Goal: Task Accomplishment & Management: Use online tool/utility

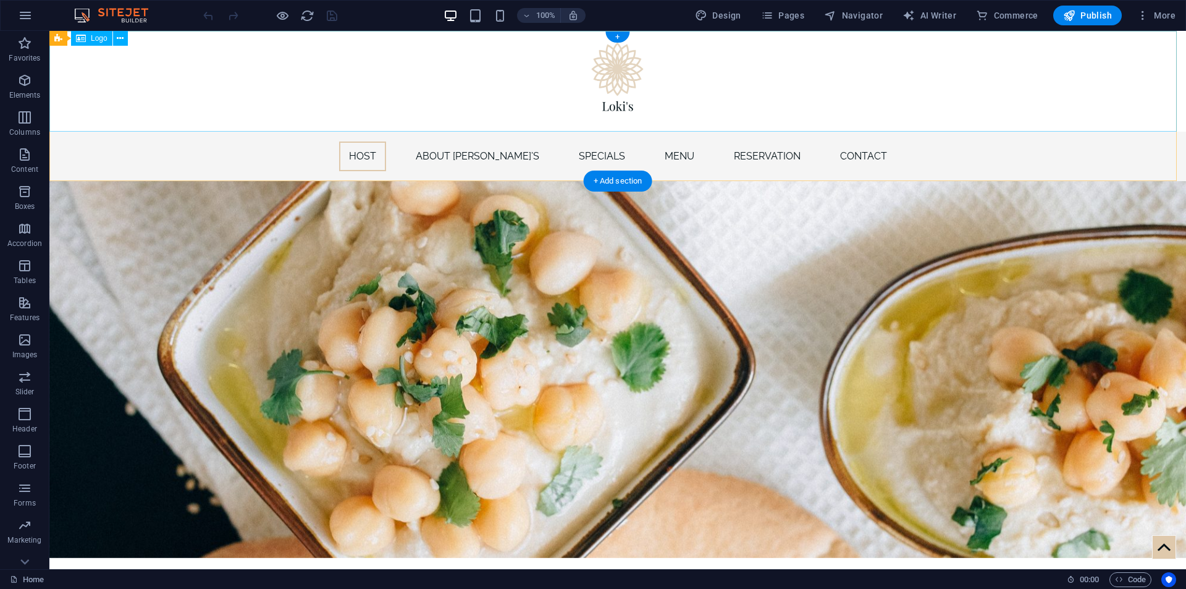
click at [621, 65] on div at bounding box center [617, 81] width 1137 height 101
click at [32, 90] on p "Elements" at bounding box center [25, 95] width 32 height 10
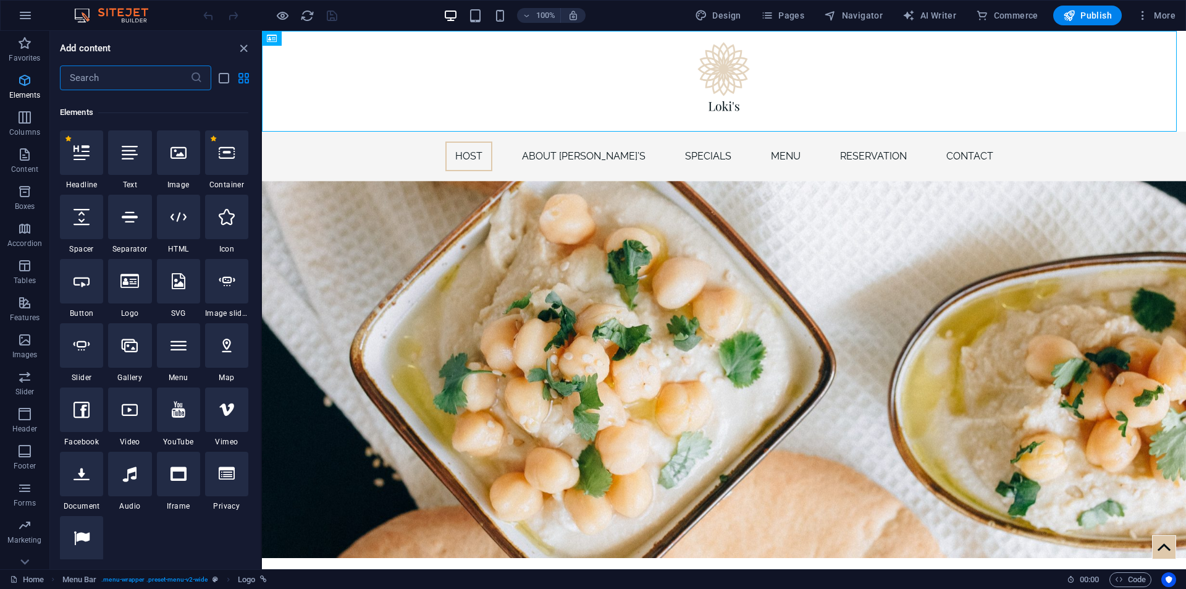
scroll to position [132, 0]
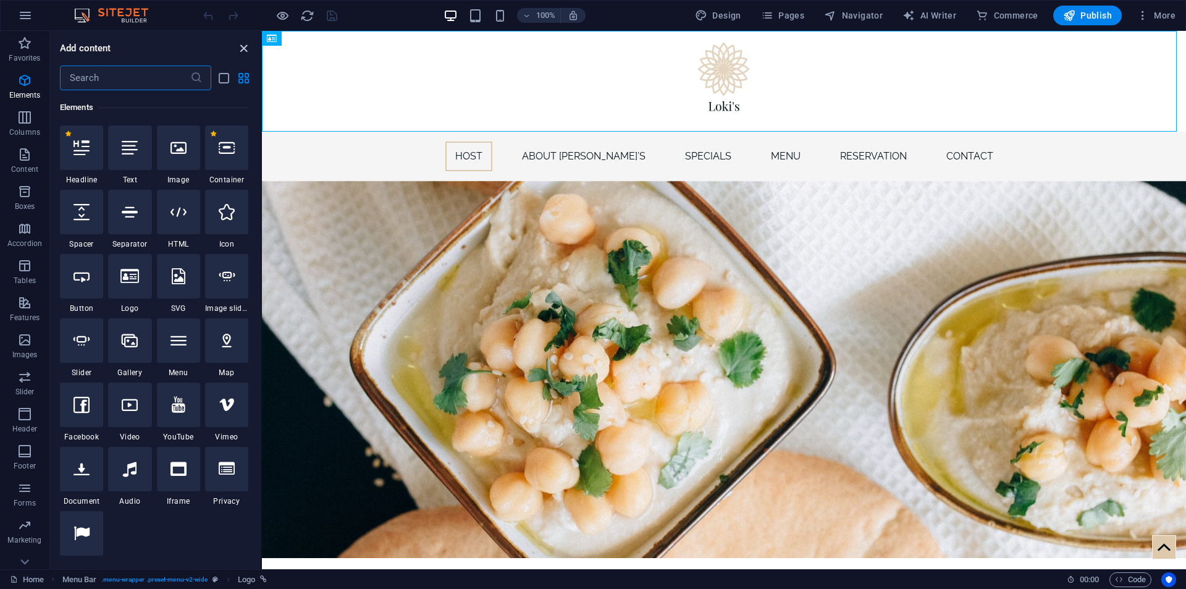
click at [241, 48] on icon "close panel" at bounding box center [244, 48] width 14 height 14
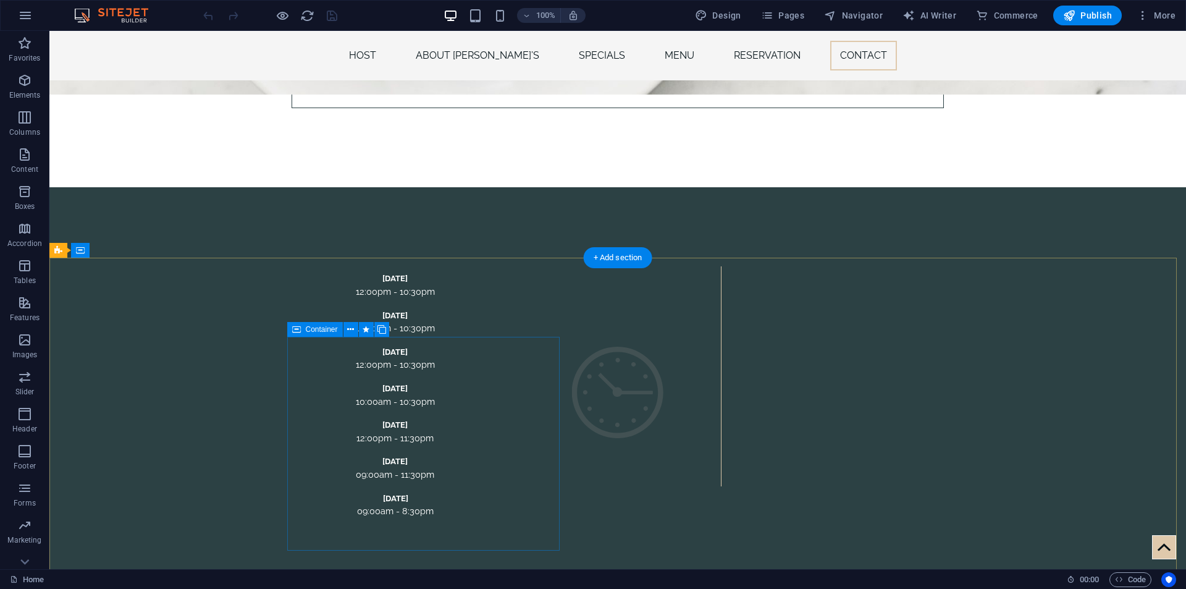
scroll to position [4460, 0]
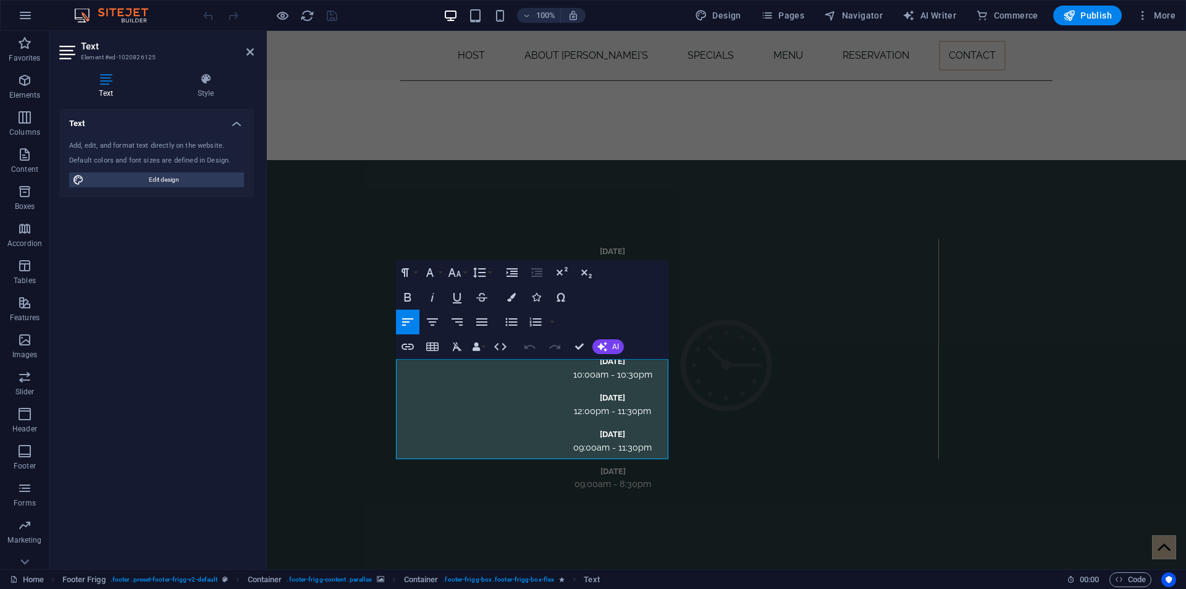
scroll to position [4406, 0]
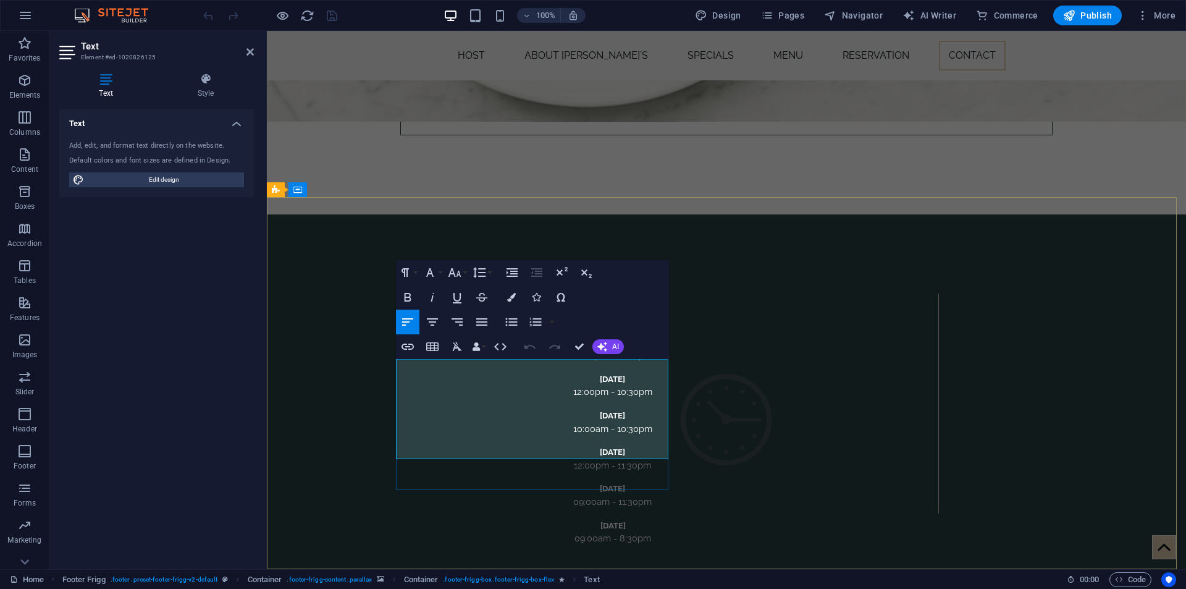
drag, startPoint x: 518, startPoint y: 364, endPoint x: 397, endPoint y: 366, distance: 121.1
drag, startPoint x: 562, startPoint y: 453, endPoint x: 548, endPoint y: 453, distance: 13.6
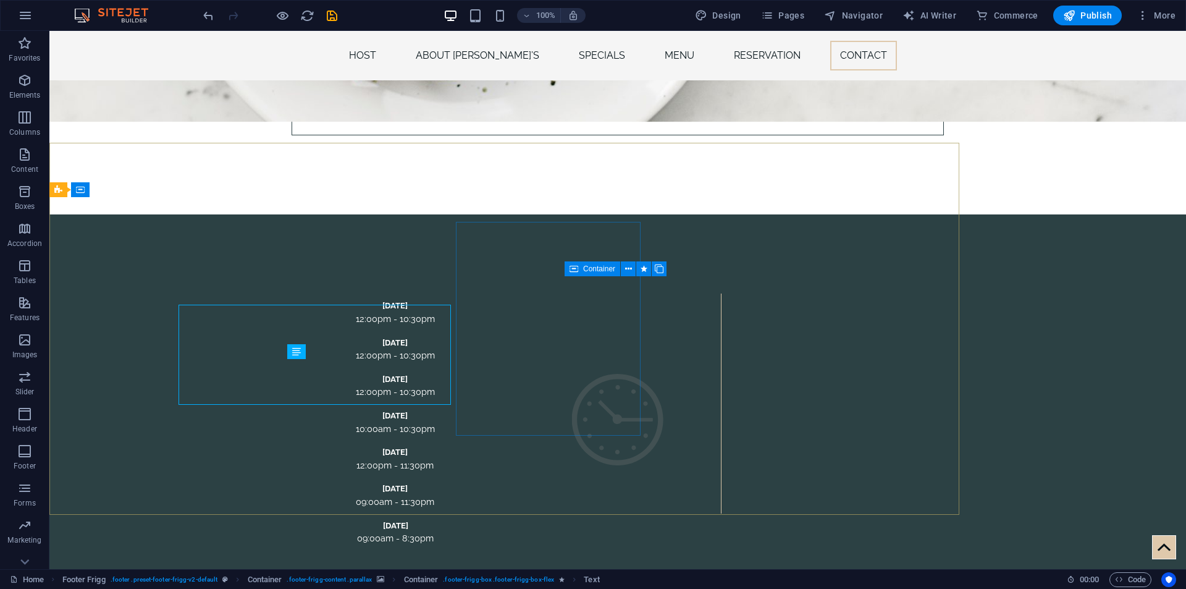
scroll to position [4460, 0]
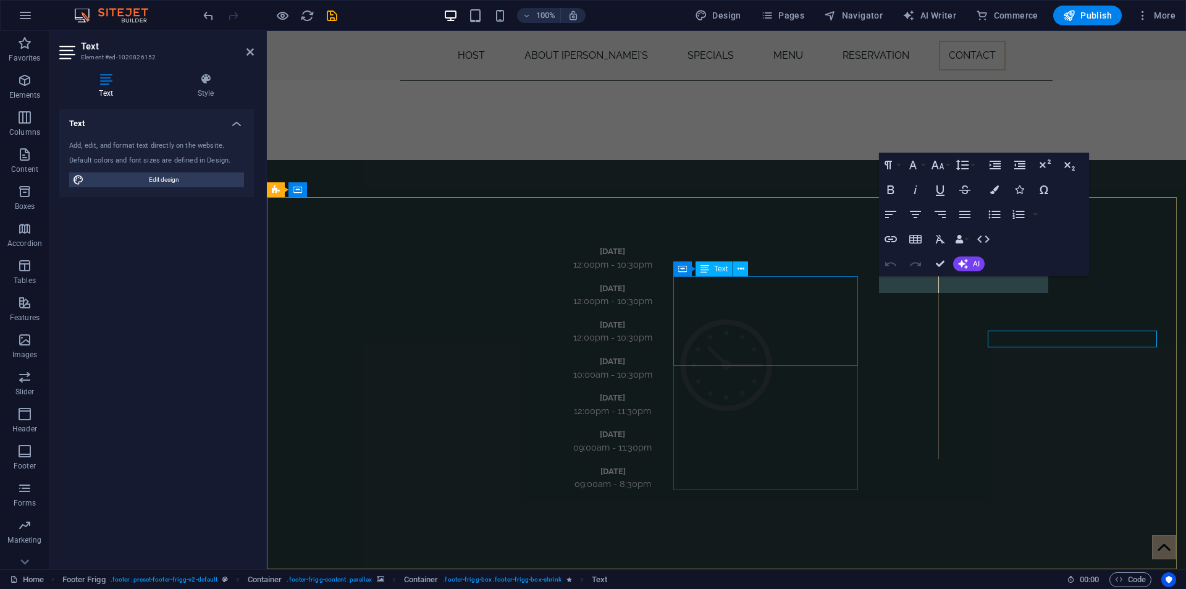
scroll to position [4406, 0]
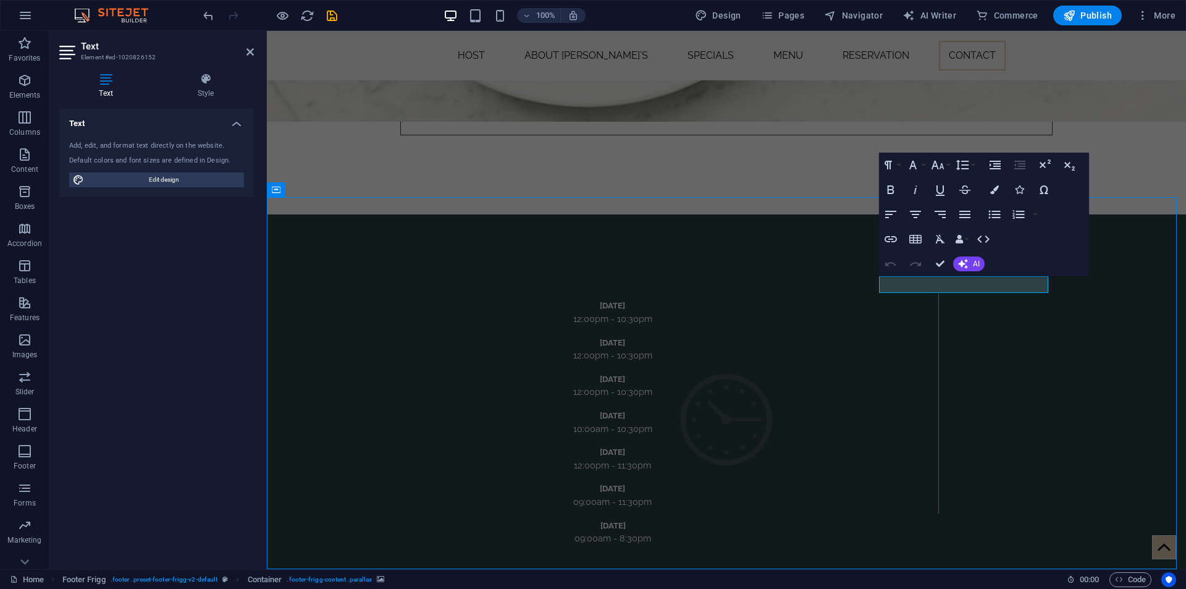
scroll to position [4460, 0]
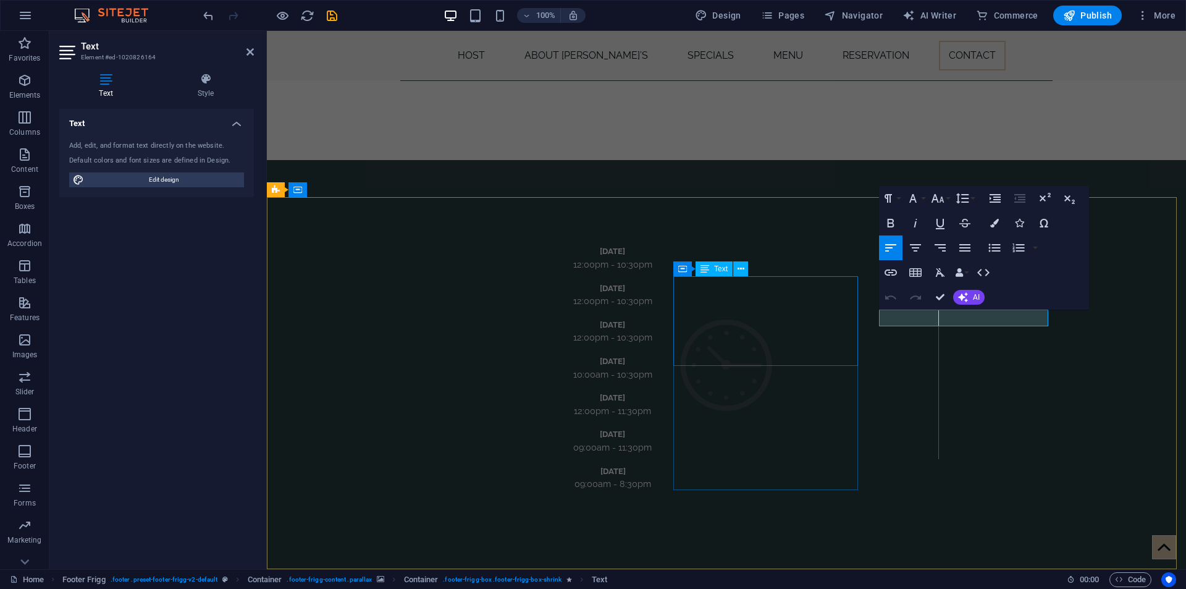
scroll to position [4406, 0]
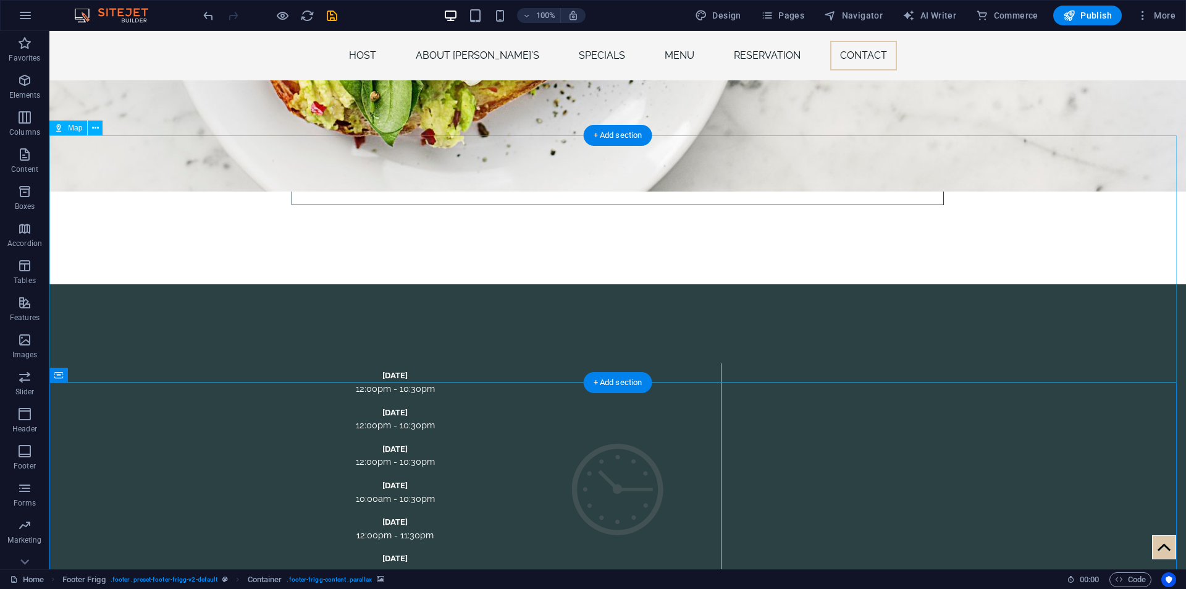
scroll to position [4275, 0]
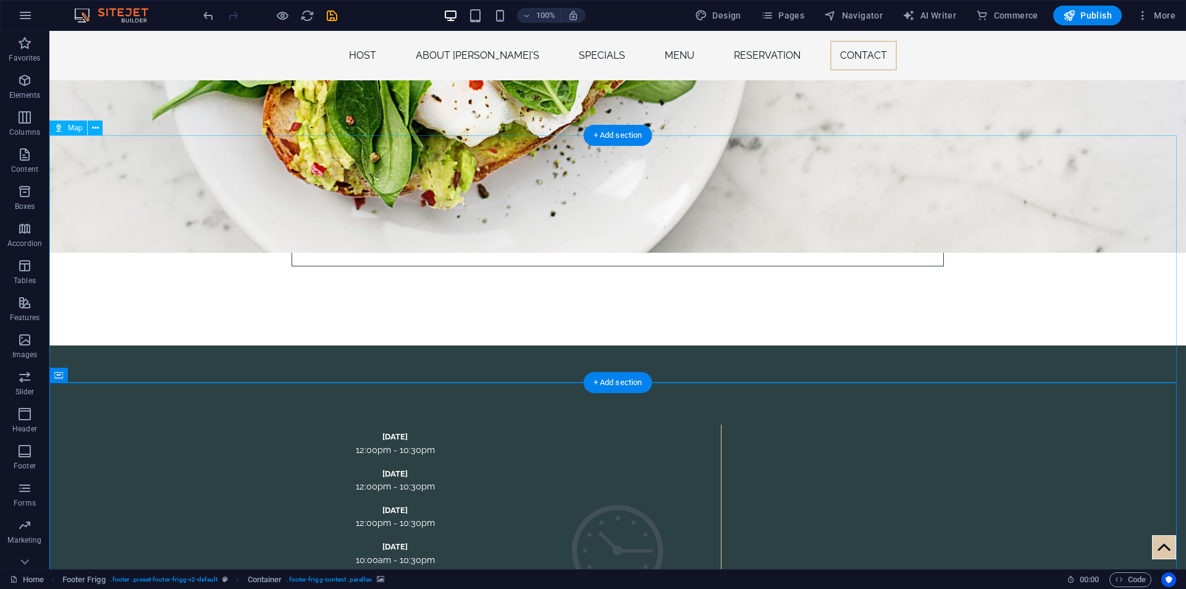
click at [621, 137] on div "+ Add section" at bounding box center [618, 135] width 69 height 21
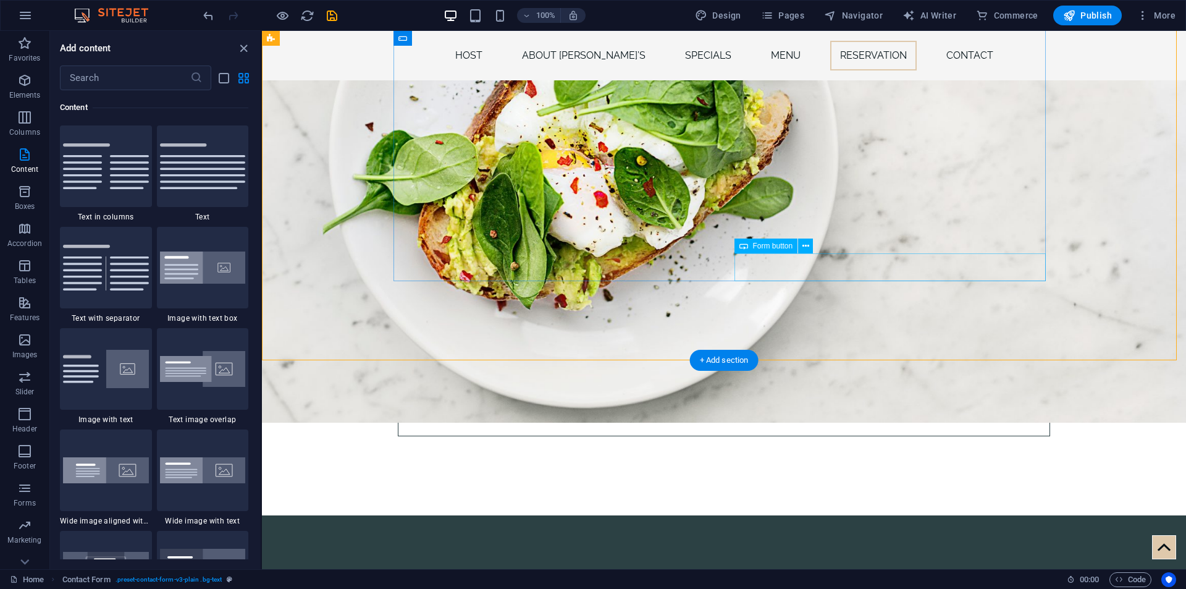
scroll to position [4119, 0]
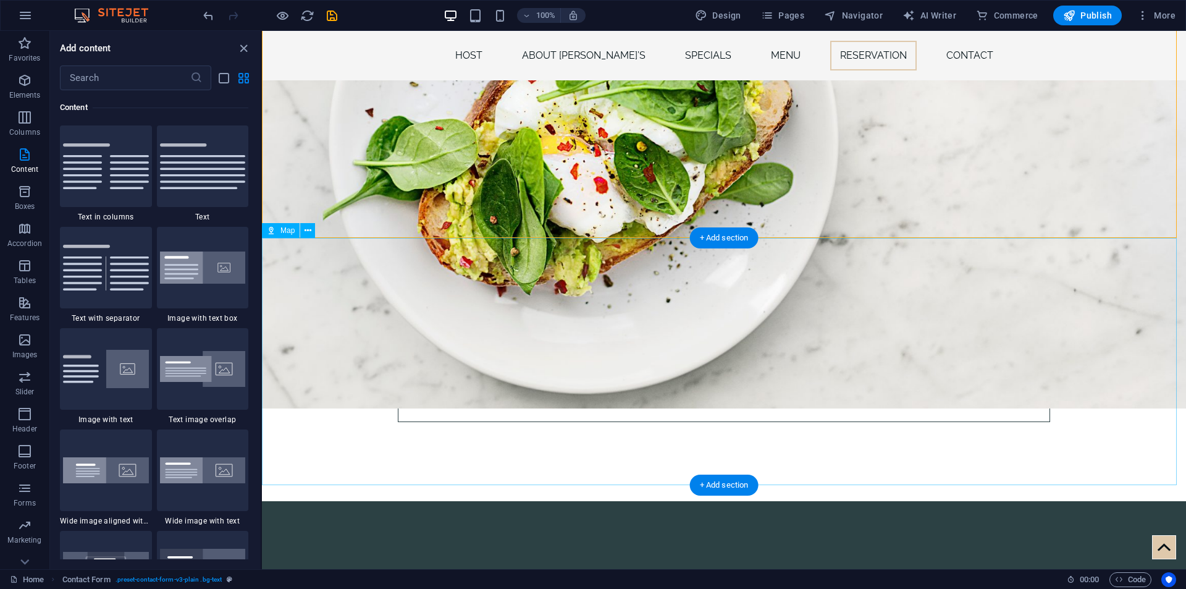
click at [725, 476] on div "+ Add section" at bounding box center [724, 484] width 69 height 21
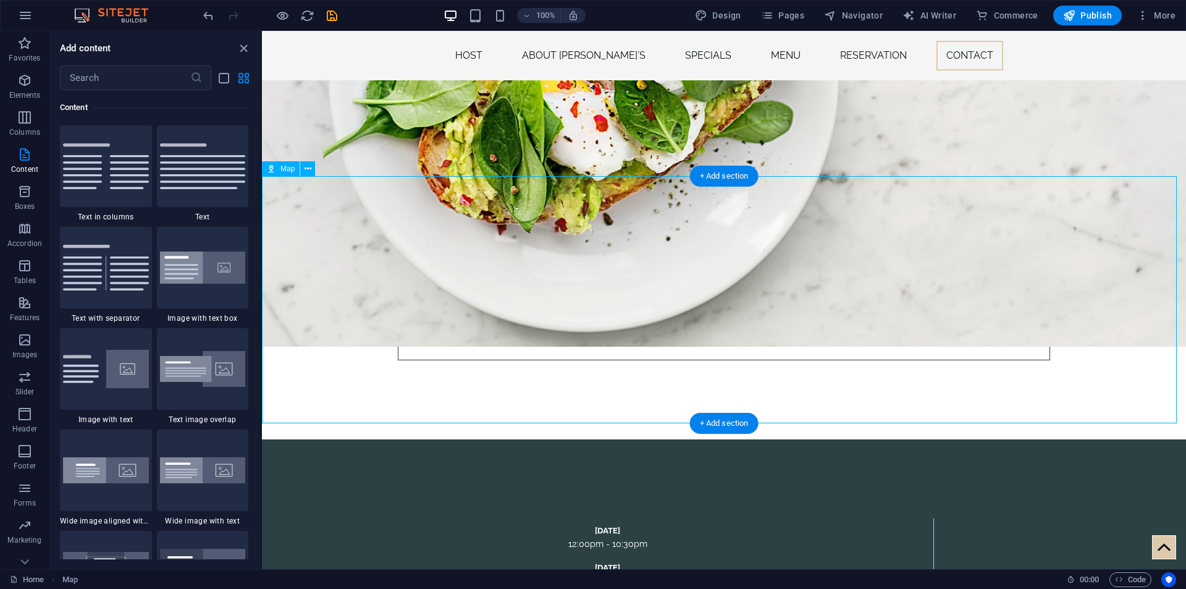
select select "1"
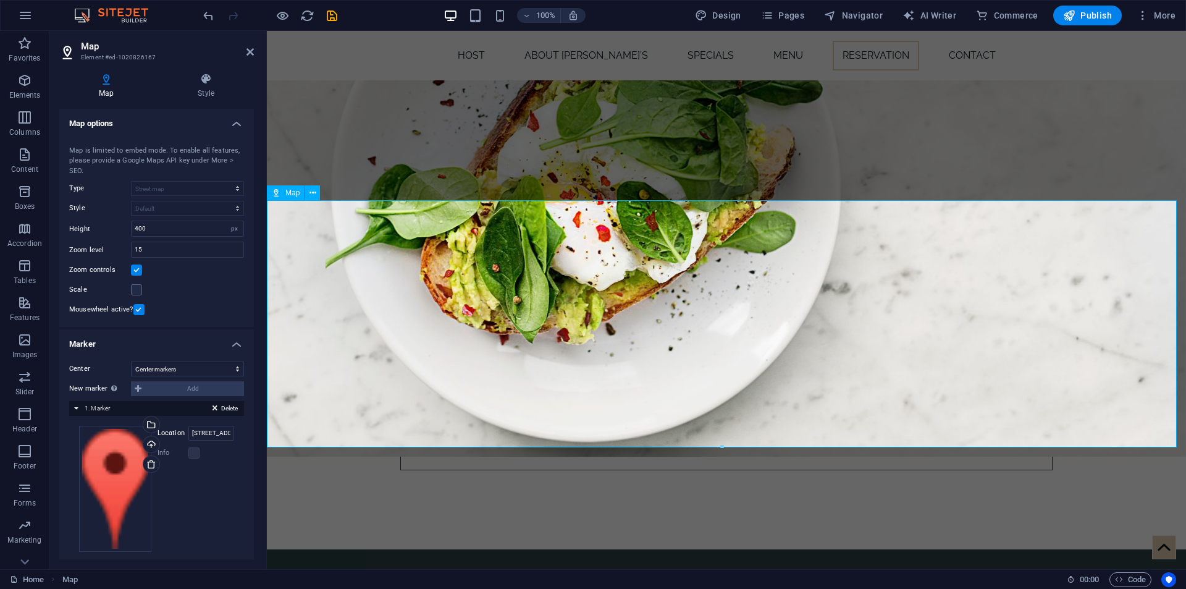
scroll to position [4180, 0]
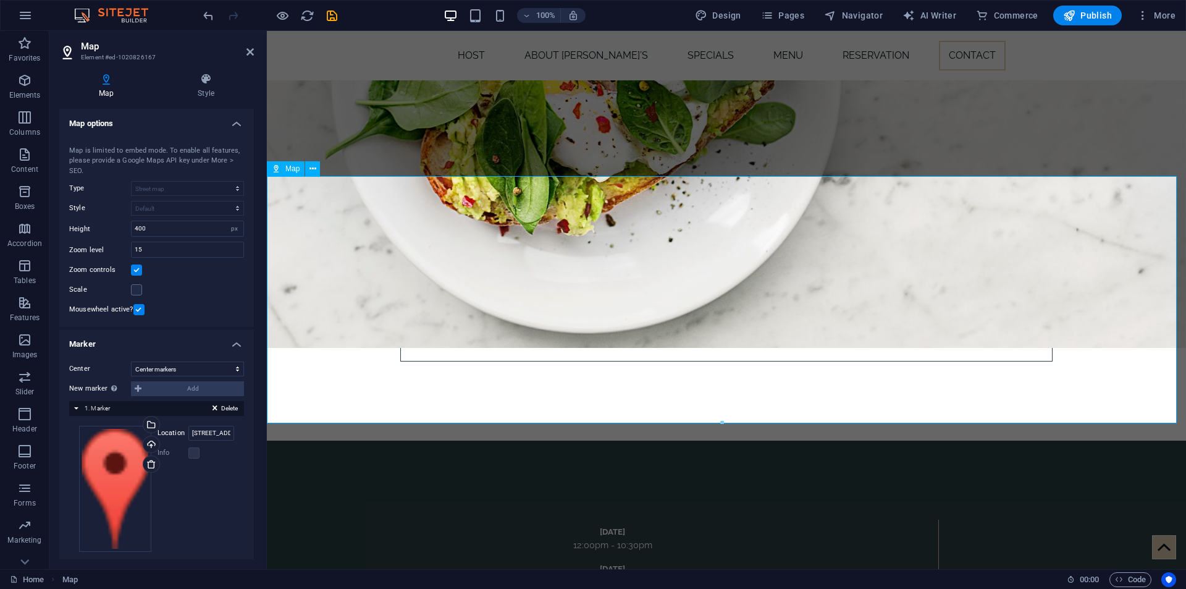
click at [179, 371] on select "Don't center Center markers Center and zoom markers" at bounding box center [187, 368] width 113 height 15
click at [204, 436] on input "[STREET_ADDRESS][PERSON_NAME]" at bounding box center [211, 433] width 46 height 15
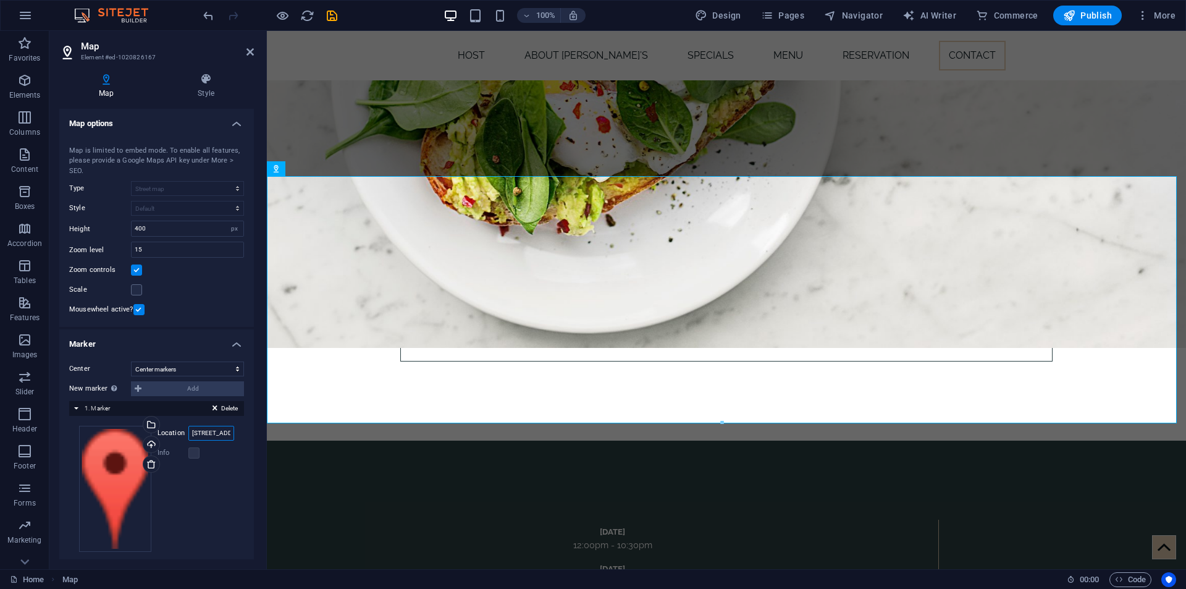
click at [221, 433] on input "[STREET_ADDRESS][PERSON_NAME]" at bounding box center [211, 433] width 46 height 15
drag, startPoint x: 227, startPoint y: 433, endPoint x: 204, endPoint y: 439, distance: 24.1
click at [204, 439] on input "[STREET_ADDRESS][PERSON_NAME]" at bounding box center [211, 433] width 46 height 15
click at [199, 434] on input "[STREET_ADDRESS][PERSON_NAME]" at bounding box center [211, 433] width 46 height 15
paste input "[PERSON_NAME], Şahinbey Cd. No:95, 34782 [GEOGRAPHIC_DATA]/[GEOGRAPHIC_DATA]"
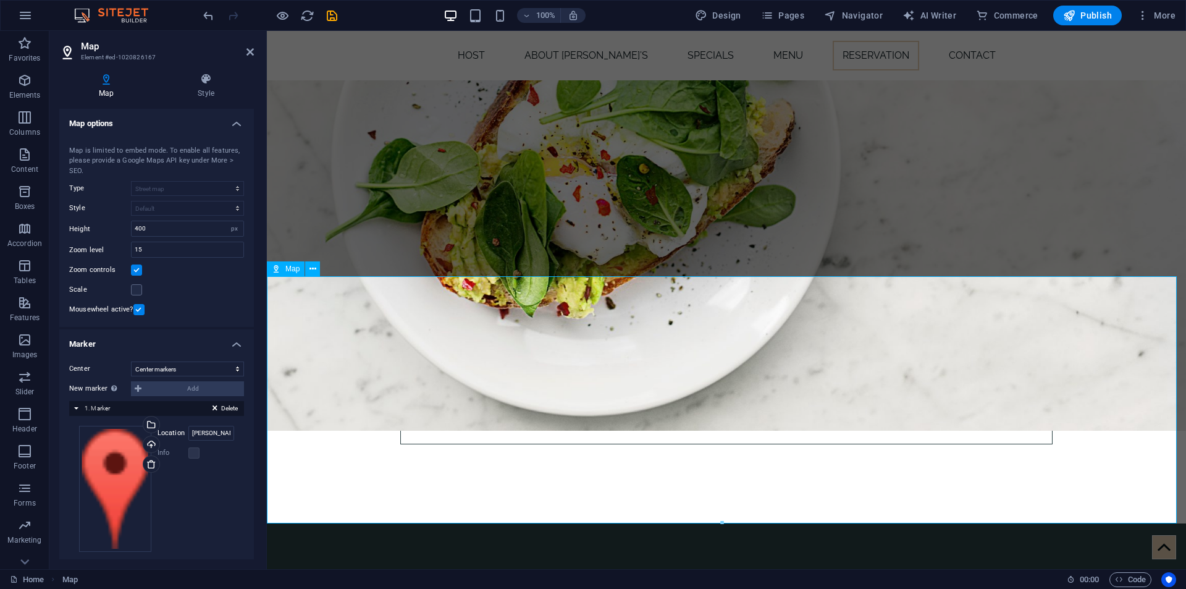
scroll to position [4118, 0]
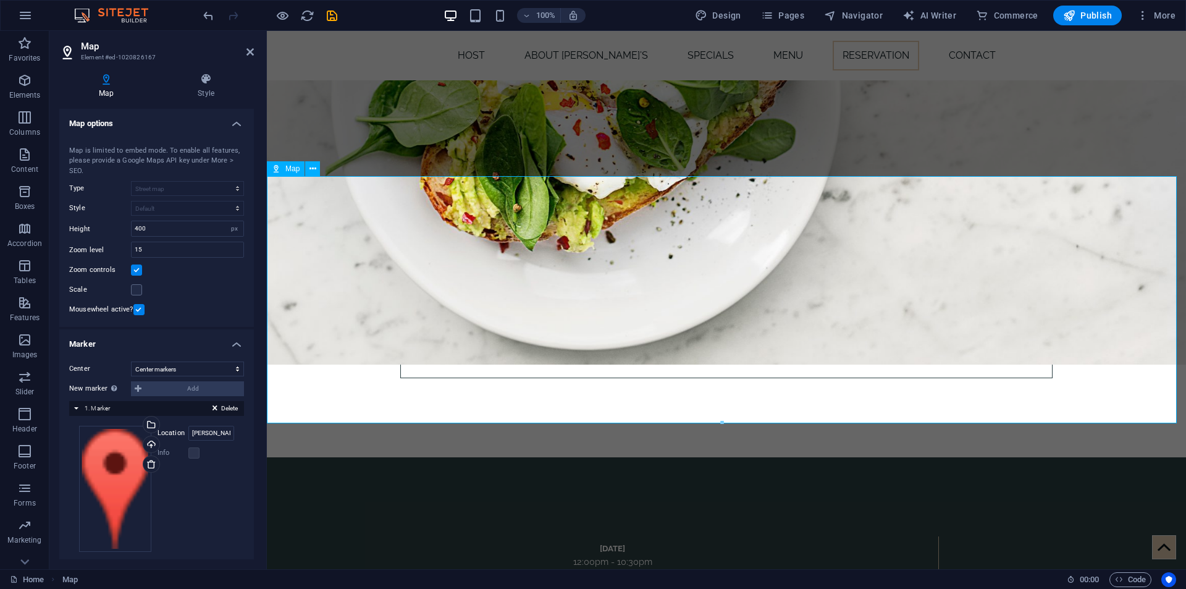
scroll to position [4180, 0]
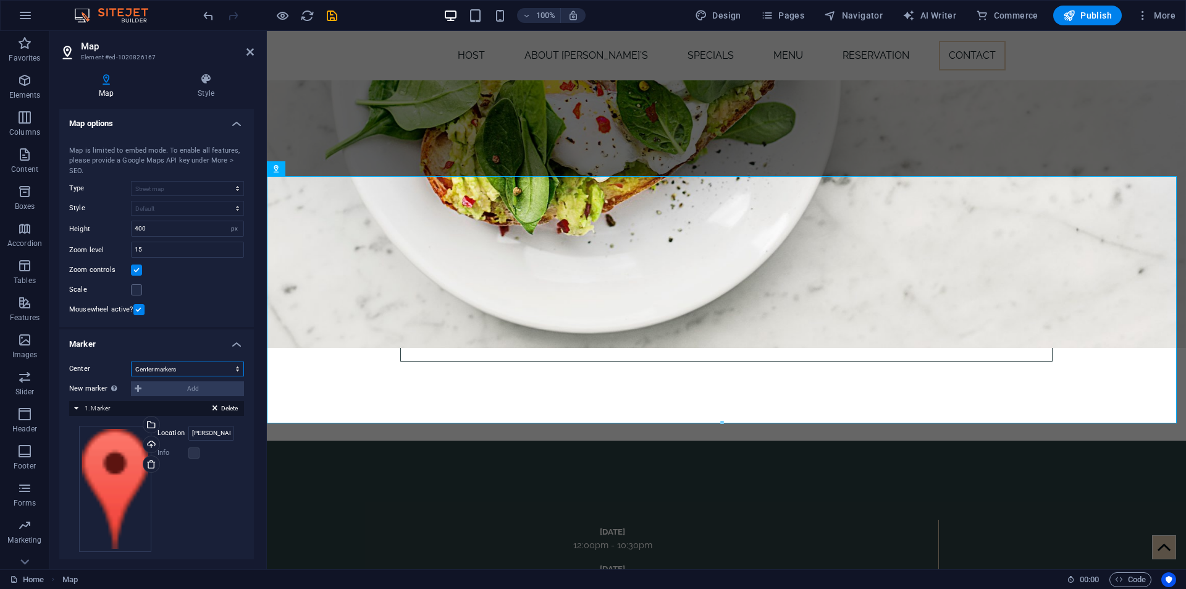
click at [193, 368] on select "Don't center Center markers Center and zoom markers" at bounding box center [187, 368] width 113 height 15
click at [174, 340] on h4 "Marker" at bounding box center [156, 340] width 195 height 22
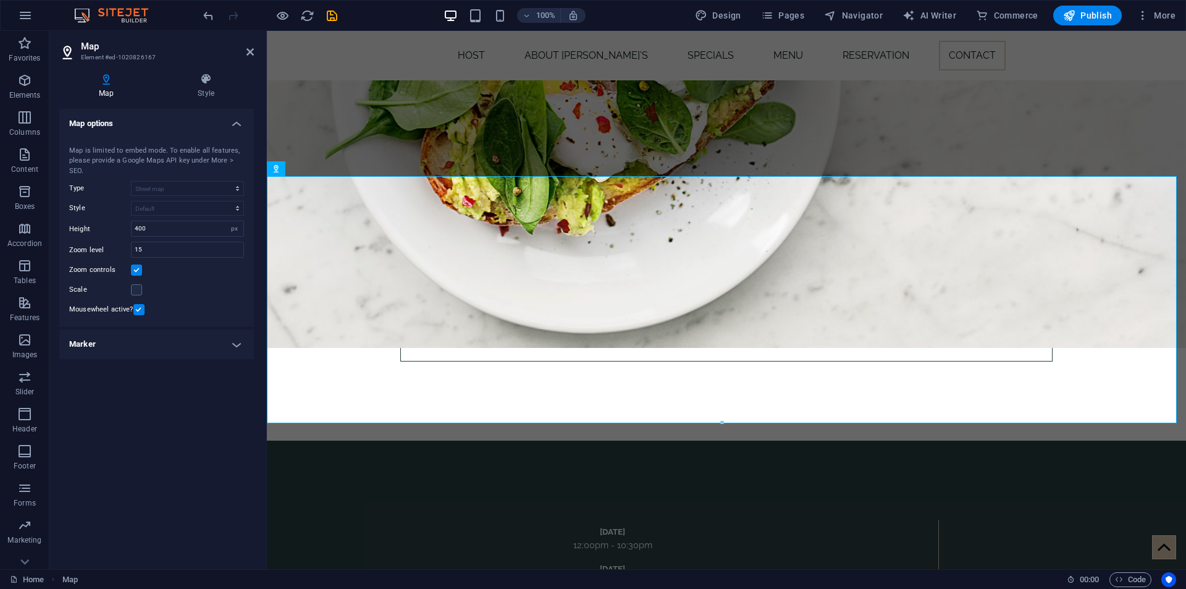
click at [234, 344] on h4 "Marker" at bounding box center [156, 344] width 195 height 30
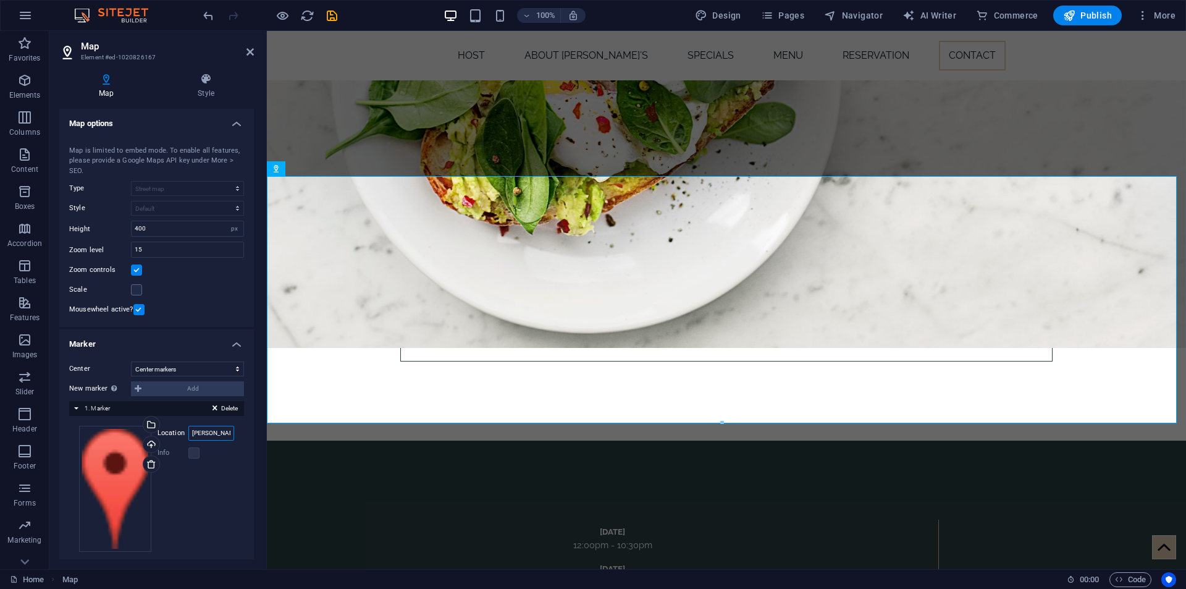
click at [214, 432] on input "[PERSON_NAME], Şahinbey Cd. No:95, 34782 [GEOGRAPHIC_DATA]/[GEOGRAPHIC_DATA]" at bounding box center [211, 433] width 46 height 15
paste input "[URL][DOMAIN_NAME][GEOGRAPHIC_DATA]"
click at [216, 431] on input "[URL][DOMAIN_NAME][GEOGRAPHIC_DATA]" at bounding box center [211, 433] width 46 height 15
paste input "[PERSON_NAME], Şahinbey Cd. No:95, 34782 [GEOGRAPHIC_DATA]/[GEOGRAPHIC_DATA]"
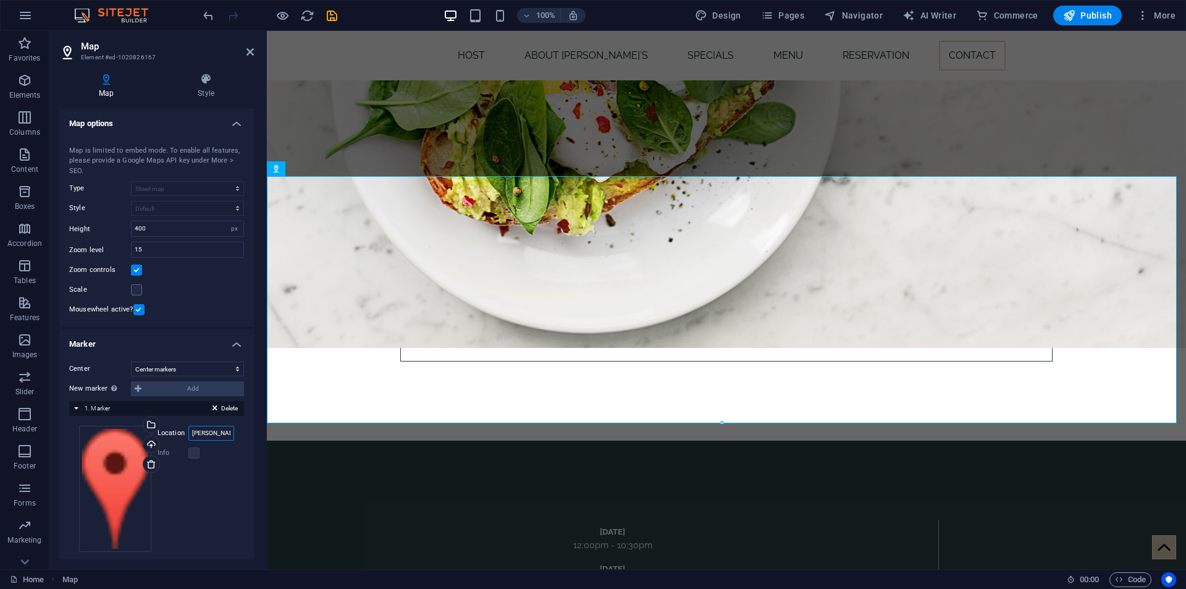
scroll to position [0, 120]
type input "[PERSON_NAME], Şahinbey Cd. No:95, 34782 [GEOGRAPHIC_DATA]/[GEOGRAPHIC_DATA]"
click at [197, 455] on label at bounding box center [193, 452] width 11 height 11
click at [192, 453] on label at bounding box center [193, 452] width 11 height 11
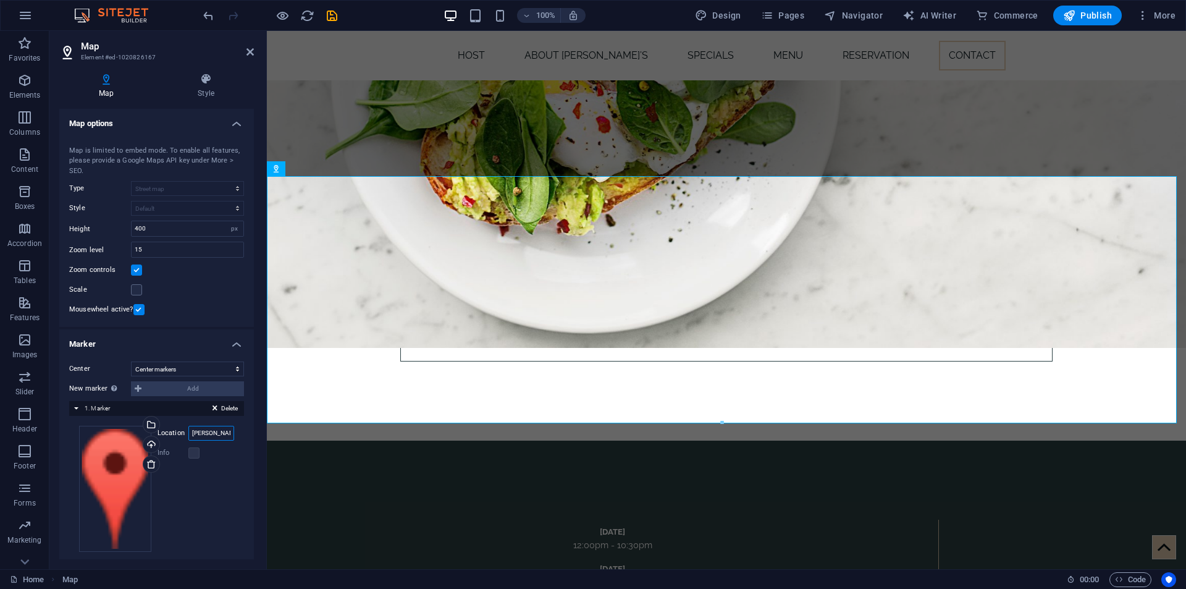
click at [208, 431] on input "[PERSON_NAME], Şahinbey Cd. No:95, 34782 [GEOGRAPHIC_DATA]/[GEOGRAPHIC_DATA]" at bounding box center [211, 433] width 46 height 15
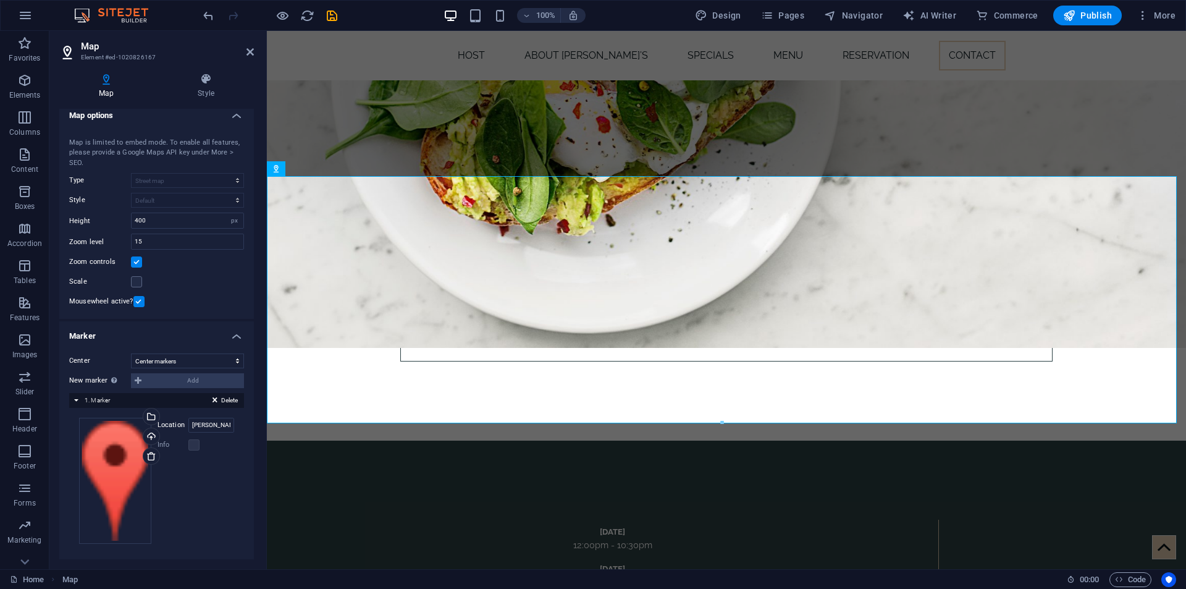
scroll to position [10, 0]
click at [194, 359] on select "Don't center Center markers Center and zoom markers" at bounding box center [187, 359] width 113 height 15
click at [180, 357] on select "Don't center Center markers Center and zoom markers" at bounding box center [187, 359] width 113 height 15
click at [190, 354] on select "Don't center Center markers Center and zoom markers" at bounding box center [187, 359] width 113 height 15
click at [131, 352] on select "Don't center Center markers Center and zoom markers" at bounding box center [187, 359] width 113 height 15
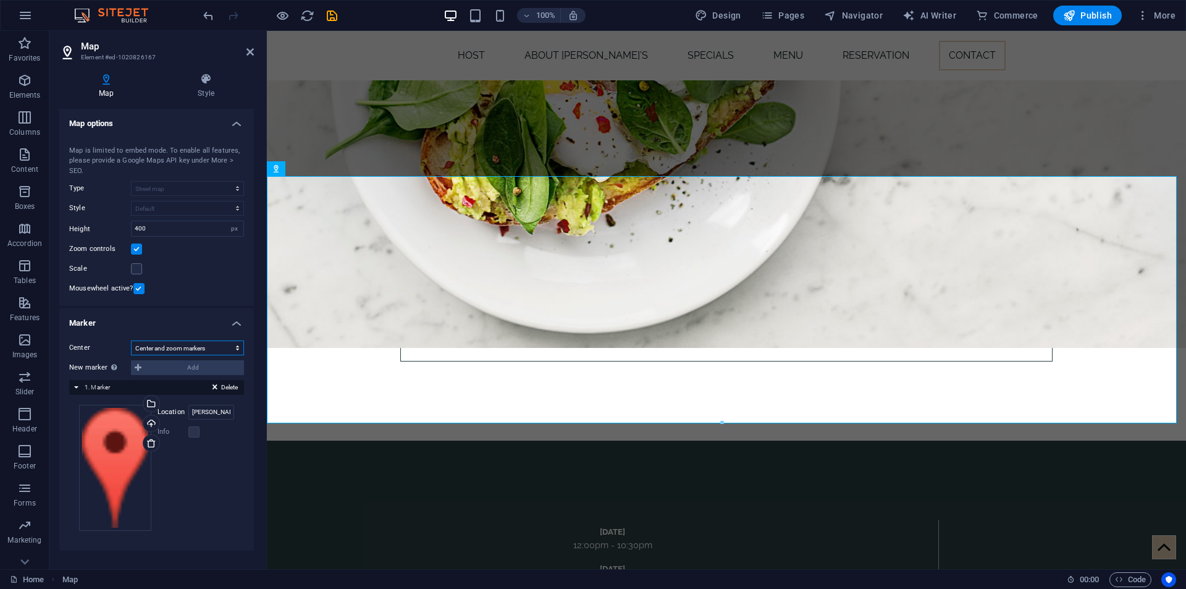
scroll to position [0, 0]
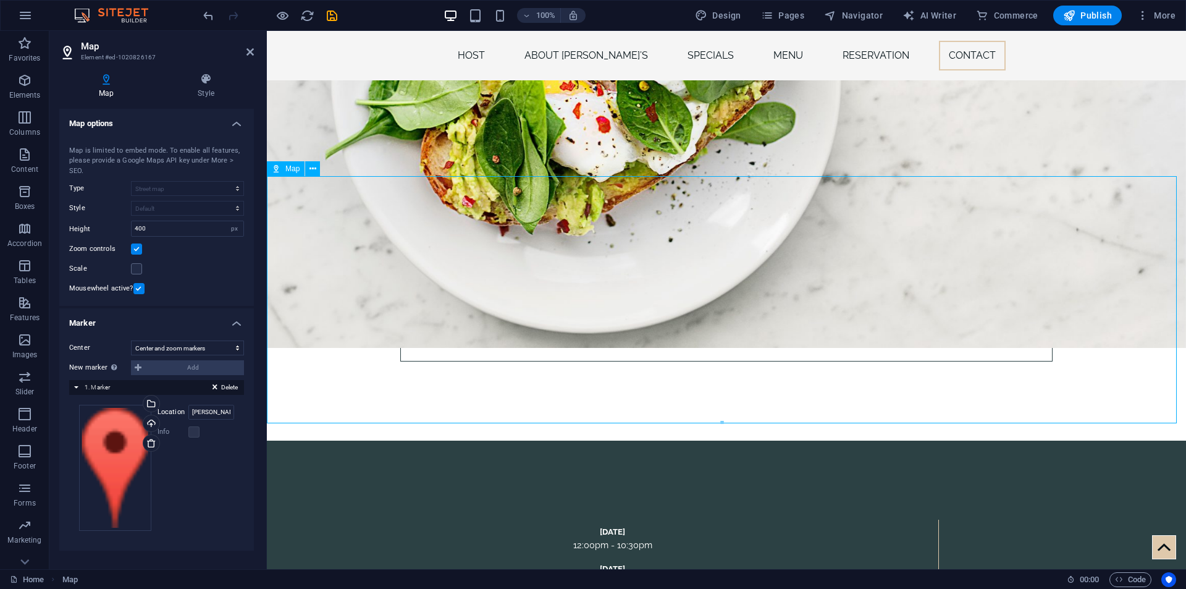
drag, startPoint x: 838, startPoint y: 353, endPoint x: 808, endPoint y: 330, distance: 37.9
drag, startPoint x: 720, startPoint y: 286, endPoint x: 758, endPoint y: 314, distance: 47.2
click at [198, 350] on select "Don't center Center markers Center and zoom markers" at bounding box center [187, 347] width 113 height 15
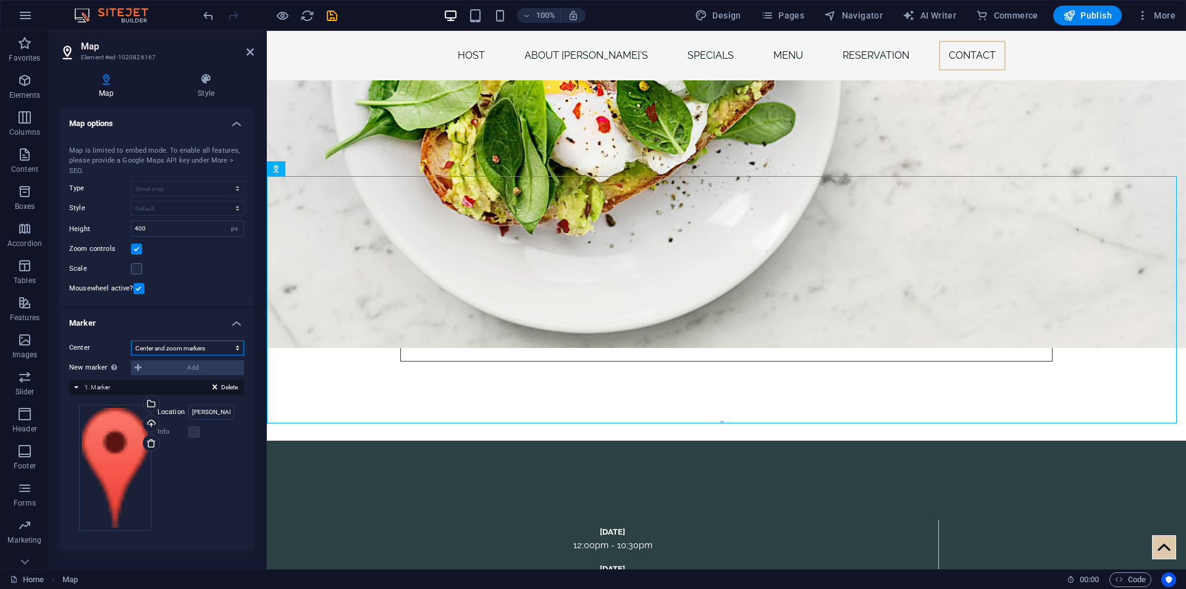
select select "1"
click at [131, 355] on select "Don't center Center markers Center and zoom markers" at bounding box center [187, 347] width 113 height 15
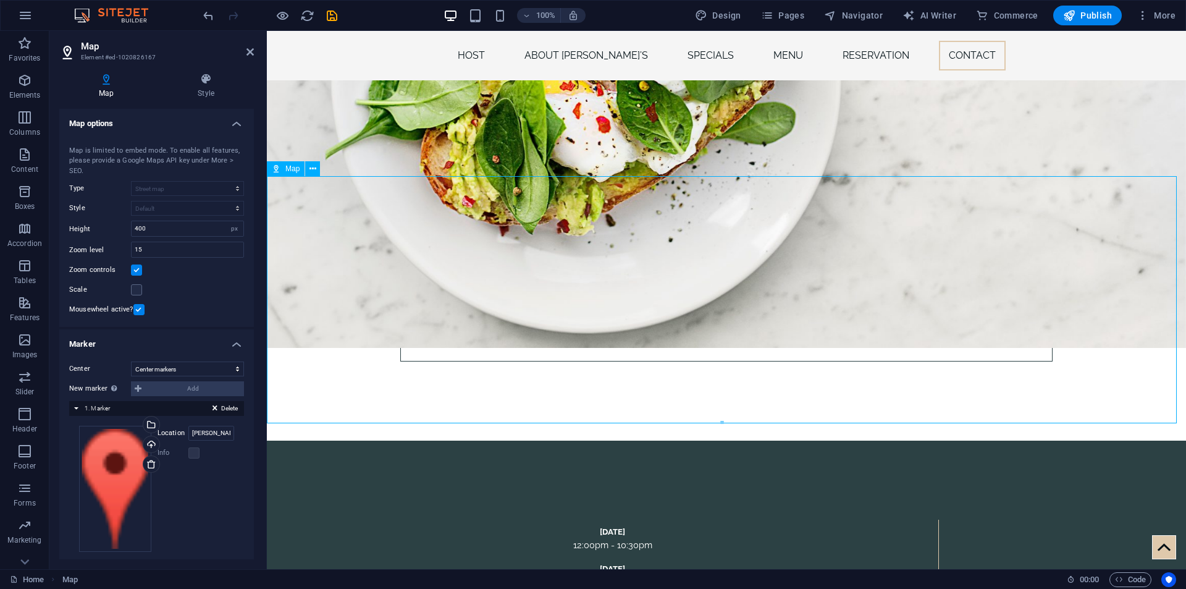
click at [242, 43] on h2 "Map" at bounding box center [167, 46] width 173 height 11
click at [250, 48] on icon at bounding box center [249, 52] width 7 height 10
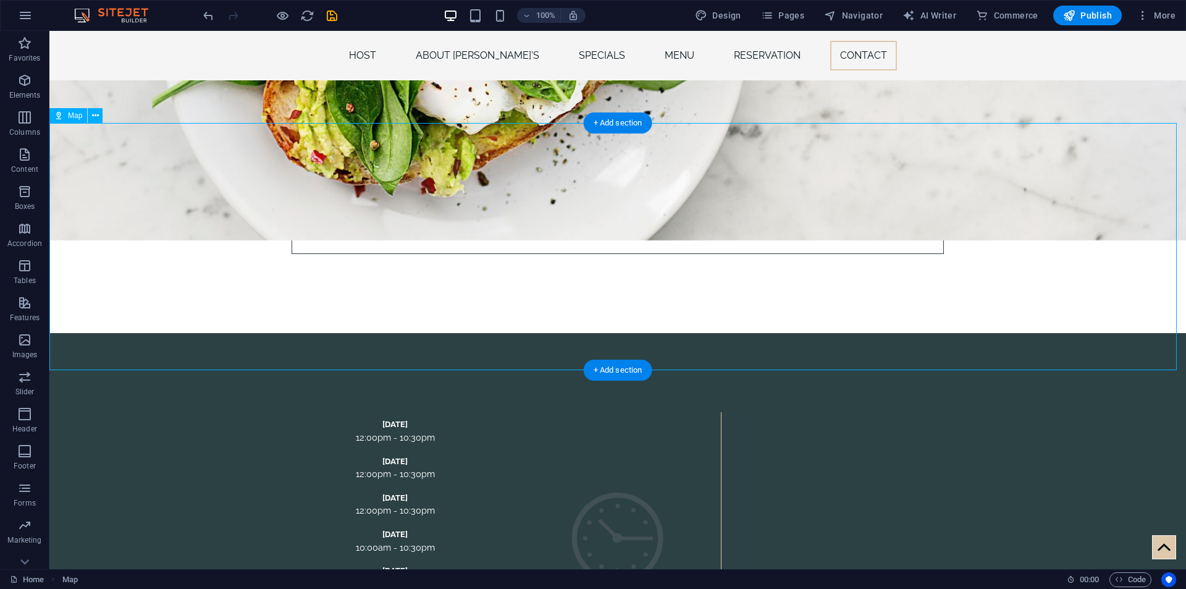
scroll to position [4234, 0]
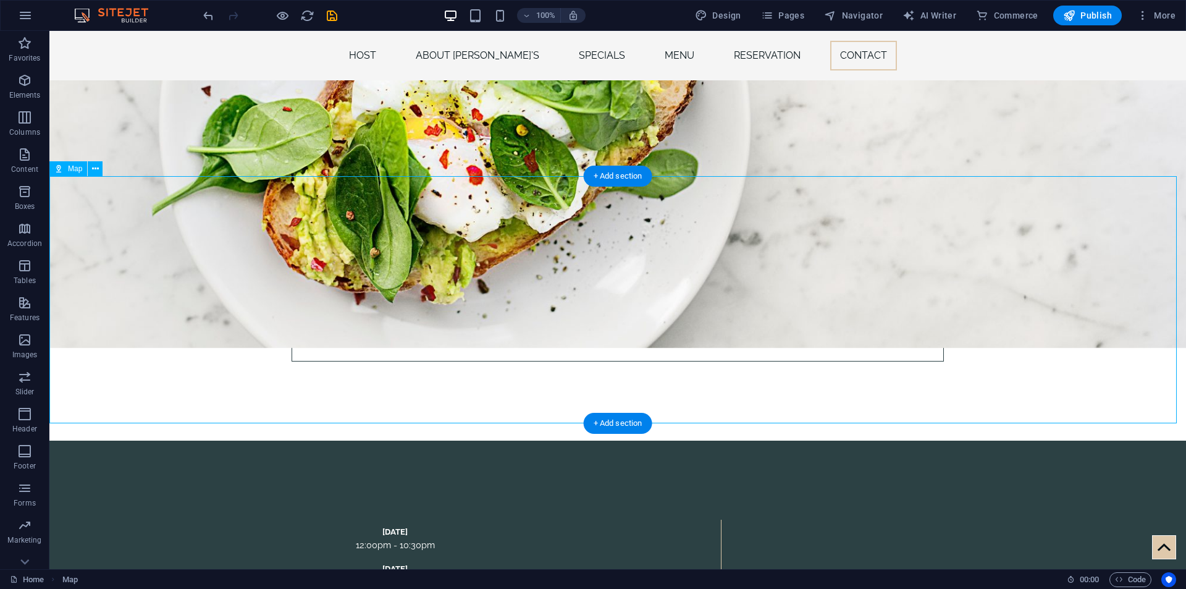
select select "1"
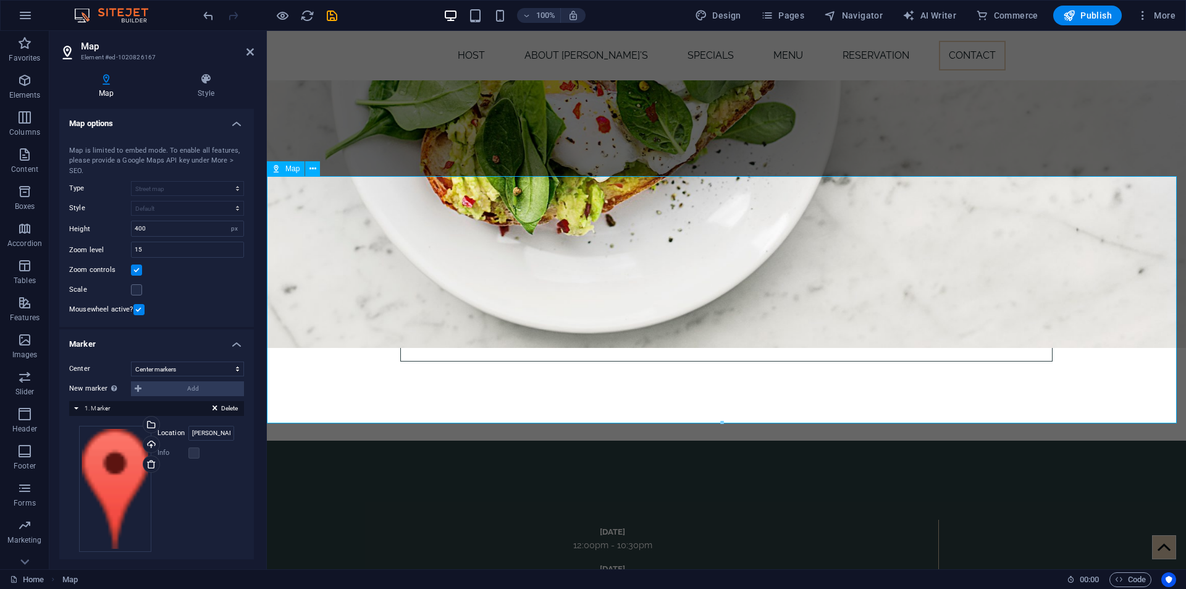
click at [137, 309] on label at bounding box center [138, 309] width 11 height 11
click at [0, 0] on input "Mousewheel active?" at bounding box center [0, 0] width 0 height 0
click at [137, 309] on label at bounding box center [138, 309] width 11 height 11
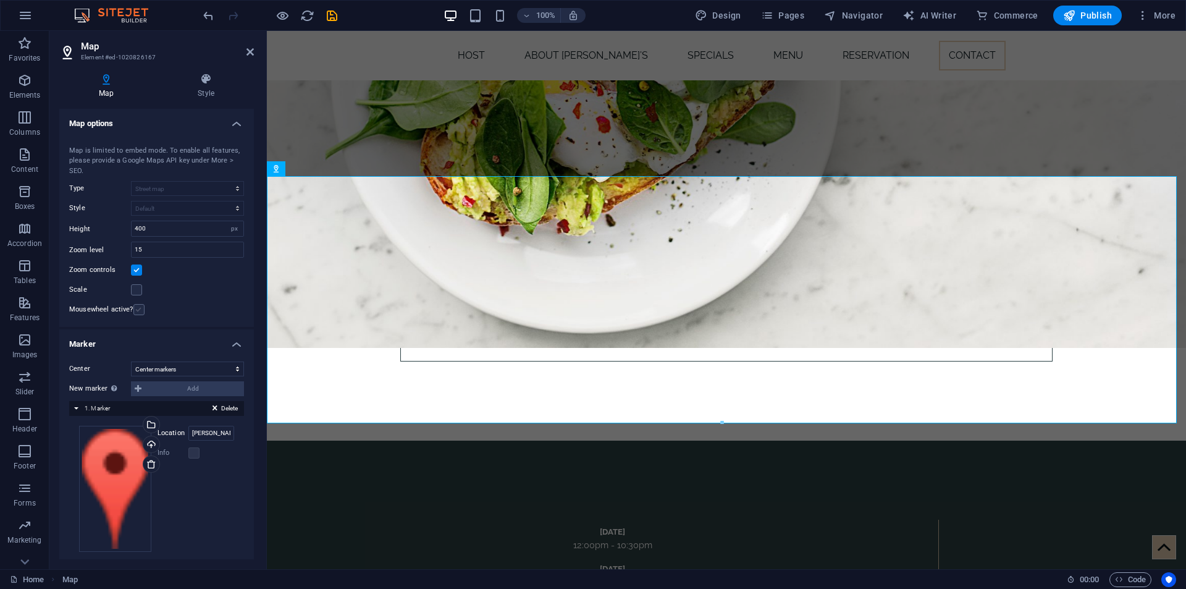
click at [0, 0] on input "Mousewheel active?" at bounding box center [0, 0] width 0 height 0
click at [137, 309] on label at bounding box center [138, 309] width 11 height 11
click at [0, 0] on input "Mousewheel active?" at bounding box center [0, 0] width 0 height 0
click at [137, 309] on label at bounding box center [138, 309] width 11 height 11
click at [0, 0] on input "Mousewheel active?" at bounding box center [0, 0] width 0 height 0
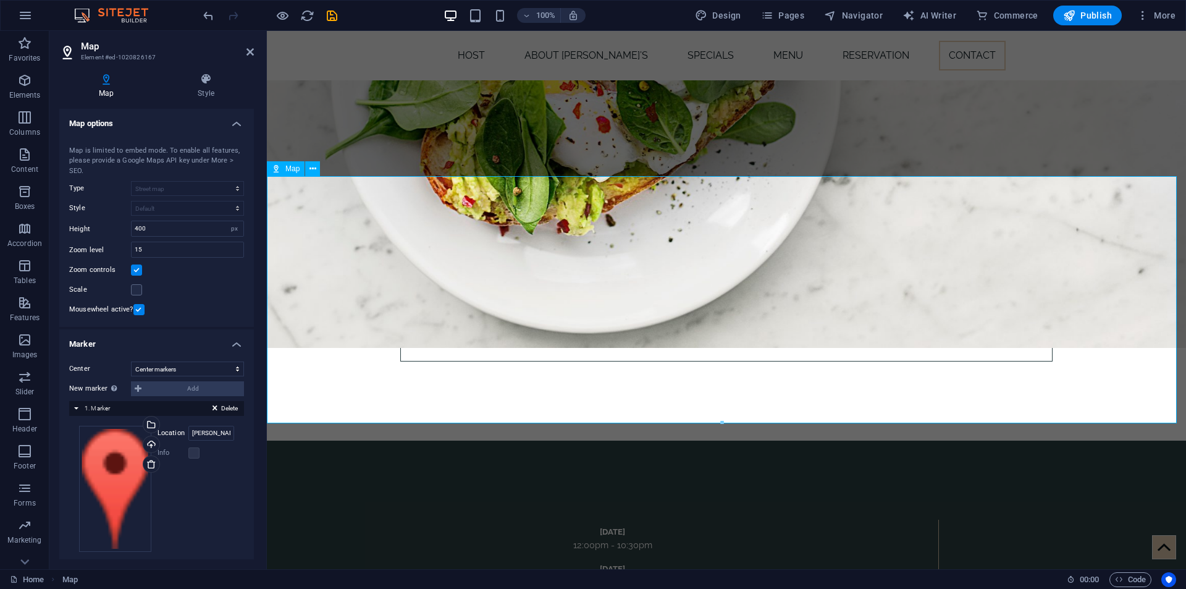
click at [142, 274] on div "Zoom controls" at bounding box center [156, 270] width 175 height 15
click at [133, 271] on label at bounding box center [136, 269] width 11 height 11
click at [0, 0] on input "Zoom controls" at bounding box center [0, 0] width 0 height 0
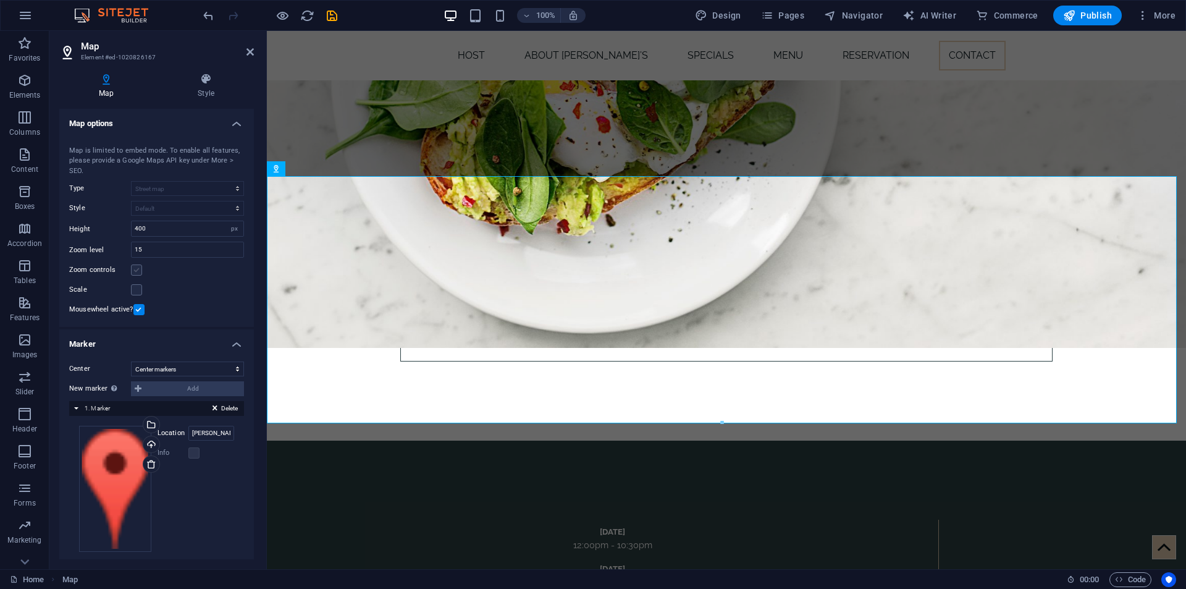
click at [133, 271] on label at bounding box center [136, 269] width 11 height 11
click at [0, 0] on input "Zoom controls" at bounding box center [0, 0] width 0 height 0
click at [133, 271] on label at bounding box center [136, 269] width 11 height 11
click at [0, 0] on input "Zoom controls" at bounding box center [0, 0] width 0 height 0
click at [133, 271] on label at bounding box center [136, 269] width 11 height 11
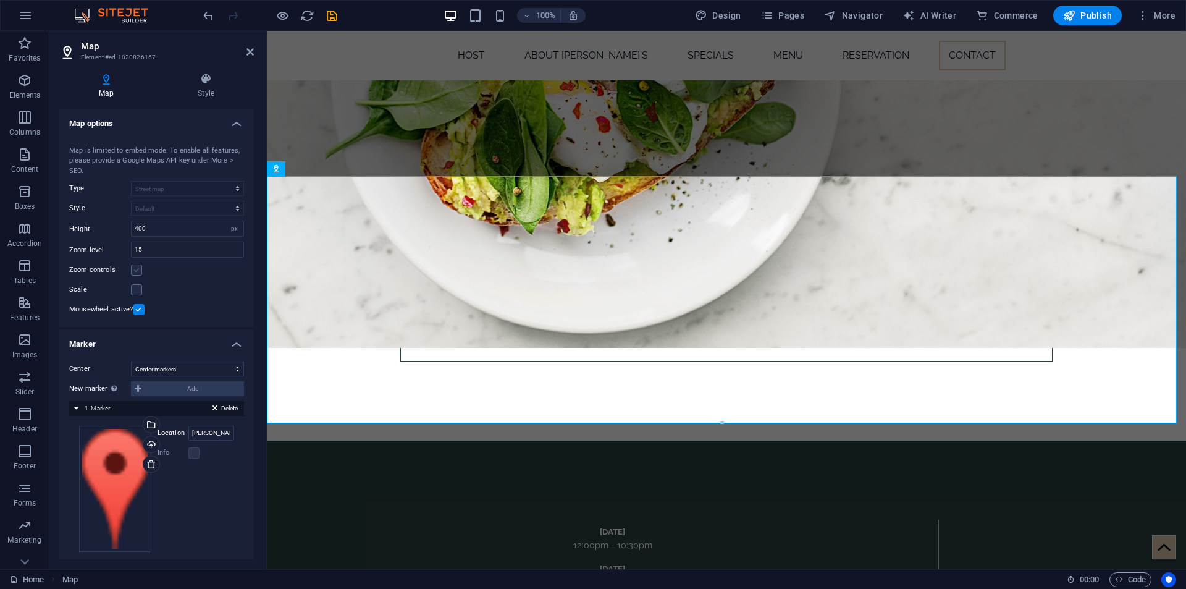
click at [0, 0] on input "Zoom controls" at bounding box center [0, 0] width 0 height 0
click at [133, 271] on label at bounding box center [136, 269] width 11 height 11
click at [0, 0] on input "Zoom controls" at bounding box center [0, 0] width 0 height 0
click at [133, 271] on label at bounding box center [136, 269] width 11 height 11
click at [0, 0] on input "Zoom controls" at bounding box center [0, 0] width 0 height 0
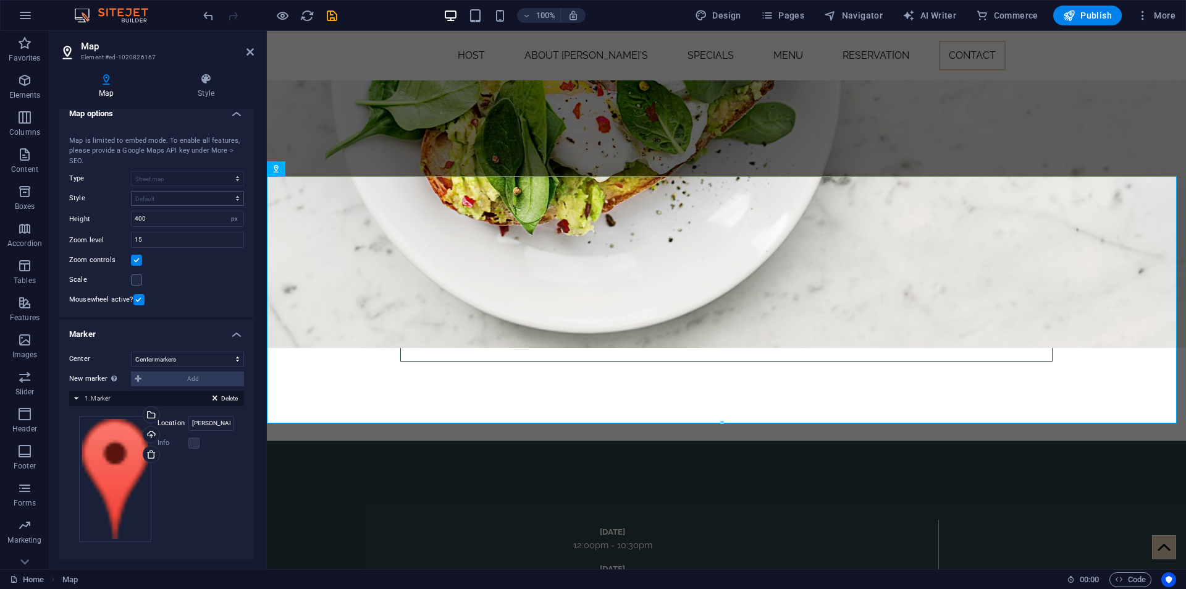
scroll to position [0, 0]
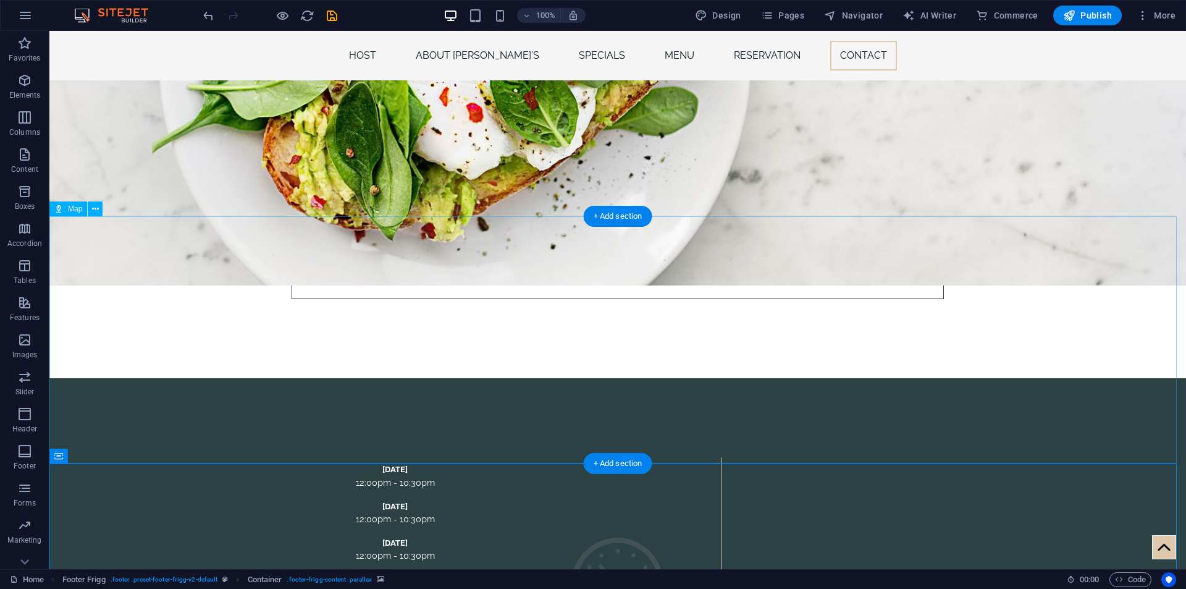
scroll to position [4296, 0]
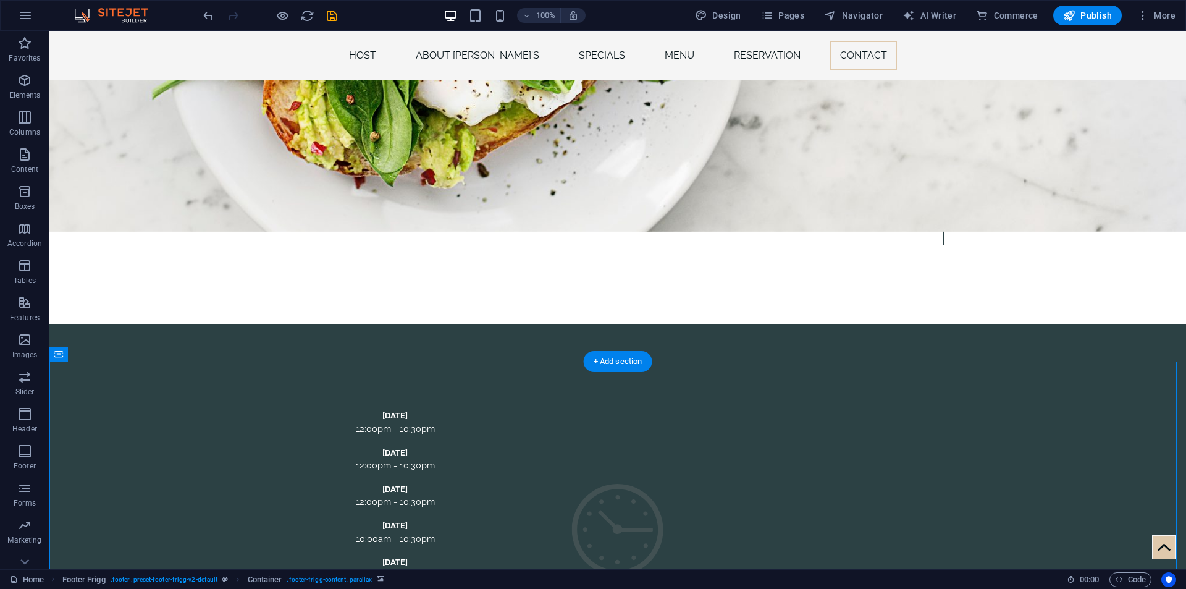
click at [617, 362] on div "+ Add section" at bounding box center [618, 361] width 69 height 21
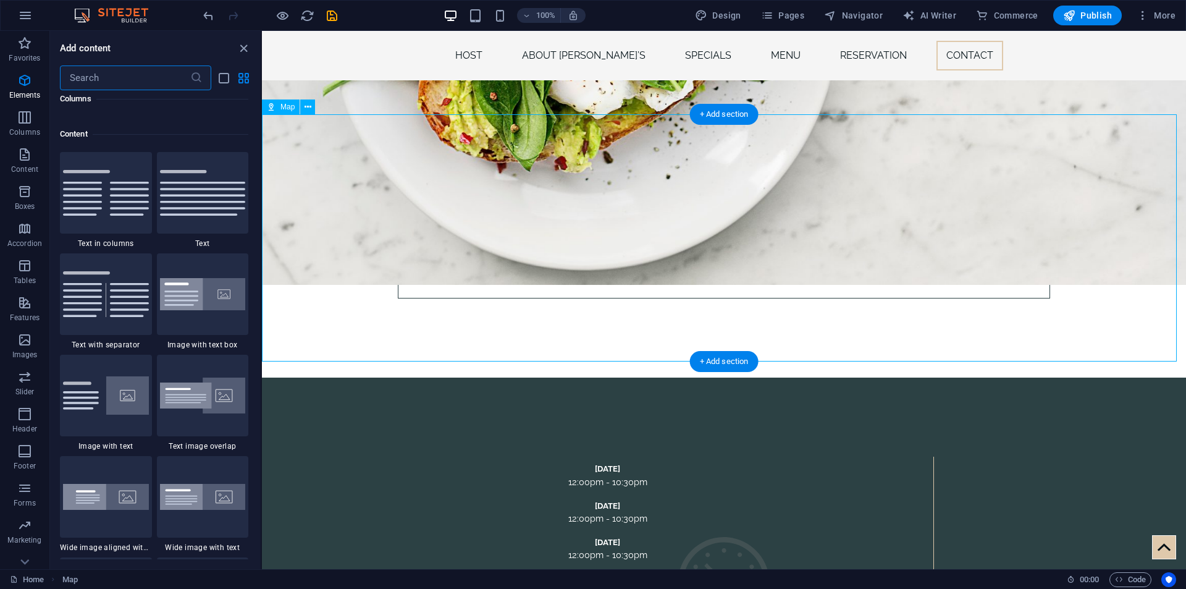
scroll to position [2162, 0]
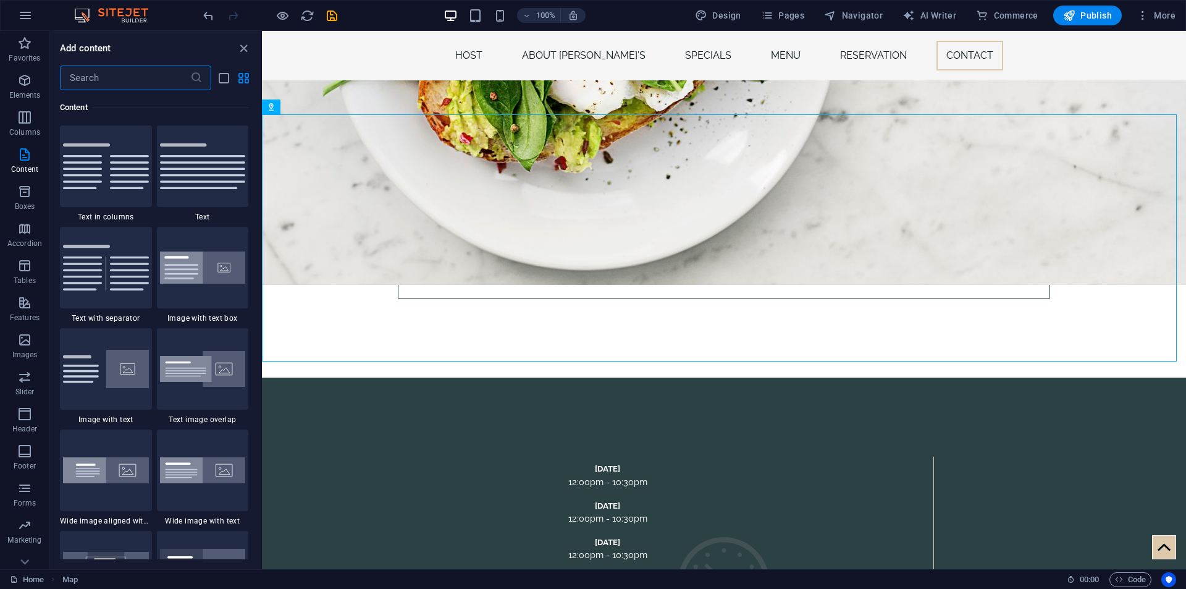
click at [235, 56] on div "Add content ​ Favorites 1 Star Headline 1 Star Container Elements 1 Star Headli…" at bounding box center [155, 300] width 211 height 538
click at [238, 49] on icon "close panel" at bounding box center [244, 48] width 14 height 14
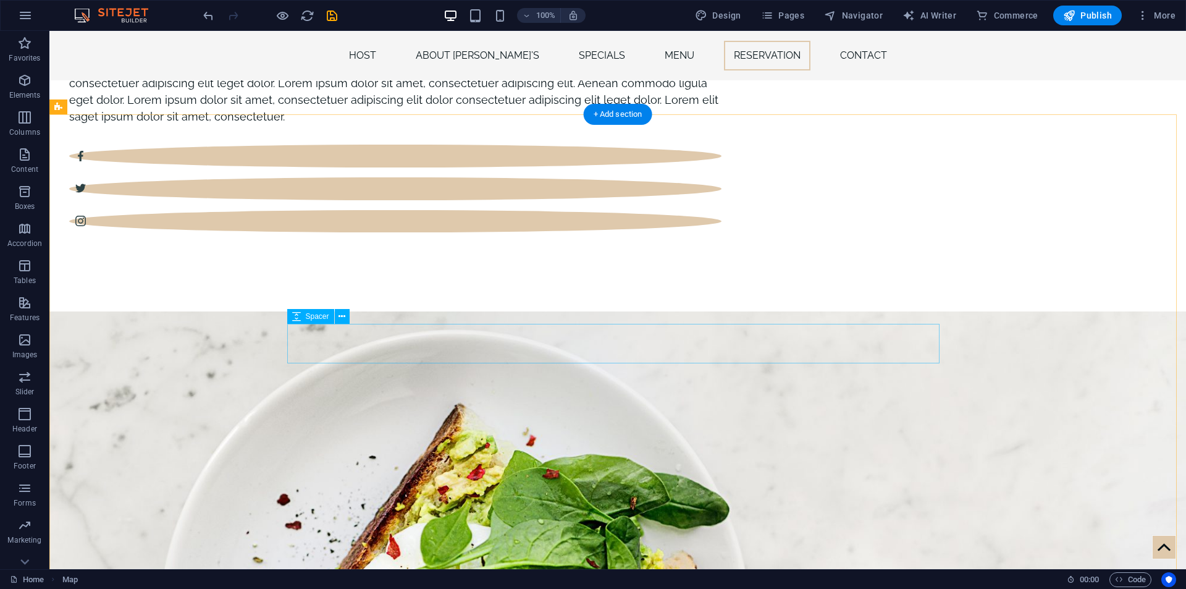
scroll to position [3431, 0]
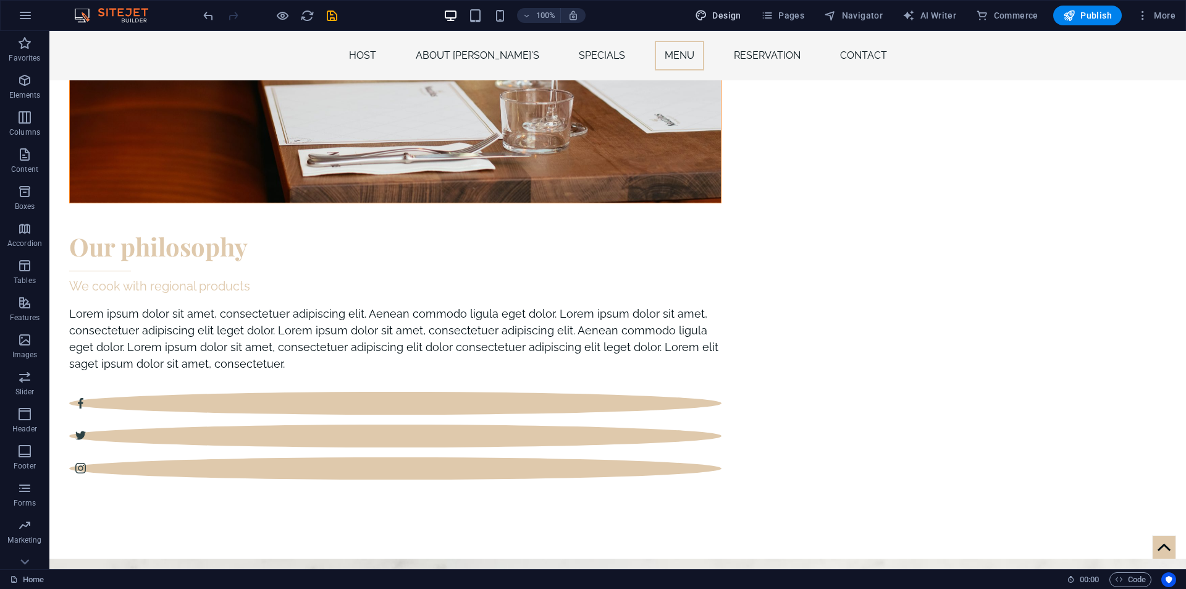
click at [699, 15] on icon "button" at bounding box center [701, 15] width 12 height 12
select select "px"
select select "400"
select select "px"
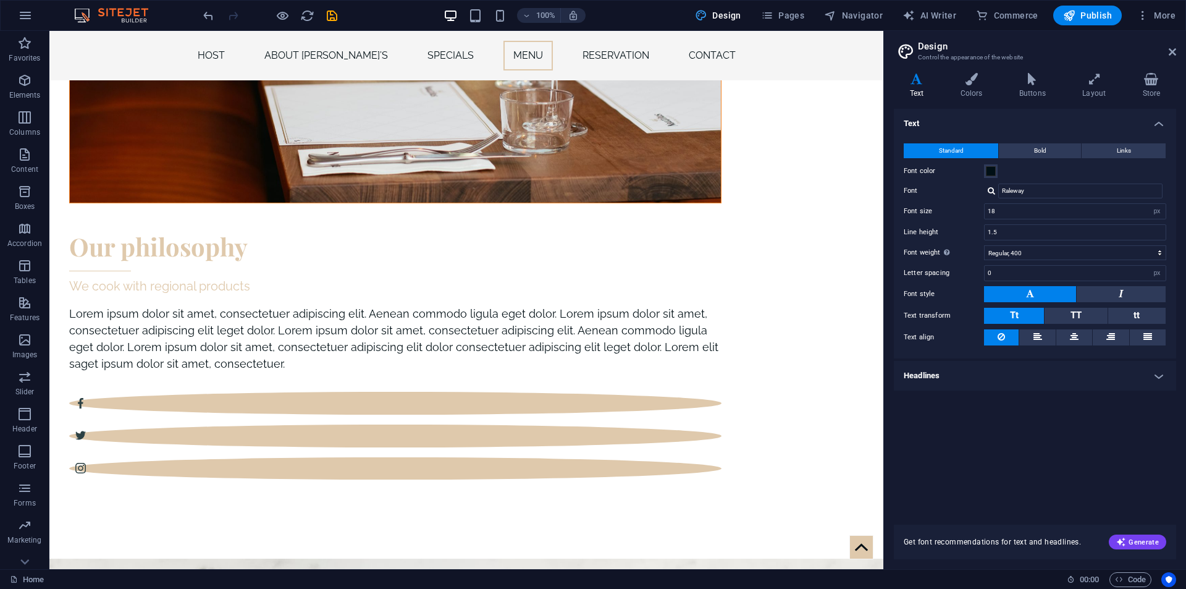
click at [1168, 49] on h2 "Design" at bounding box center [1047, 46] width 258 height 11
click at [1172, 53] on icon at bounding box center [1172, 52] width 7 height 10
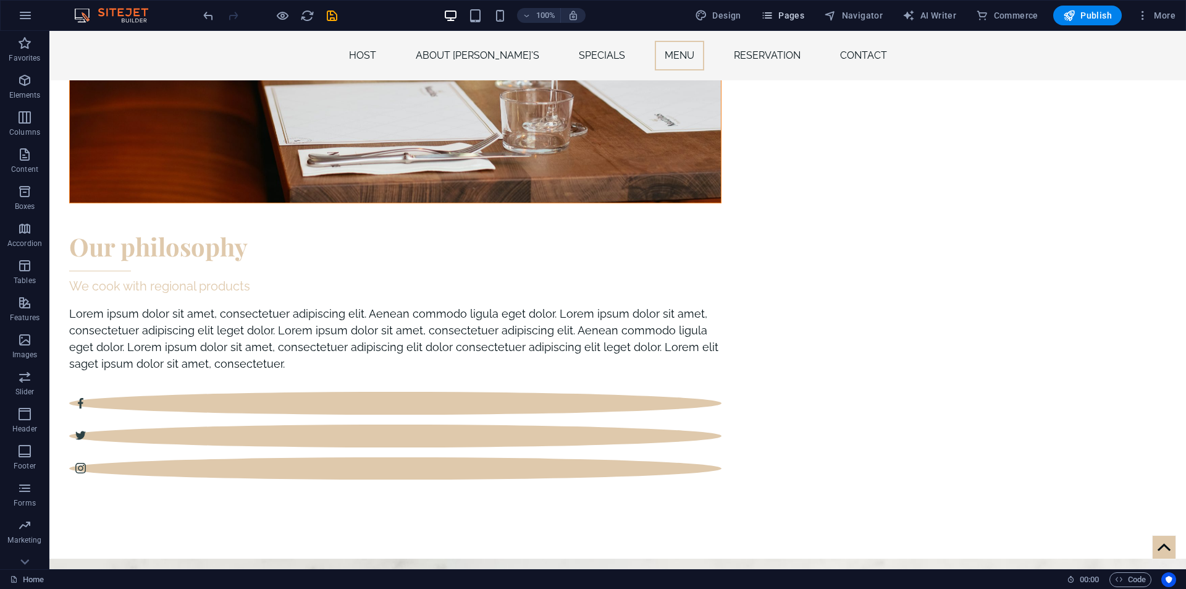
click at [798, 9] on button "Pages" at bounding box center [782, 16] width 53 height 20
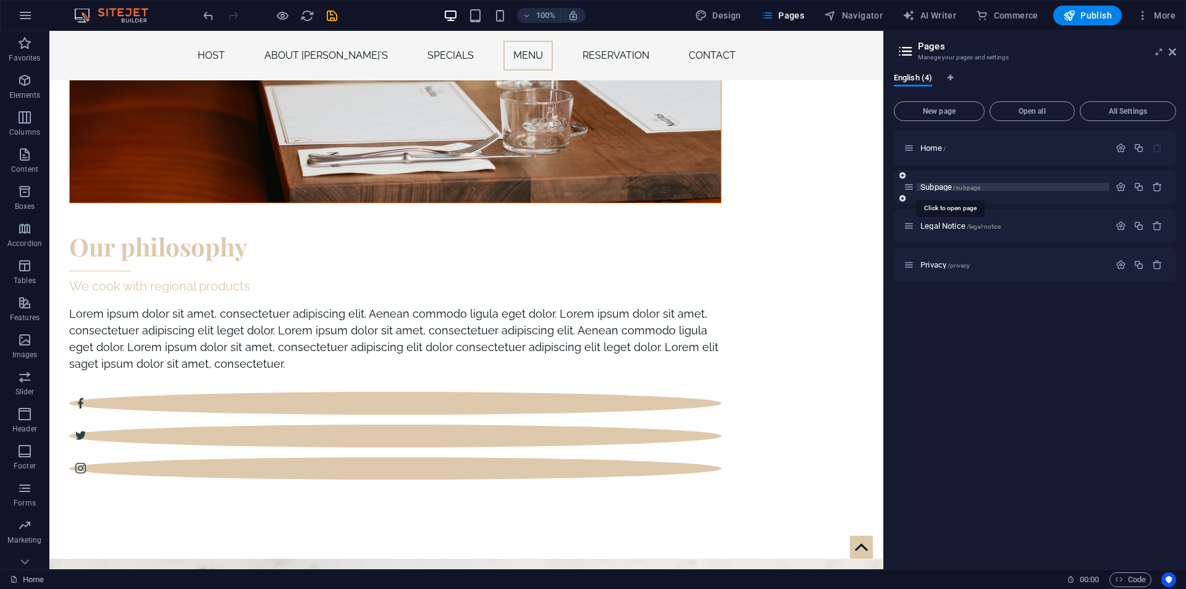
click at [941, 190] on span "Subpage /subpage" at bounding box center [950, 186] width 60 height 9
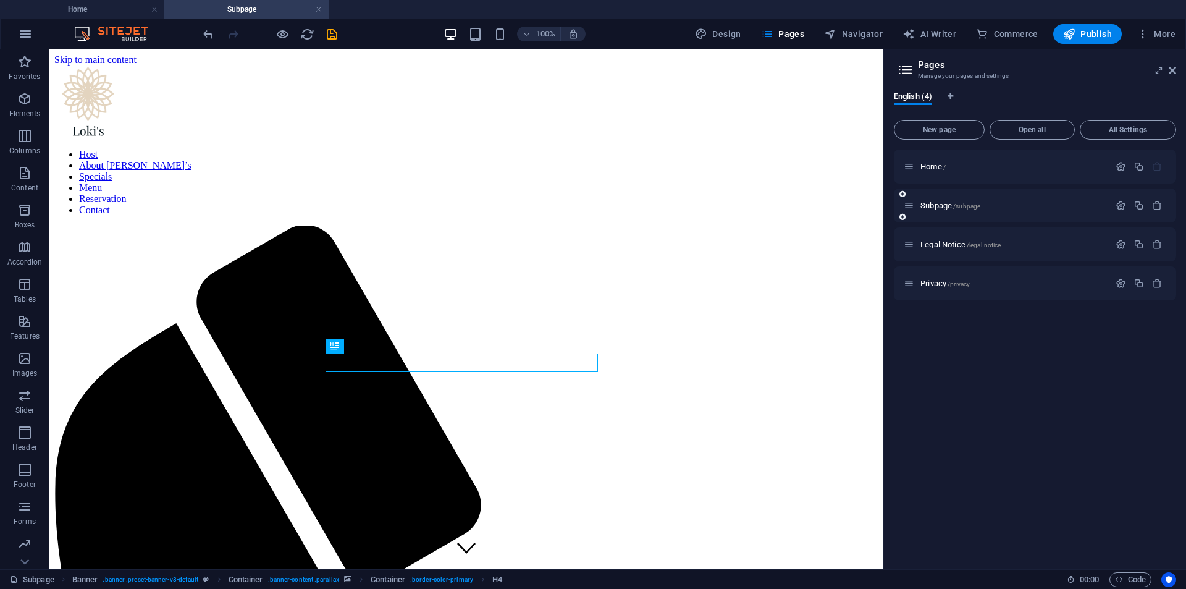
scroll to position [0, 0]
click at [945, 245] on span "Legal Notice /legal-notice" at bounding box center [960, 244] width 80 height 9
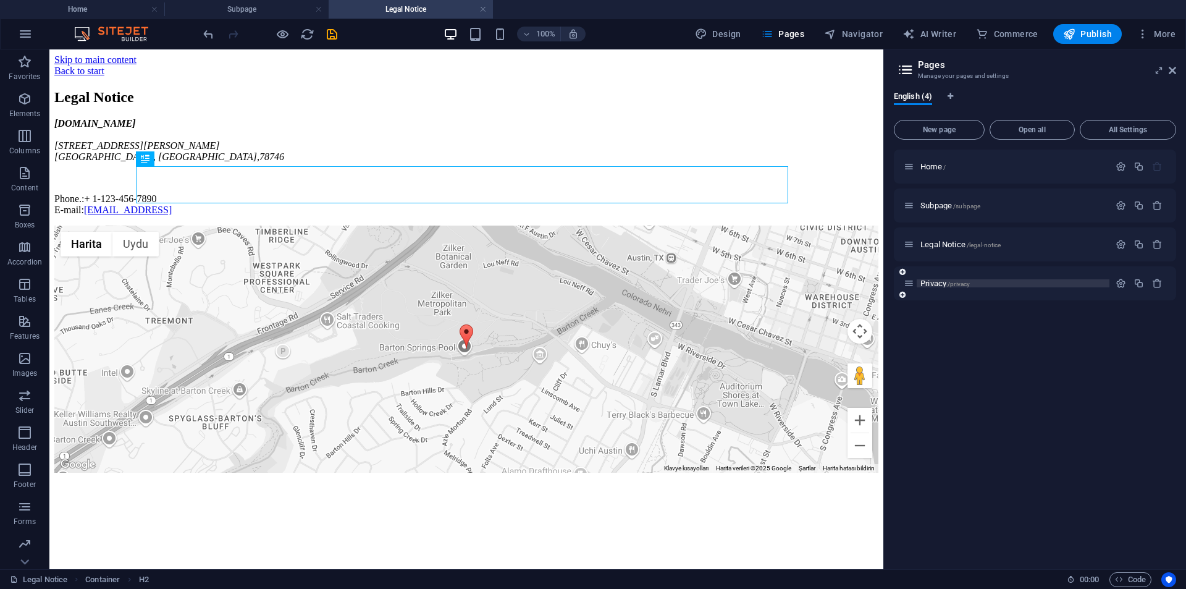
click at [930, 287] on span "Privacy /privacy" at bounding box center [944, 283] width 49 height 9
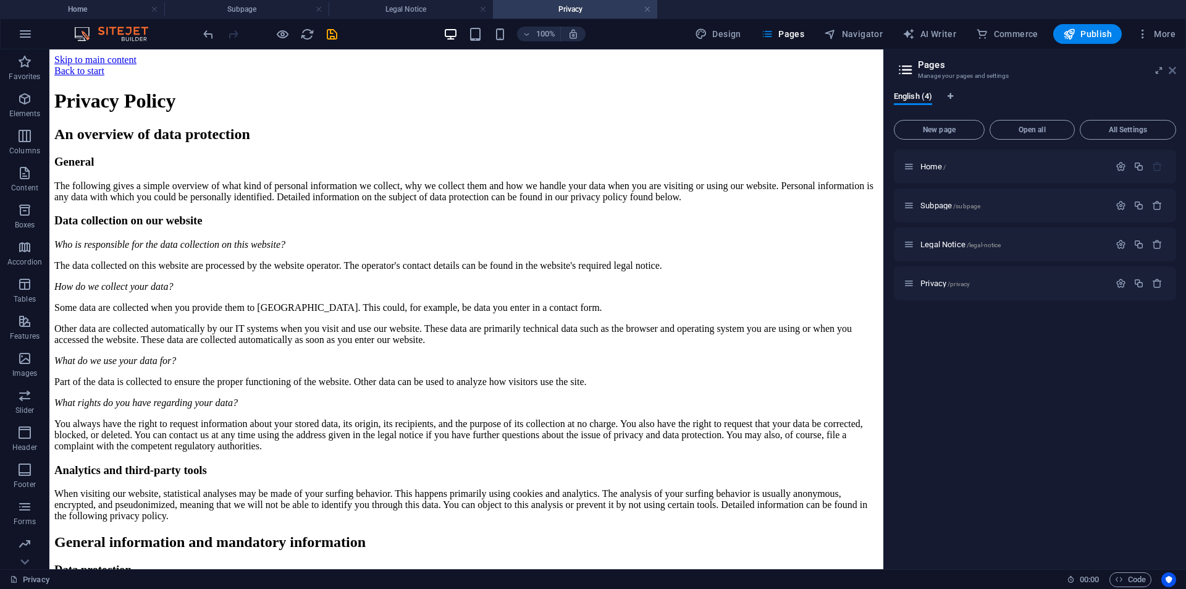
click at [1171, 72] on icon at bounding box center [1172, 70] width 7 height 10
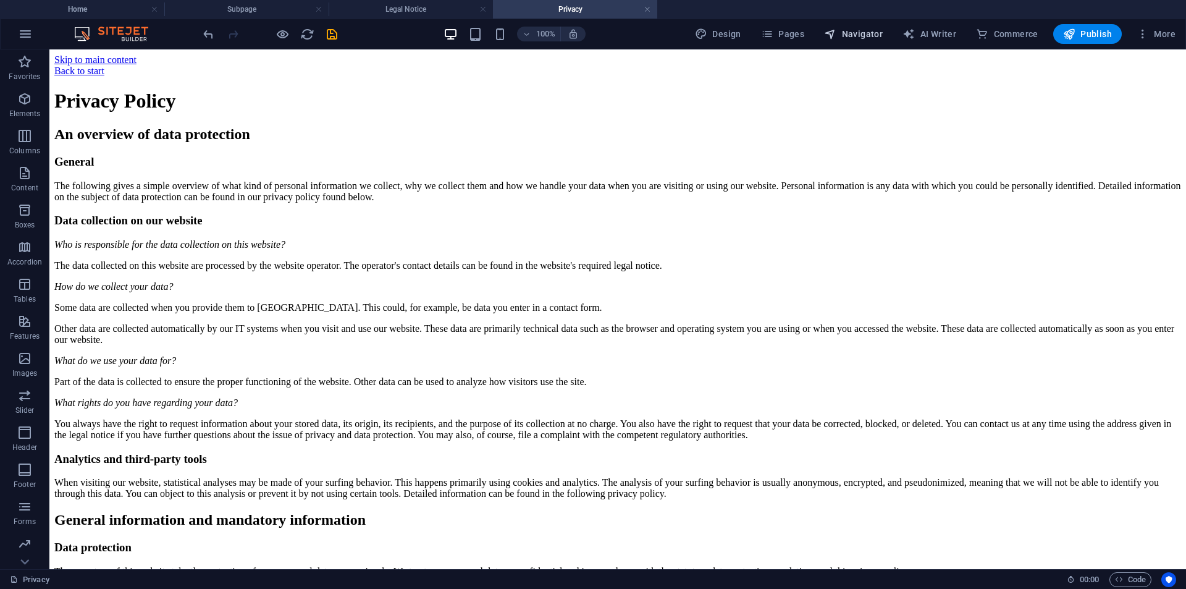
click at [875, 36] on span "Navigator" at bounding box center [853, 34] width 59 height 12
select select "18310770-en"
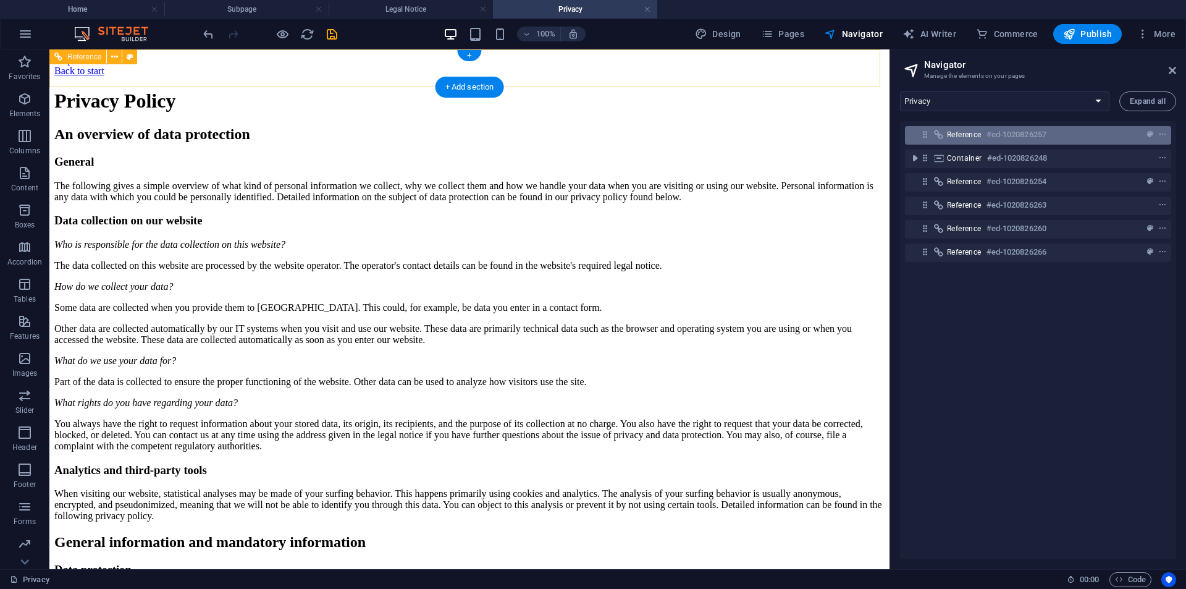
click at [958, 136] on span "Reference" at bounding box center [964, 135] width 35 height 10
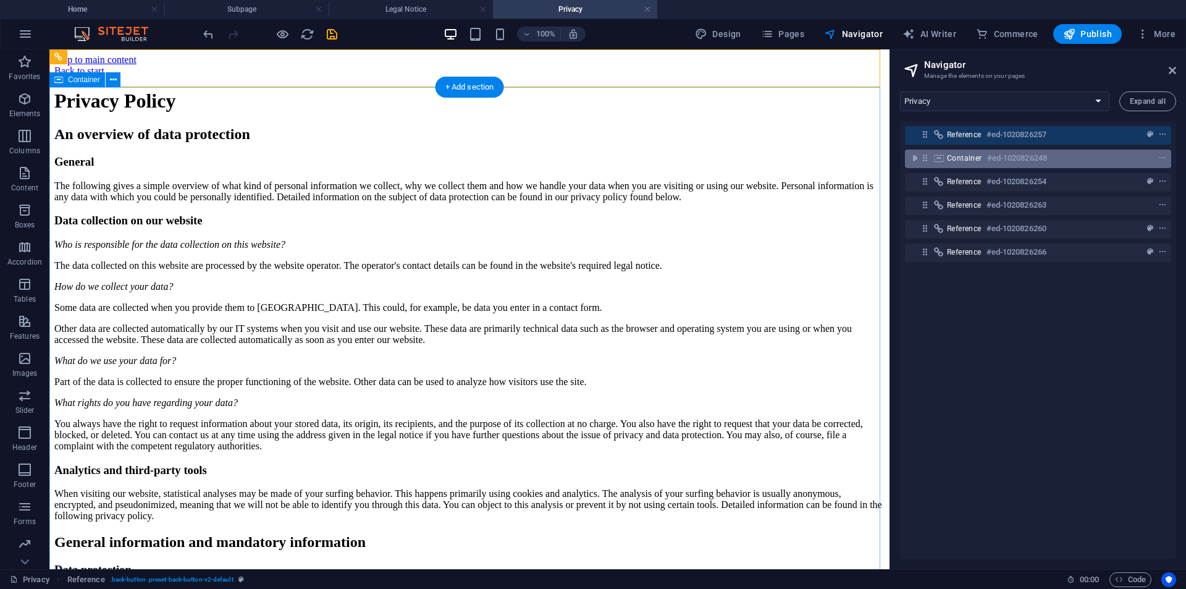
click at [951, 157] on span "Container" at bounding box center [964, 158] width 35 height 10
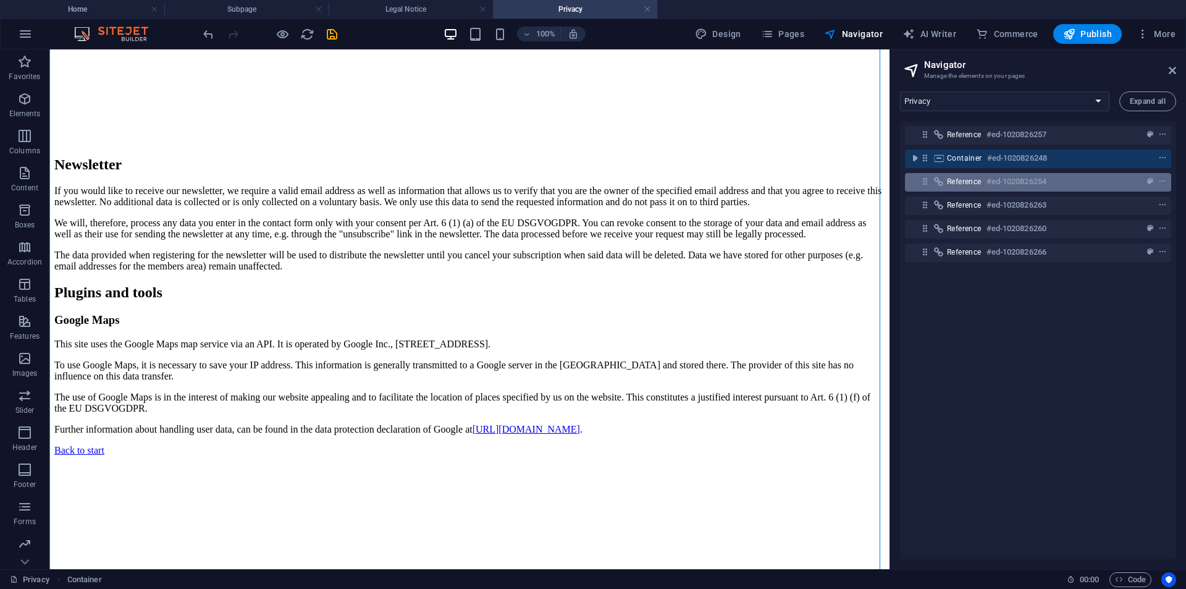
click at [957, 181] on span "Reference" at bounding box center [964, 182] width 35 height 10
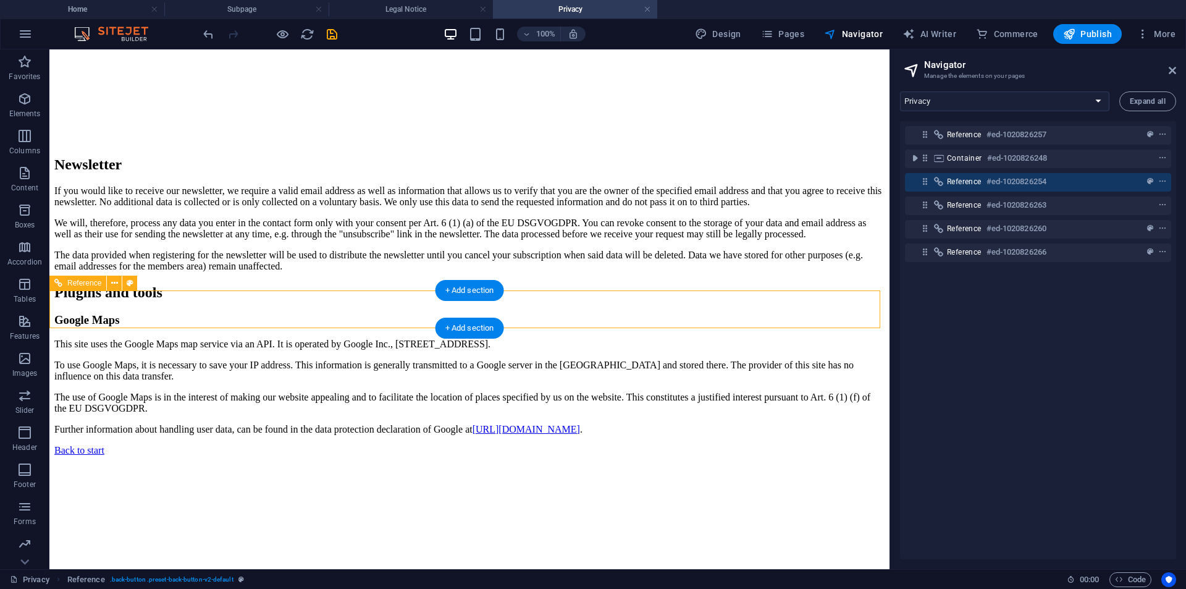
scroll to position [4916, 0]
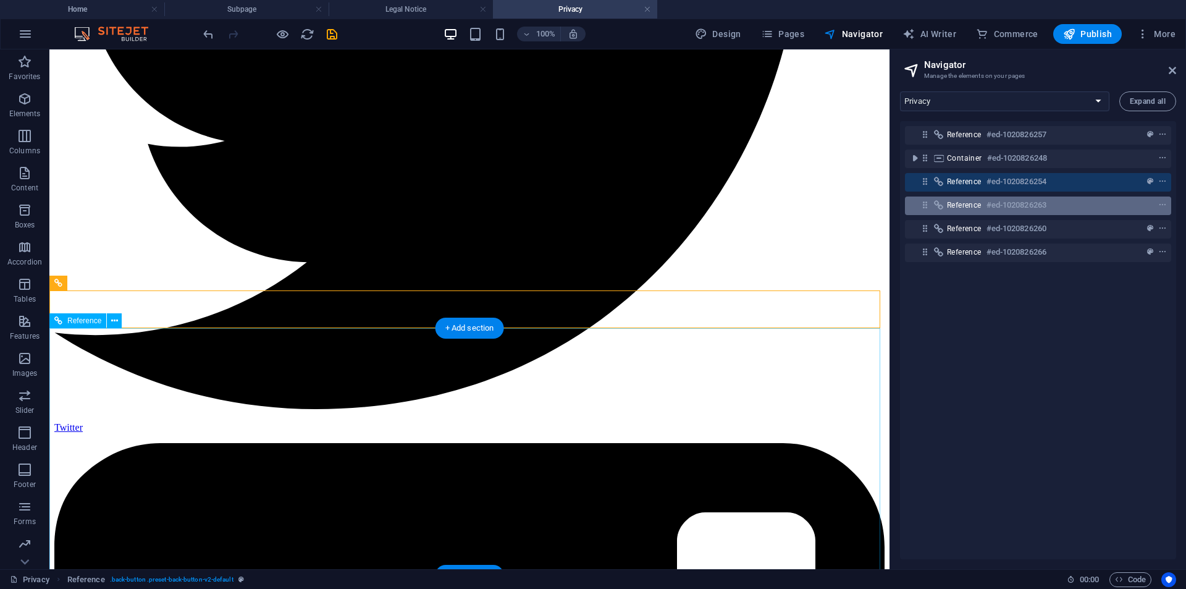
click at [959, 199] on div "Reference #ed-1020826263" at bounding box center [1028, 205] width 162 height 15
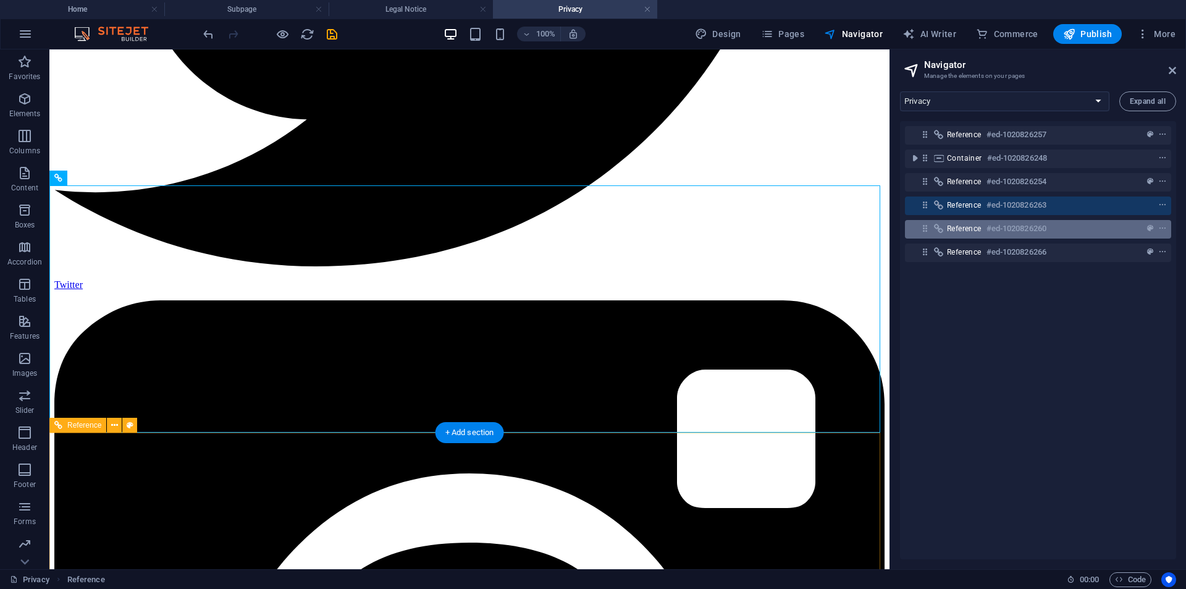
click at [964, 236] on div "Reference #ed-1020826260" at bounding box center [1038, 229] width 266 height 19
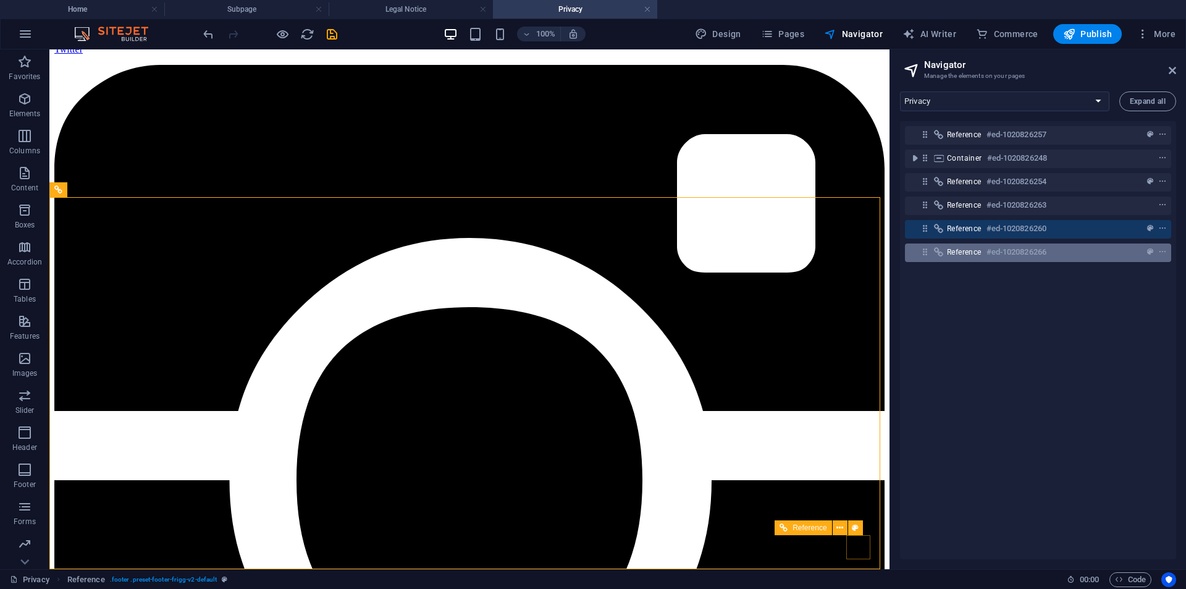
click at [960, 250] on span "Reference" at bounding box center [964, 252] width 35 height 10
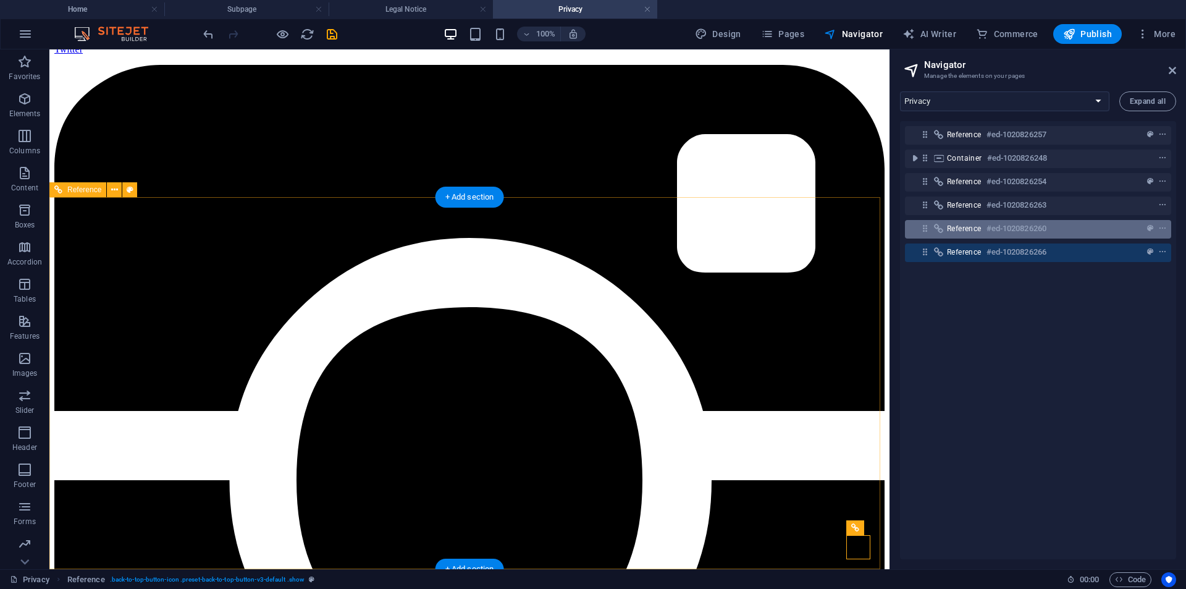
click at [952, 223] on div "Reference #ed-1020826260" at bounding box center [1028, 228] width 162 height 15
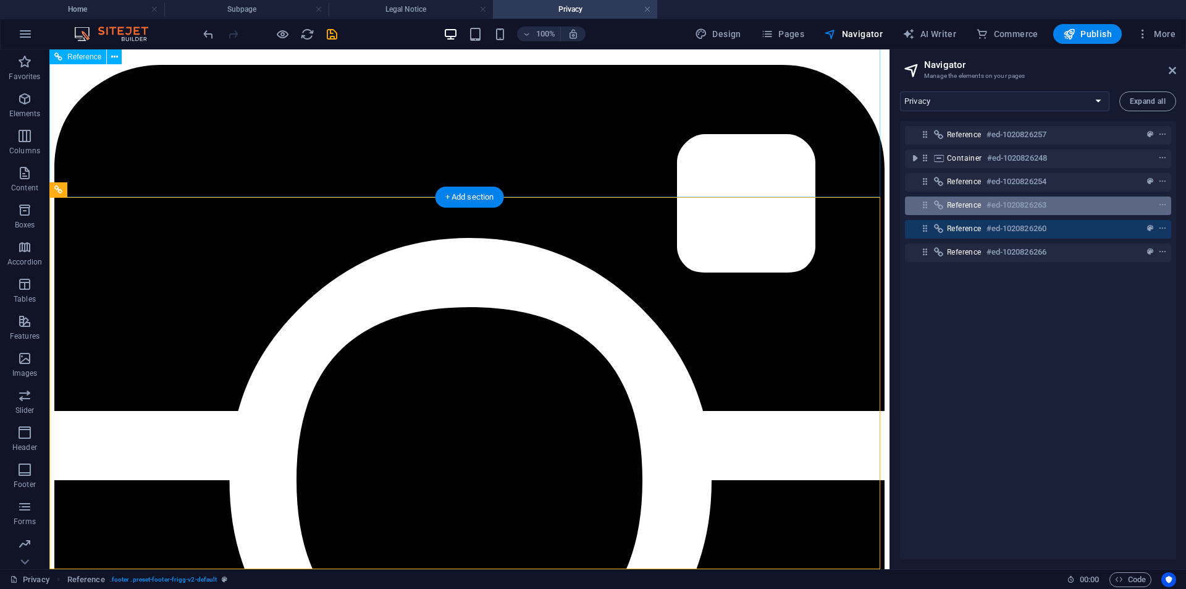
click at [954, 201] on span "Reference" at bounding box center [964, 205] width 35 height 10
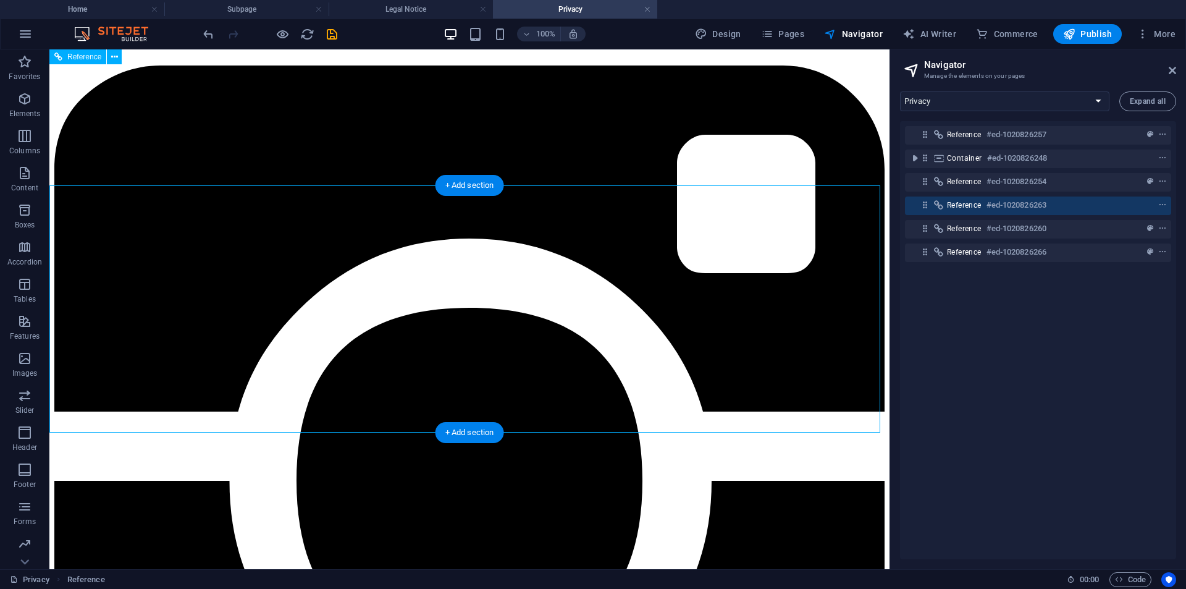
scroll to position [5058, 0]
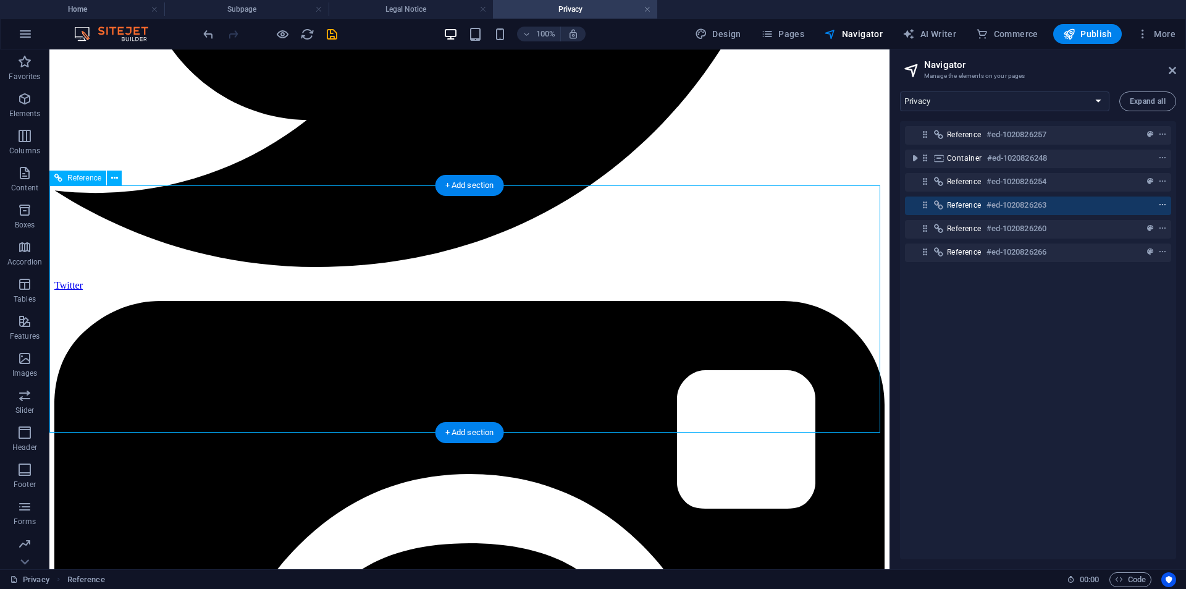
drag, startPoint x: 1167, startPoint y: 206, endPoint x: 1161, endPoint y: 204, distance: 6.4
click at [1165, 206] on div "Reference #ed-1020826263" at bounding box center [1038, 205] width 266 height 19
click at [1161, 204] on icon "context-menu" at bounding box center [1162, 205] width 9 height 9
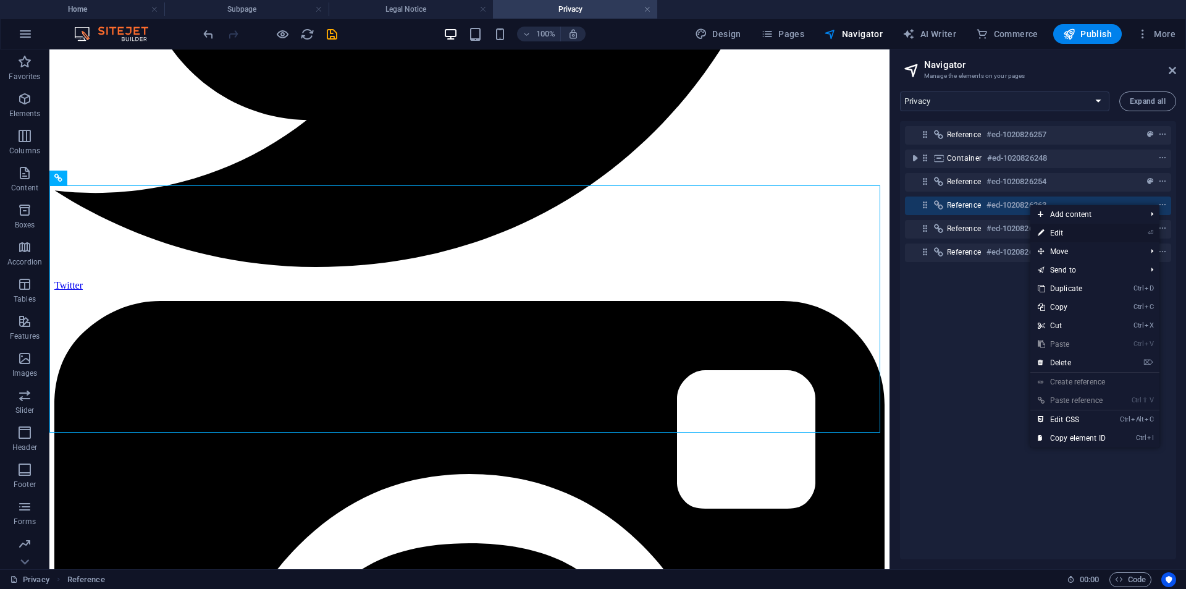
click at [1092, 237] on link "⏎ Edit" at bounding box center [1071, 233] width 83 height 19
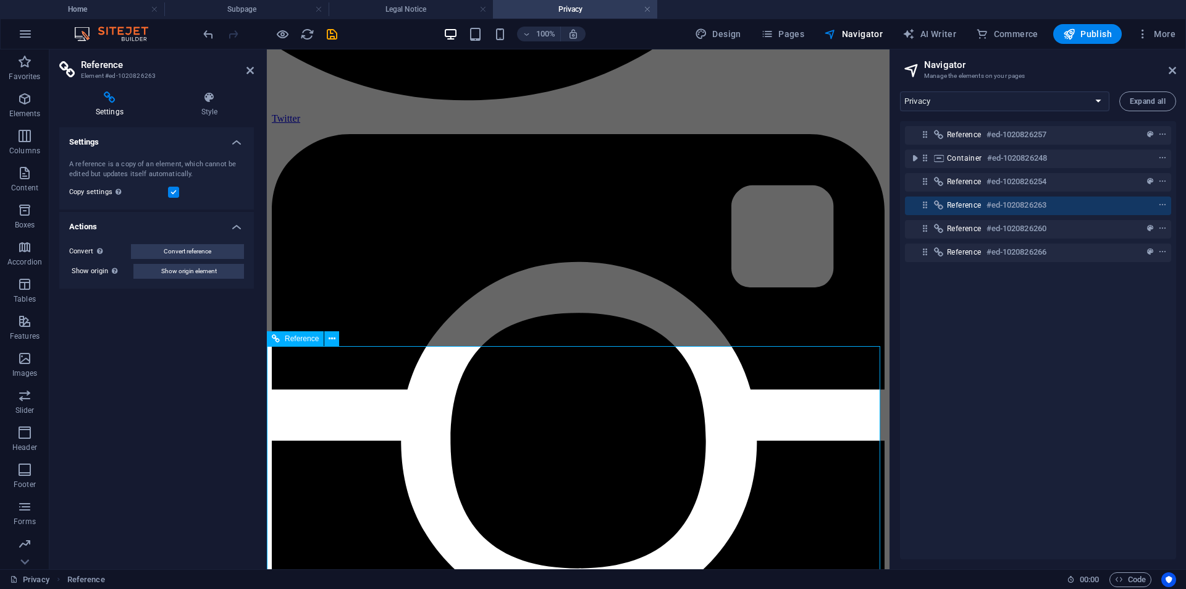
scroll to position [5244, 0]
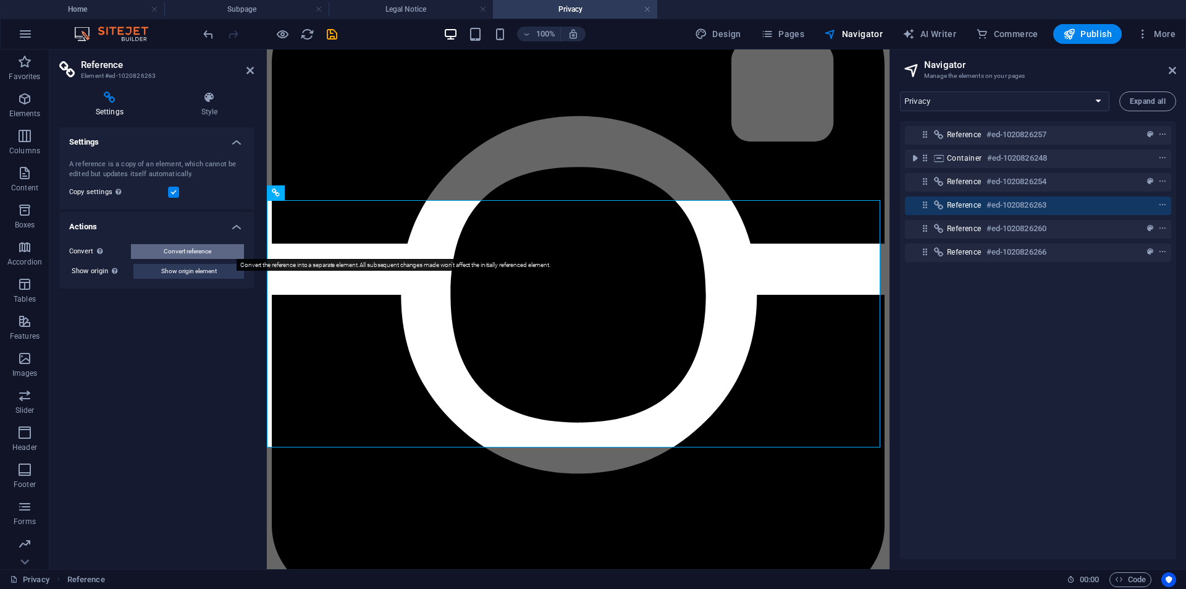
click at [200, 255] on span "Convert reference" at bounding box center [188, 251] width 48 height 15
select select "1"
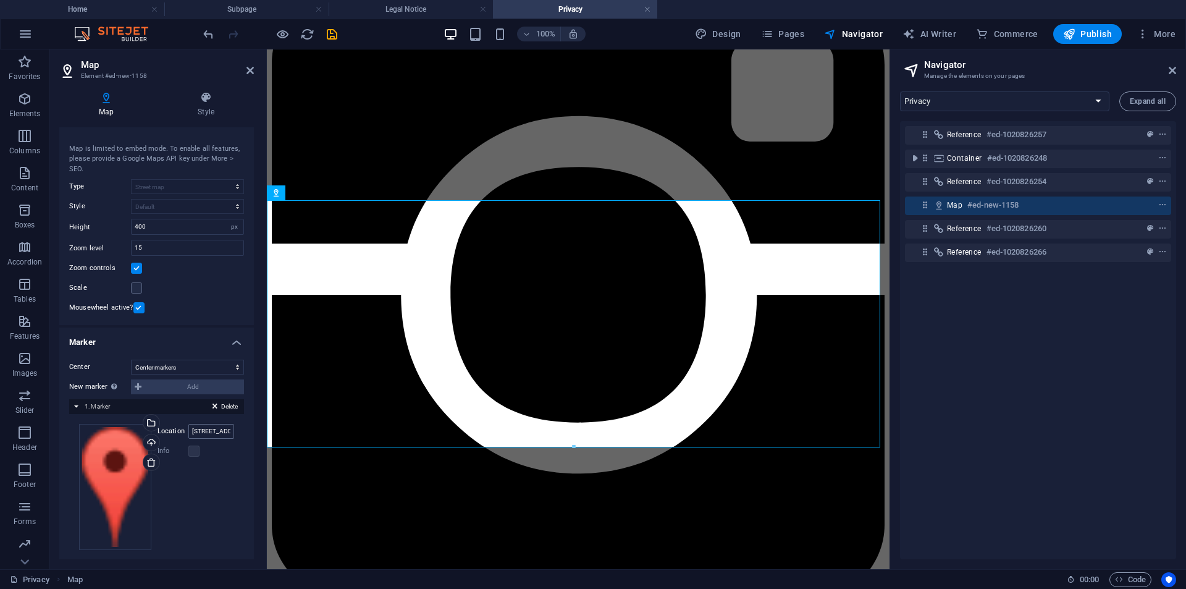
scroll to position [28, 0]
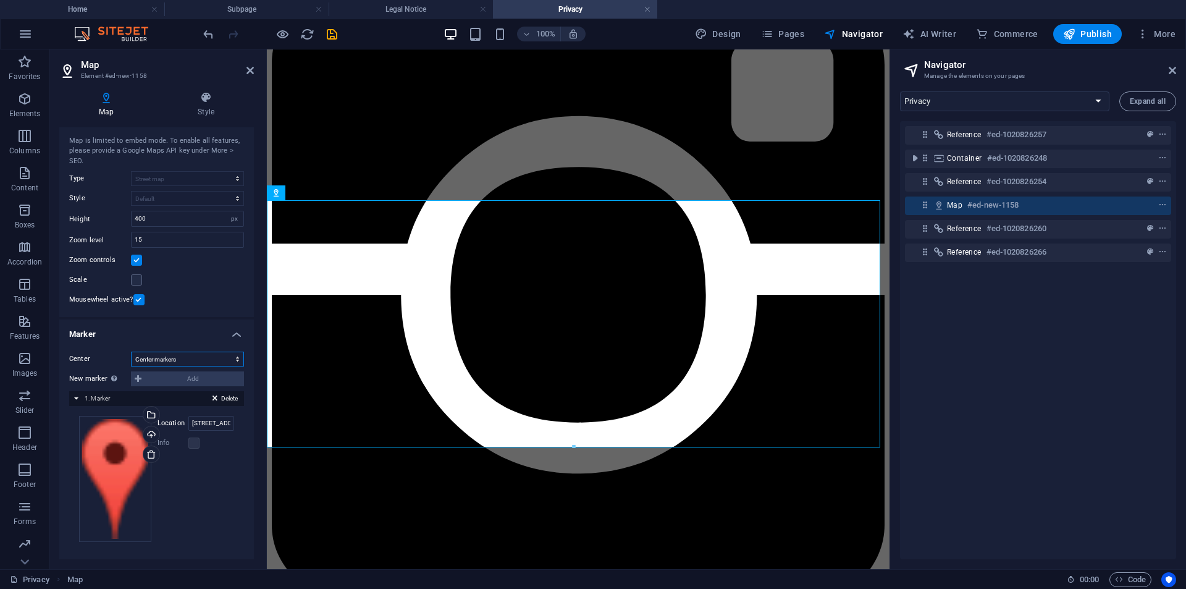
click at [206, 360] on select "Don't center Center markers Center and zoom markers" at bounding box center [187, 359] width 113 height 15
click at [194, 358] on select "Don't center Center markers Center and zoom markers" at bounding box center [187, 359] width 113 height 15
click at [208, 426] on input "[STREET_ADDRESS][PERSON_NAME]" at bounding box center [211, 423] width 46 height 15
click at [190, 439] on label at bounding box center [193, 442] width 11 height 11
click at [194, 444] on label at bounding box center [193, 442] width 11 height 11
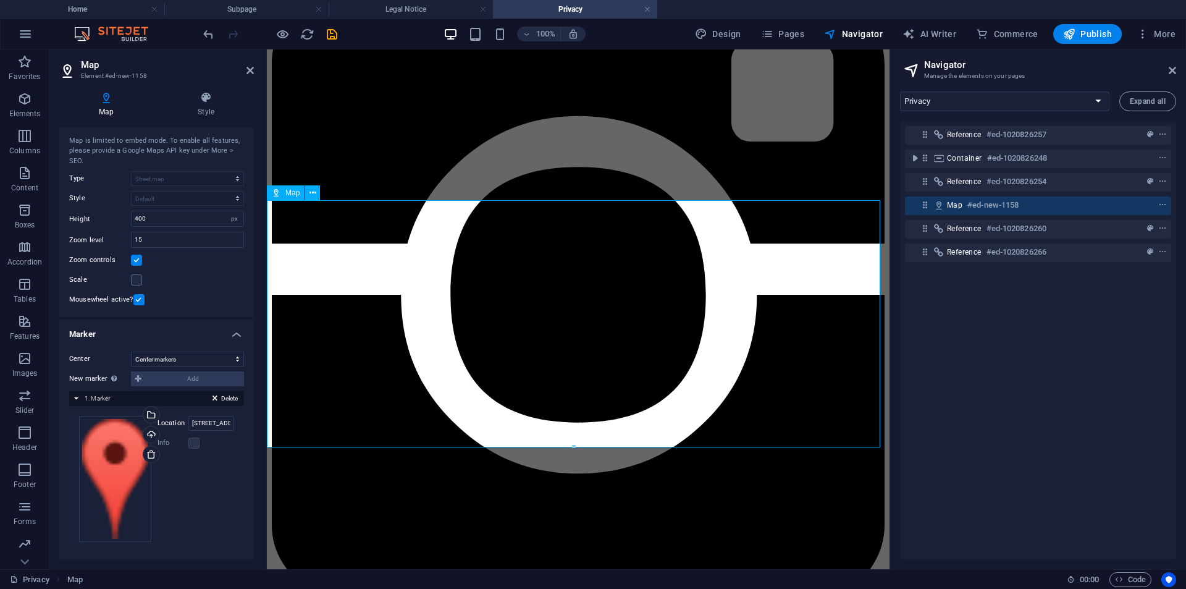
drag, startPoint x: 874, startPoint y: 394, endPoint x: 867, endPoint y: 392, distance: 6.3
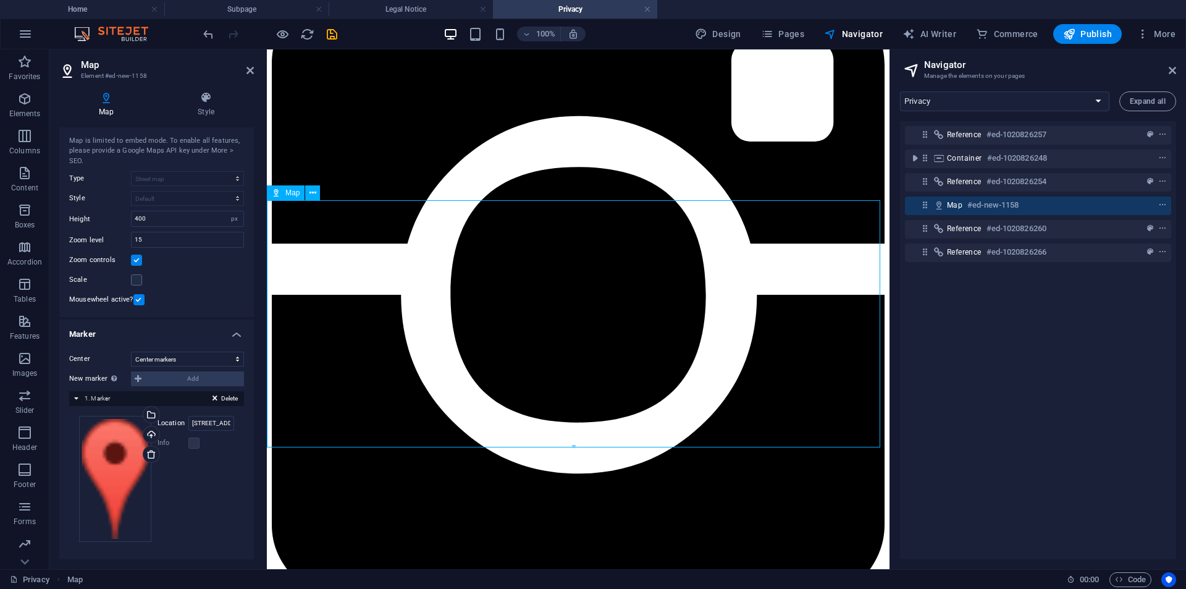
click at [237, 327] on h4 "Marker" at bounding box center [156, 330] width 195 height 22
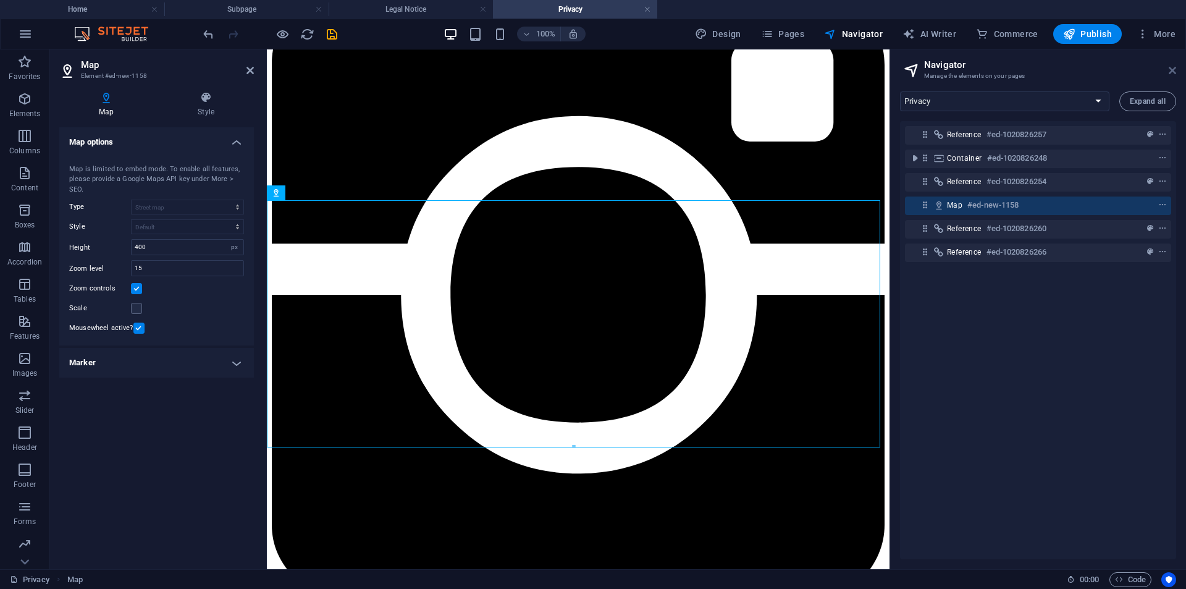
drag, startPoint x: 1173, startPoint y: 70, endPoint x: 820, endPoint y: 25, distance: 356.2
click at [1173, 70] on icon at bounding box center [1172, 70] width 7 height 10
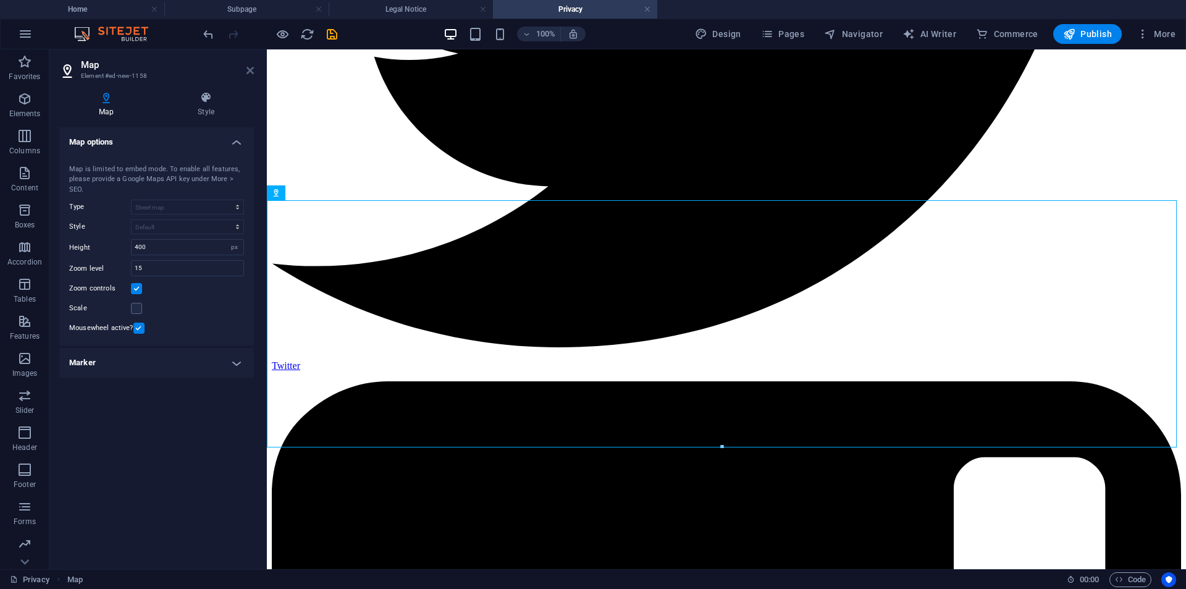
click at [251, 69] on icon at bounding box center [249, 70] width 7 height 10
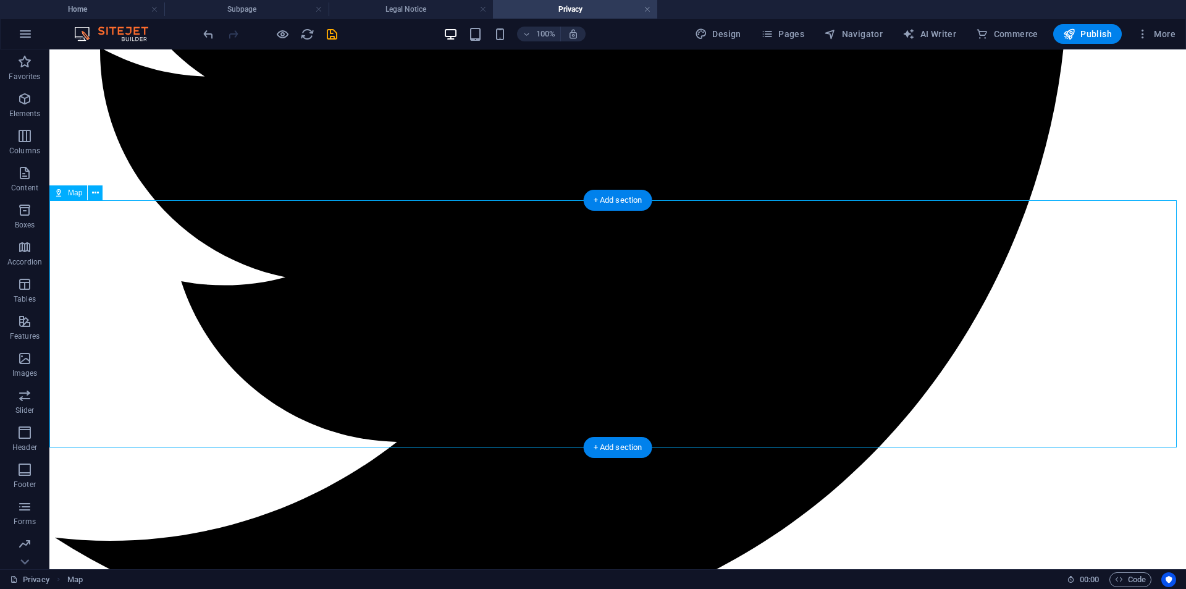
drag, startPoint x: 685, startPoint y: 316, endPoint x: 735, endPoint y: 251, distance: 82.4
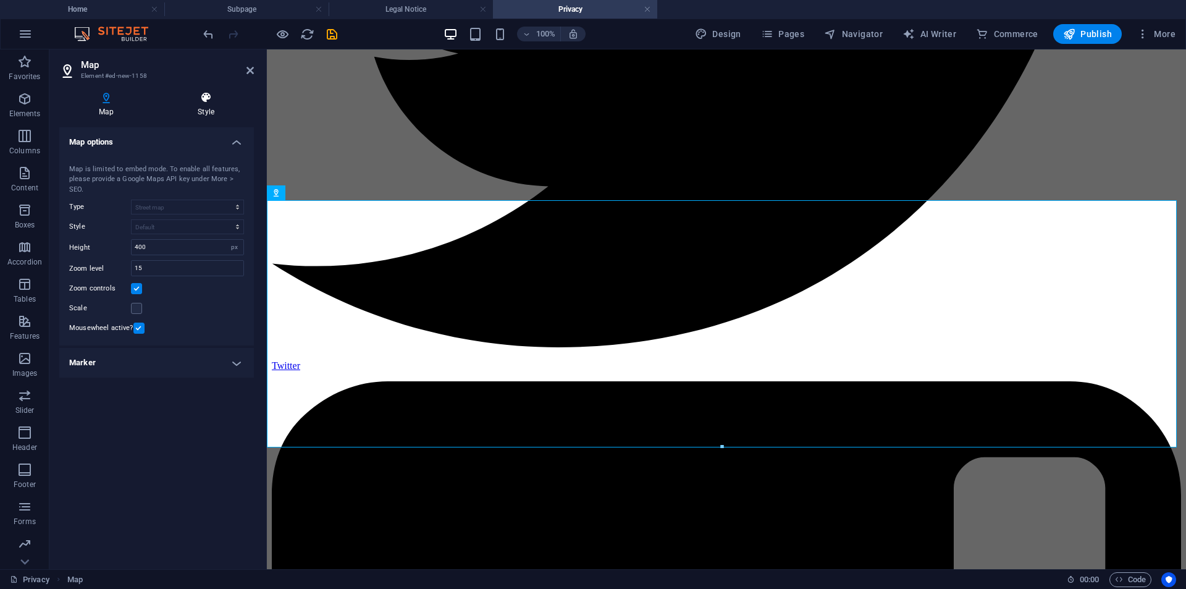
click at [206, 102] on icon at bounding box center [206, 97] width 96 height 12
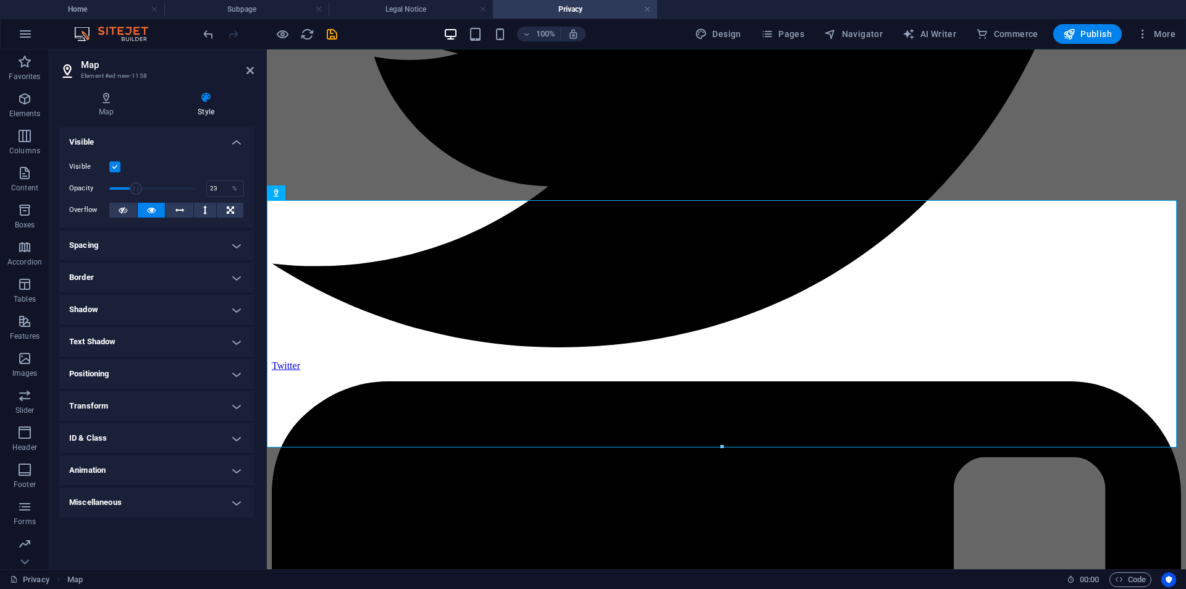
drag, startPoint x: 191, startPoint y: 187, endPoint x: 128, endPoint y: 185, distance: 62.4
click at [130, 185] on span at bounding box center [136, 188] width 12 height 12
type input "100"
drag, startPoint x: 138, startPoint y: 187, endPoint x: 225, endPoint y: 189, distance: 86.5
click at [225, 189] on div "Opacity 100 %" at bounding box center [156, 188] width 175 height 19
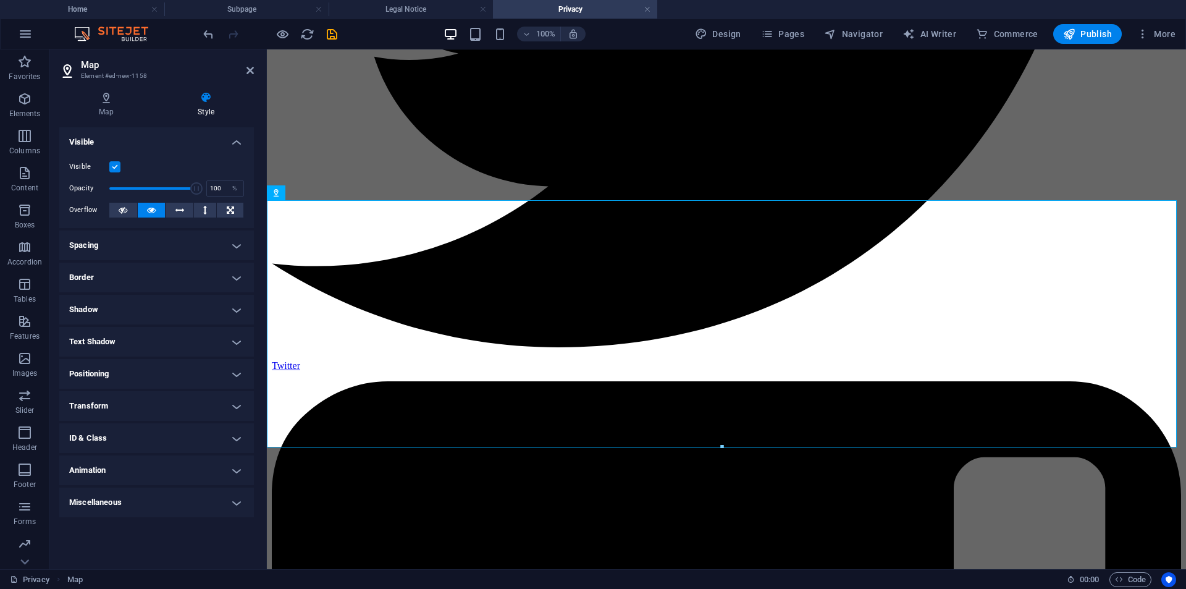
click at [116, 171] on label at bounding box center [114, 166] width 11 height 11
click at [0, 0] on input "Visible" at bounding box center [0, 0] width 0 height 0
click at [116, 171] on label at bounding box center [114, 166] width 11 height 11
click at [0, 0] on input "Visible" at bounding box center [0, 0] width 0 height 0
click at [116, 171] on label at bounding box center [114, 166] width 11 height 11
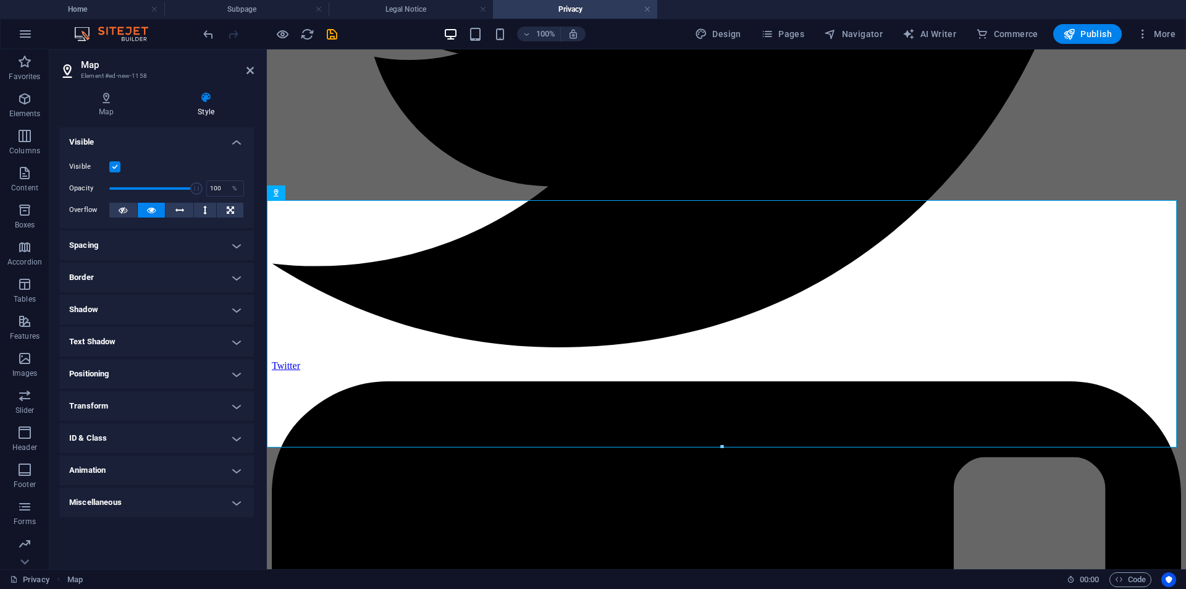
click at [0, 0] on input "Visible" at bounding box center [0, 0] width 0 height 0
click at [116, 171] on label at bounding box center [114, 166] width 11 height 11
click at [0, 0] on input "Visible" at bounding box center [0, 0] width 0 height 0
click at [158, 245] on h4 "Spacing" at bounding box center [156, 245] width 195 height 30
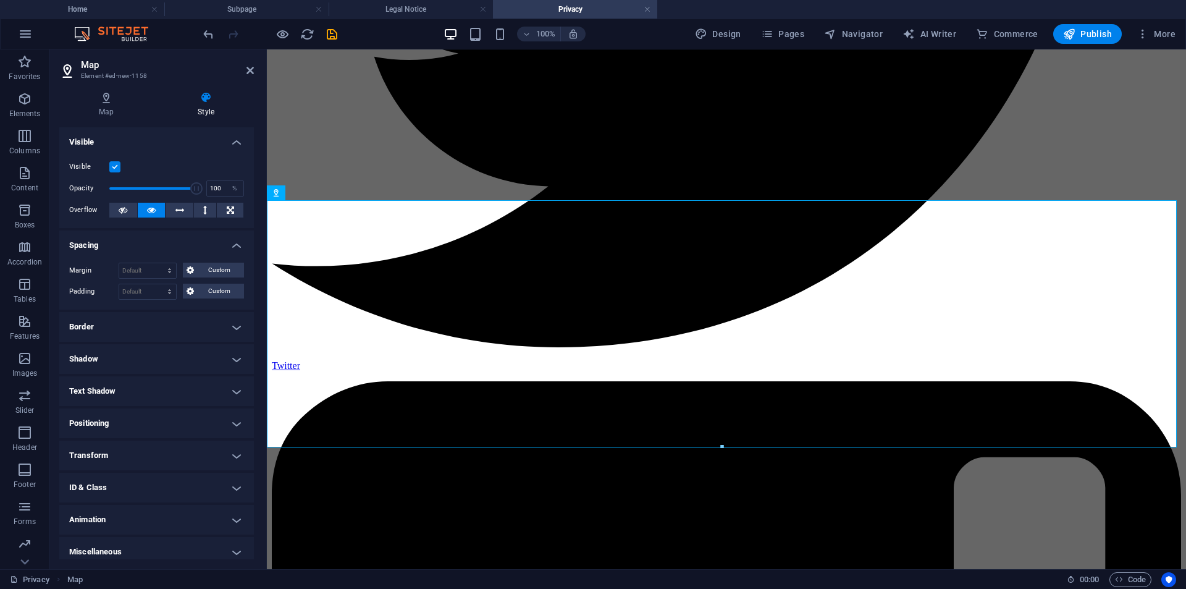
click at [171, 237] on h4 "Spacing" at bounding box center [156, 241] width 195 height 22
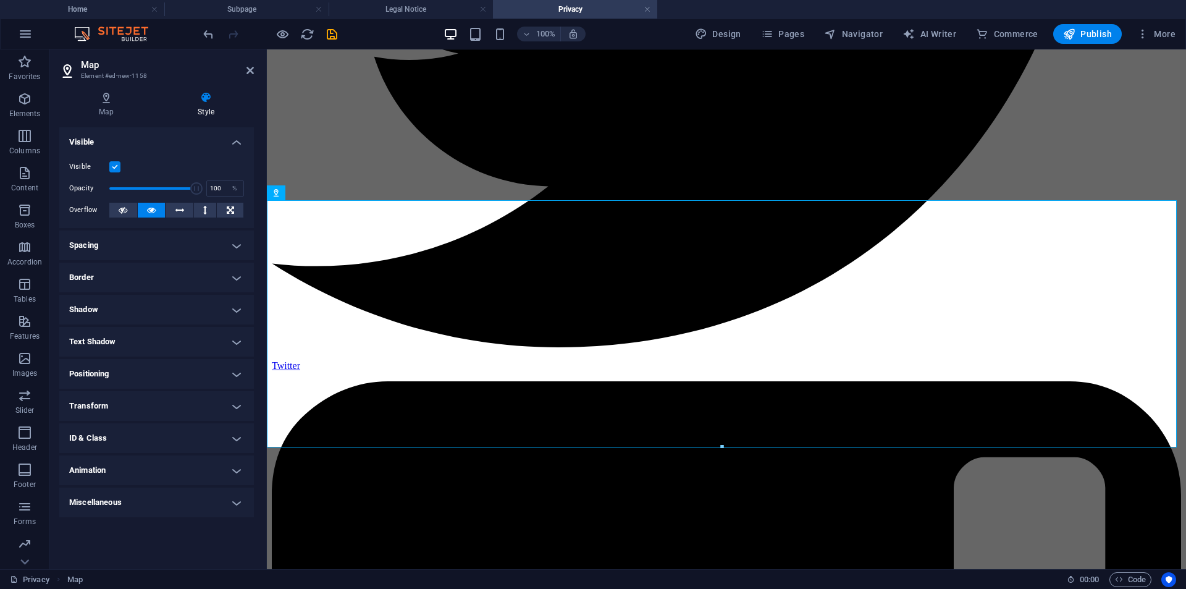
click at [151, 269] on h4 "Border" at bounding box center [156, 278] width 195 height 30
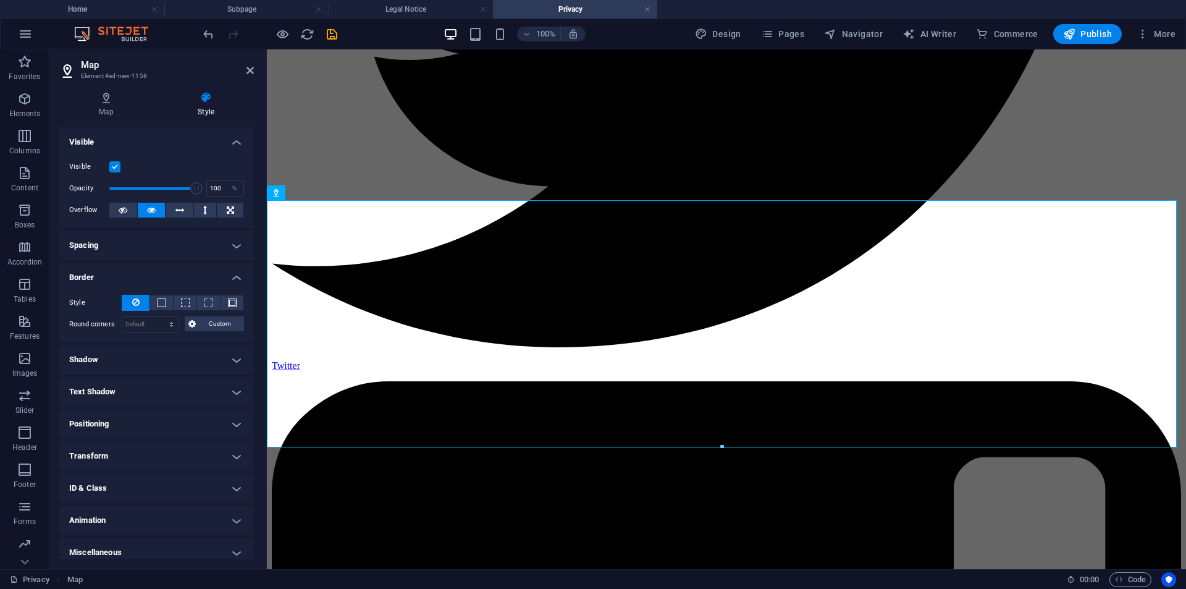
click at [149, 274] on h4 "Border" at bounding box center [156, 274] width 195 height 22
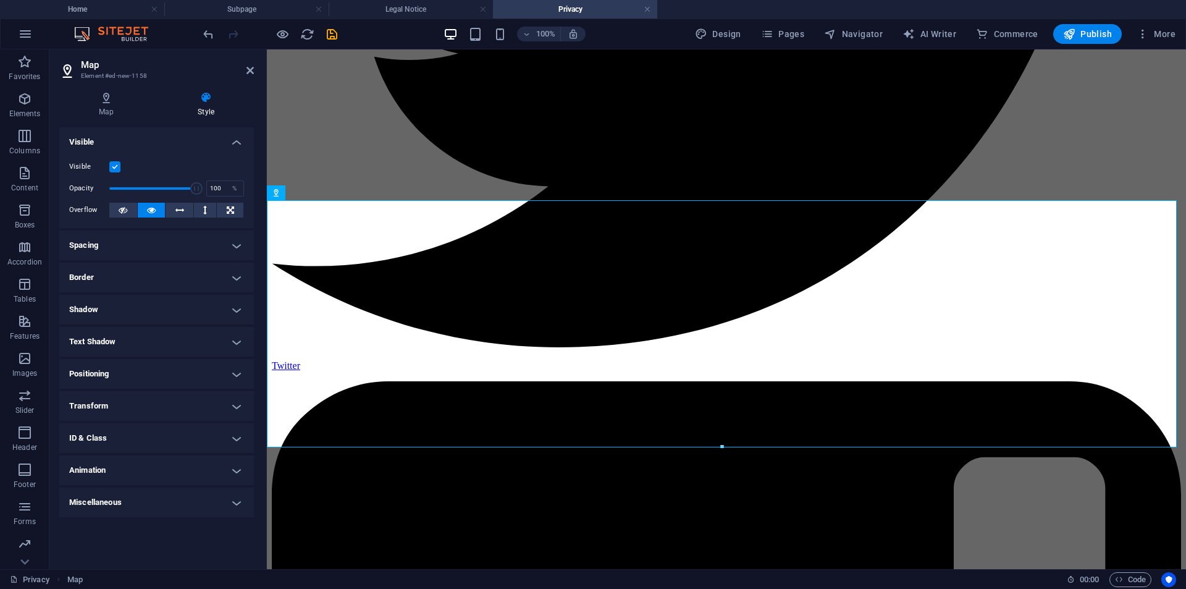
click at [145, 303] on h4 "Shadow" at bounding box center [156, 310] width 195 height 30
click at [134, 313] on h4 "Shadow" at bounding box center [156, 306] width 195 height 22
click at [121, 347] on h4 "Text Shadow" at bounding box center [156, 342] width 195 height 30
click at [121, 347] on h4 "Text Shadow" at bounding box center [156, 338] width 195 height 22
click at [116, 101] on icon at bounding box center [106, 97] width 94 height 12
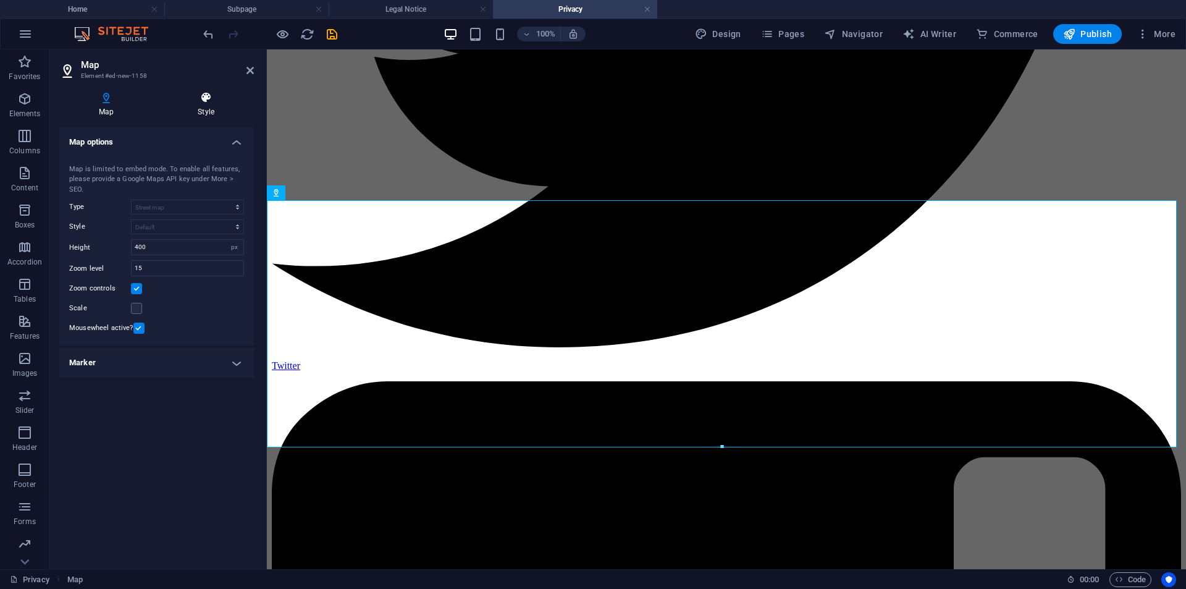
click at [222, 106] on h4 "Style" at bounding box center [206, 104] width 96 height 26
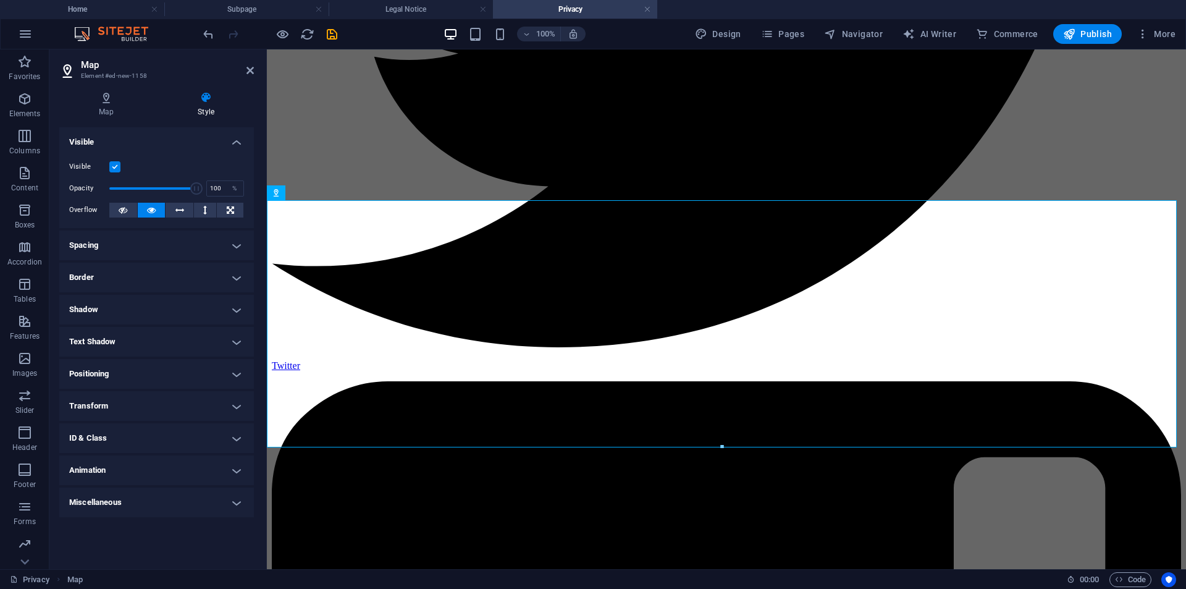
click at [197, 506] on h4 "Miscellaneous" at bounding box center [156, 502] width 195 height 30
click at [197, 504] on h4 "Miscellaneous" at bounding box center [156, 498] width 195 height 22
click at [184, 481] on h4 "Animation" at bounding box center [156, 470] width 195 height 30
click at [183, 472] on h4 "Animation" at bounding box center [156, 466] width 195 height 22
click at [181, 447] on h4 "ID & Class" at bounding box center [156, 438] width 195 height 30
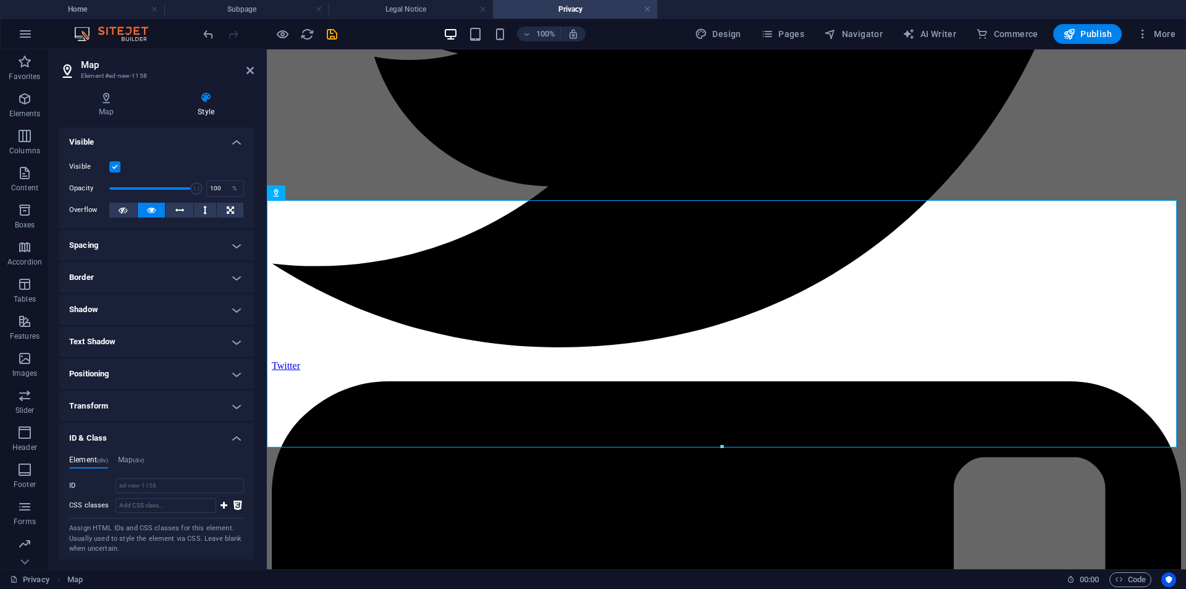
click at [183, 440] on h4 "ID & Class" at bounding box center [156, 434] width 195 height 22
click at [178, 403] on h4 "Transform" at bounding box center [156, 406] width 195 height 30
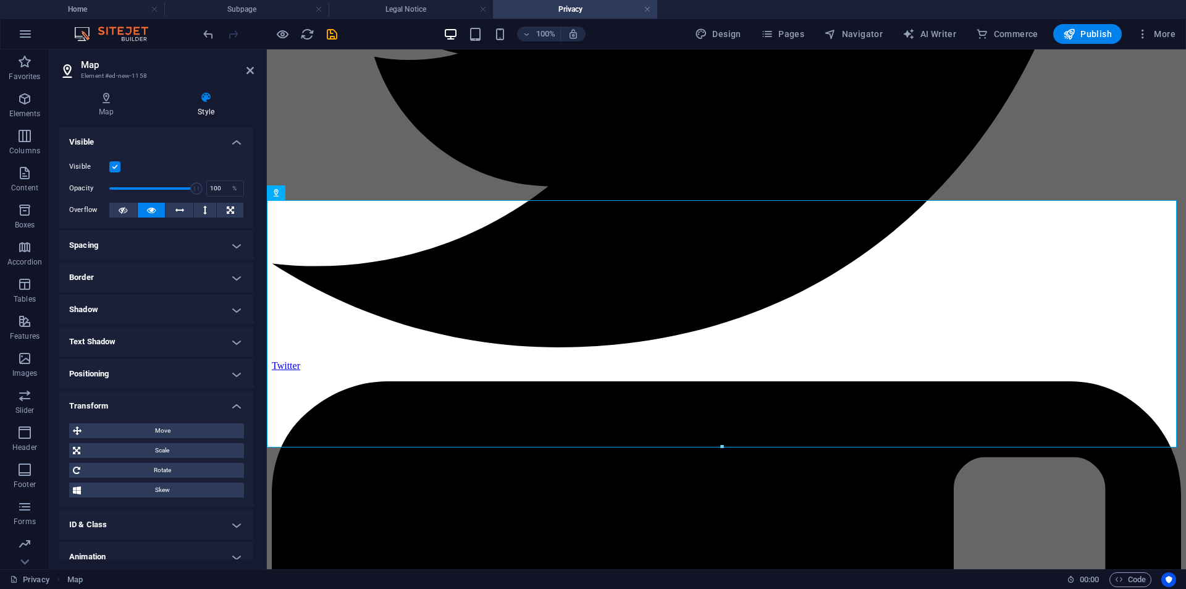
click at [178, 400] on h4 "Transform" at bounding box center [156, 402] width 195 height 22
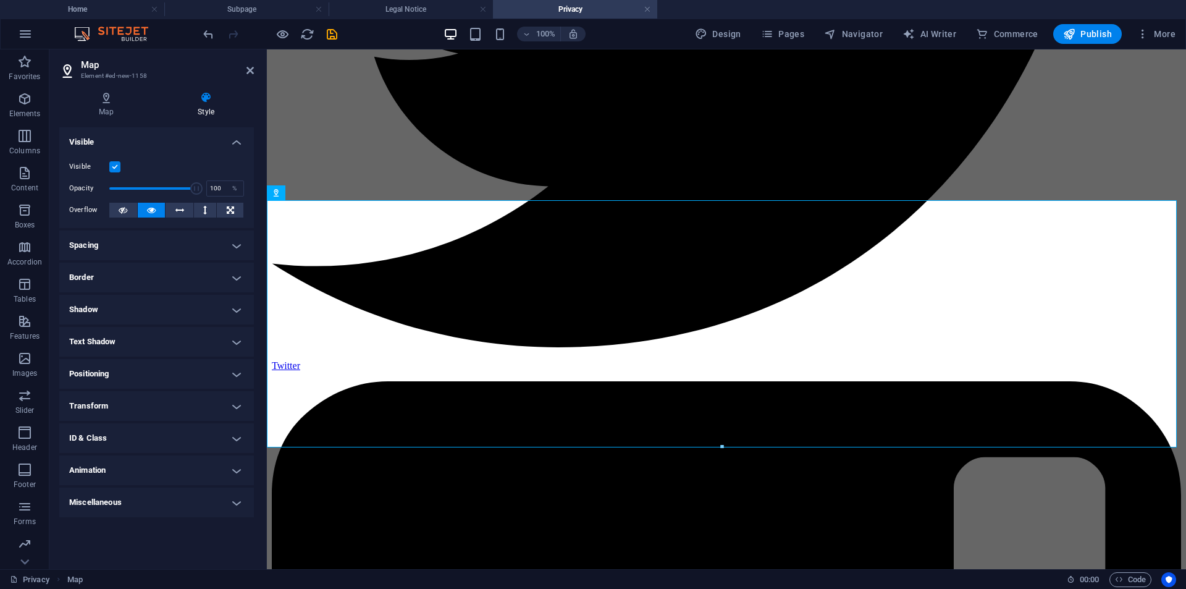
click at [175, 369] on h4 "Positioning" at bounding box center [156, 374] width 195 height 30
click at [173, 341] on h4 "Text Shadow" at bounding box center [156, 342] width 195 height 30
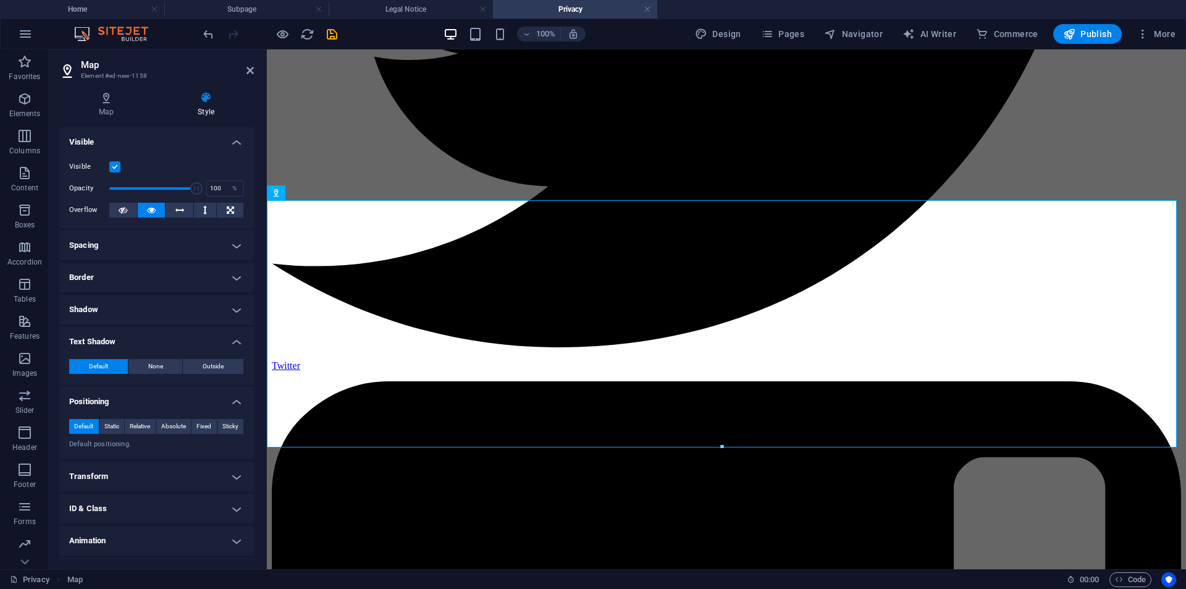
click at [167, 300] on h4 "Shadow" at bounding box center [156, 310] width 195 height 30
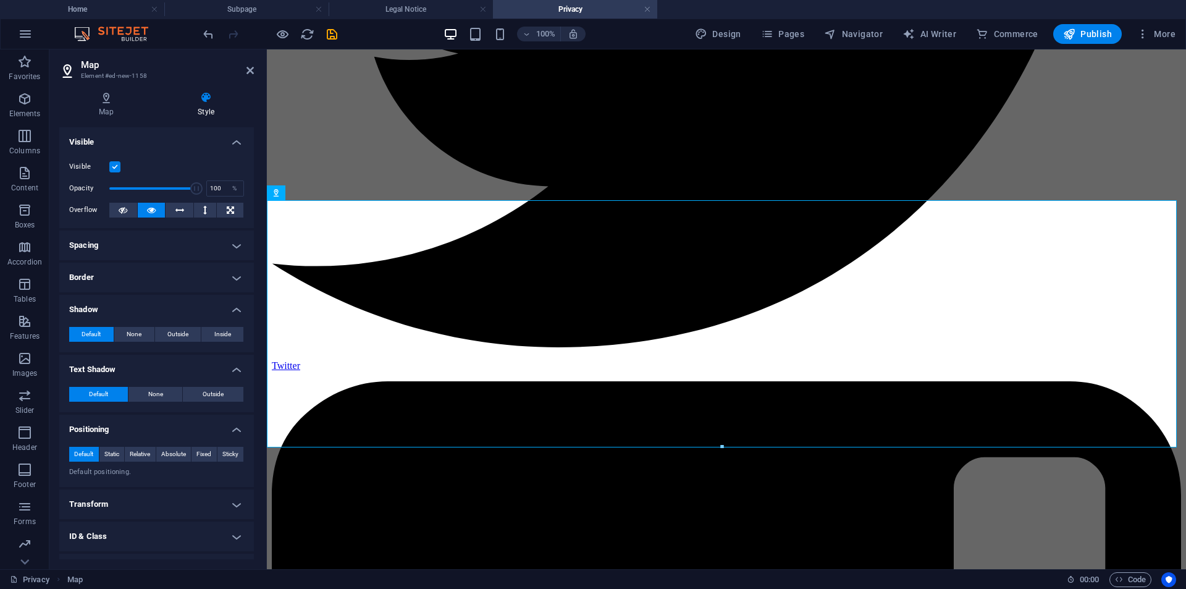
click at [166, 269] on h4 "Border" at bounding box center [156, 278] width 195 height 30
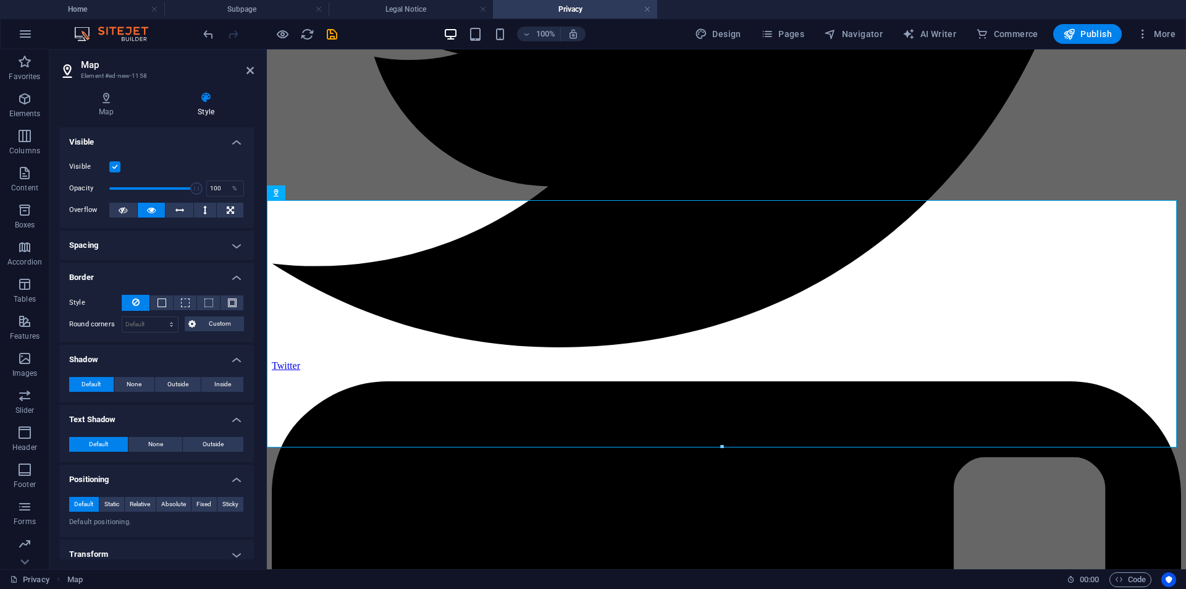
click at [171, 247] on h4 "Spacing" at bounding box center [156, 245] width 195 height 30
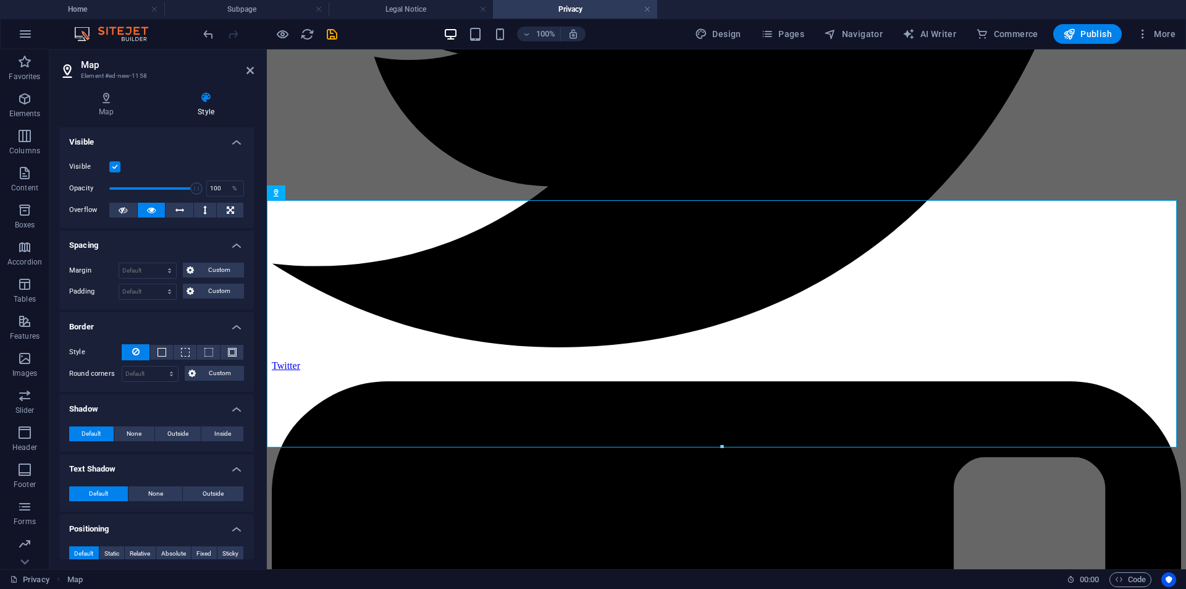
click at [185, 240] on h4 "Spacing" at bounding box center [156, 241] width 195 height 22
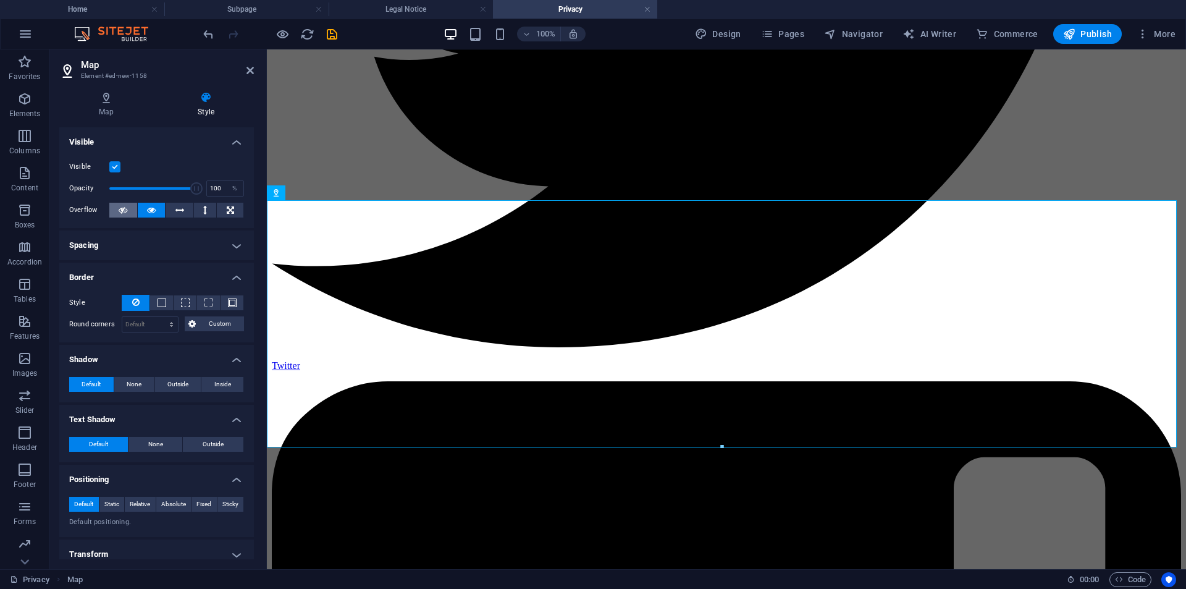
click at [115, 209] on button at bounding box center [123, 210] width 28 height 15
click at [150, 209] on icon at bounding box center [151, 210] width 9 height 15
click at [171, 211] on button at bounding box center [180, 210] width 28 height 15
click at [145, 211] on button at bounding box center [152, 210] width 28 height 15
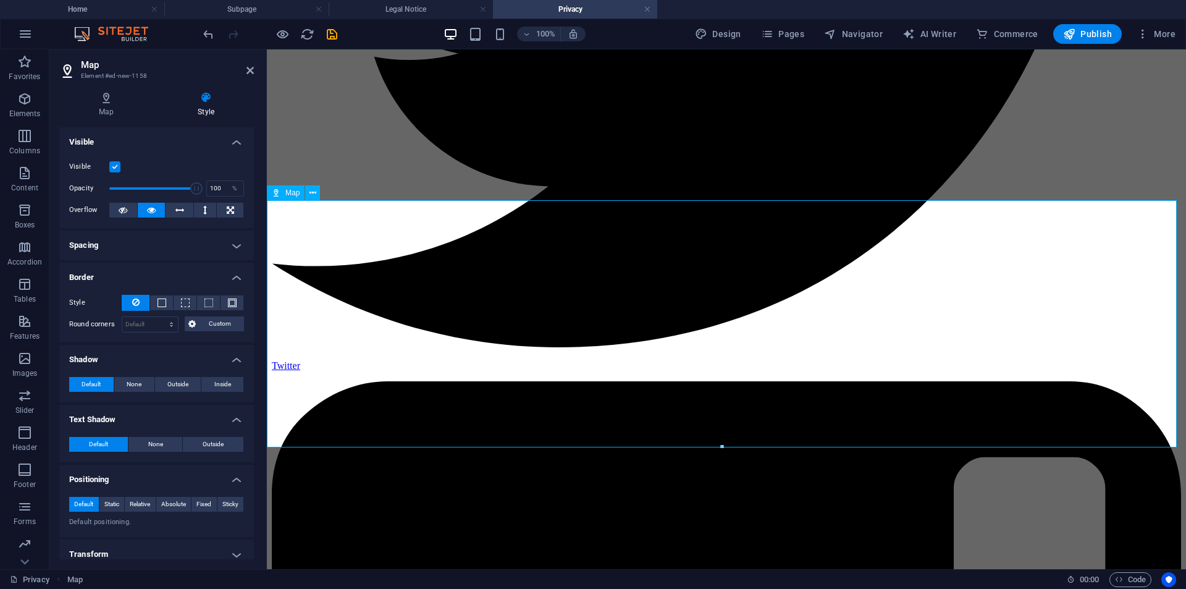
click at [127, 208] on button at bounding box center [123, 210] width 28 height 15
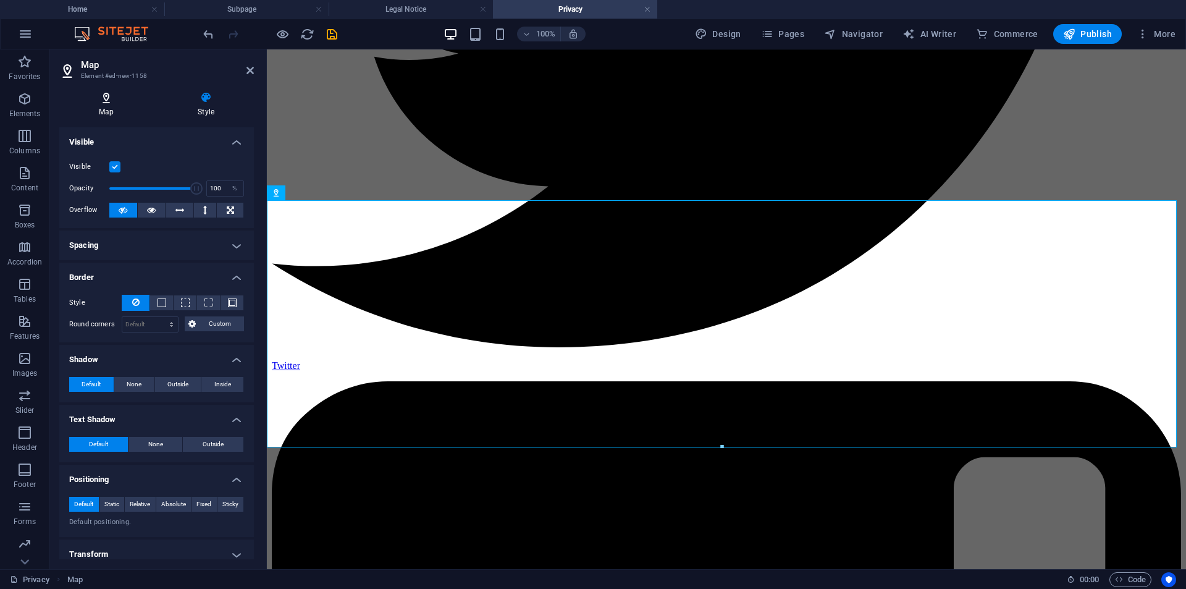
click at [127, 102] on icon at bounding box center [106, 97] width 94 height 12
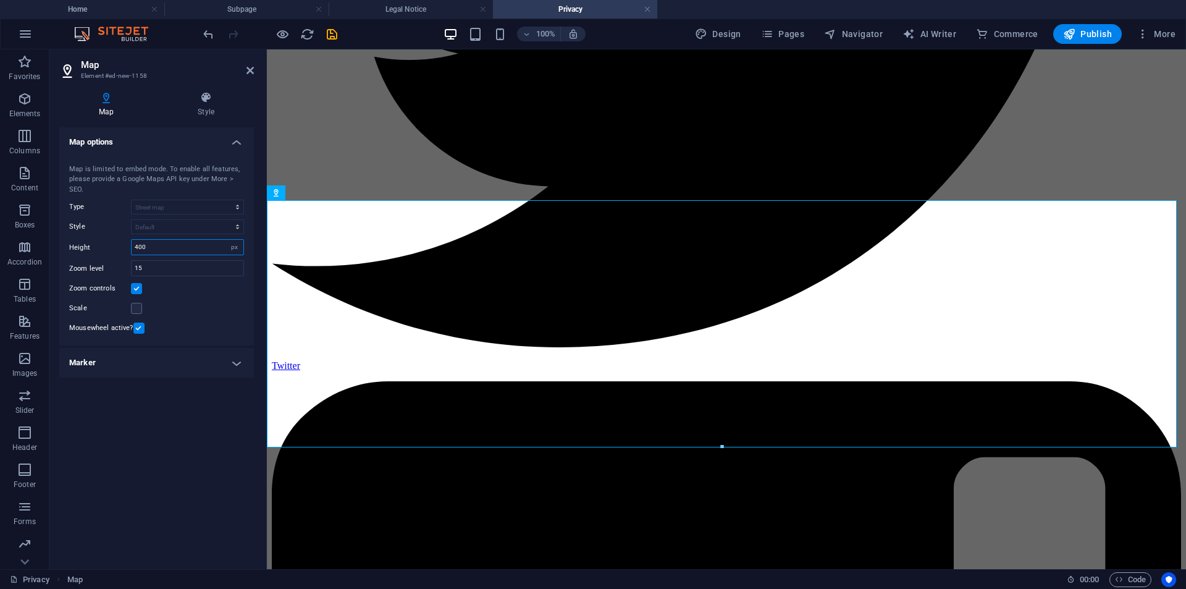
click at [161, 245] on input "400" at bounding box center [188, 247] width 112 height 15
click at [162, 295] on div "Zoom controls" at bounding box center [156, 288] width 175 height 15
click at [154, 374] on h4 "Marker" at bounding box center [156, 363] width 195 height 30
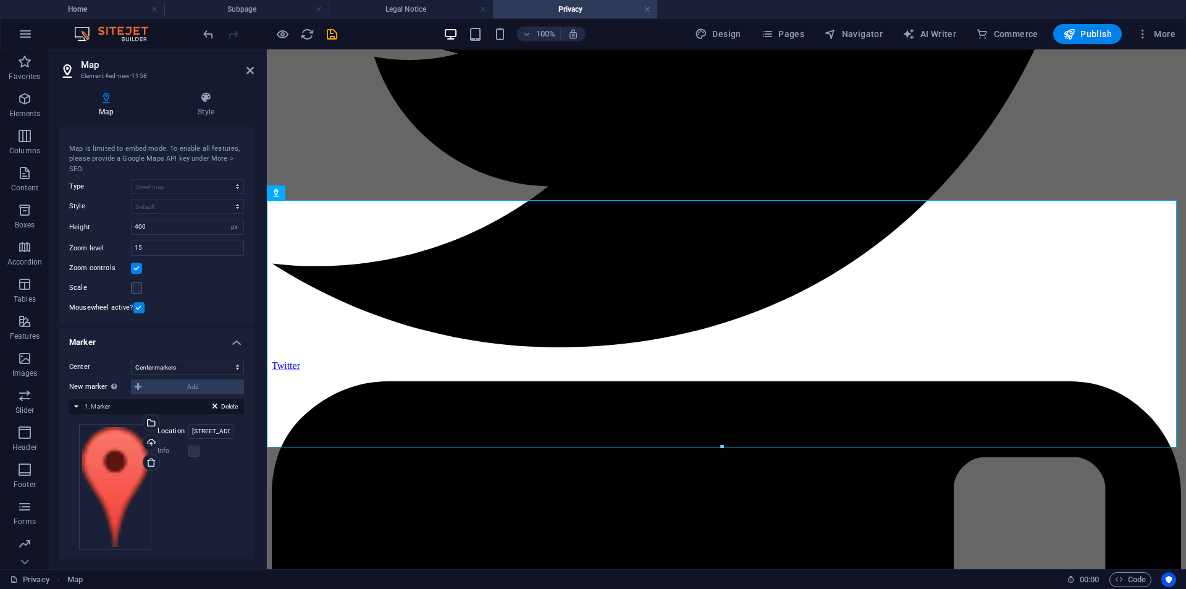
scroll to position [28, 0]
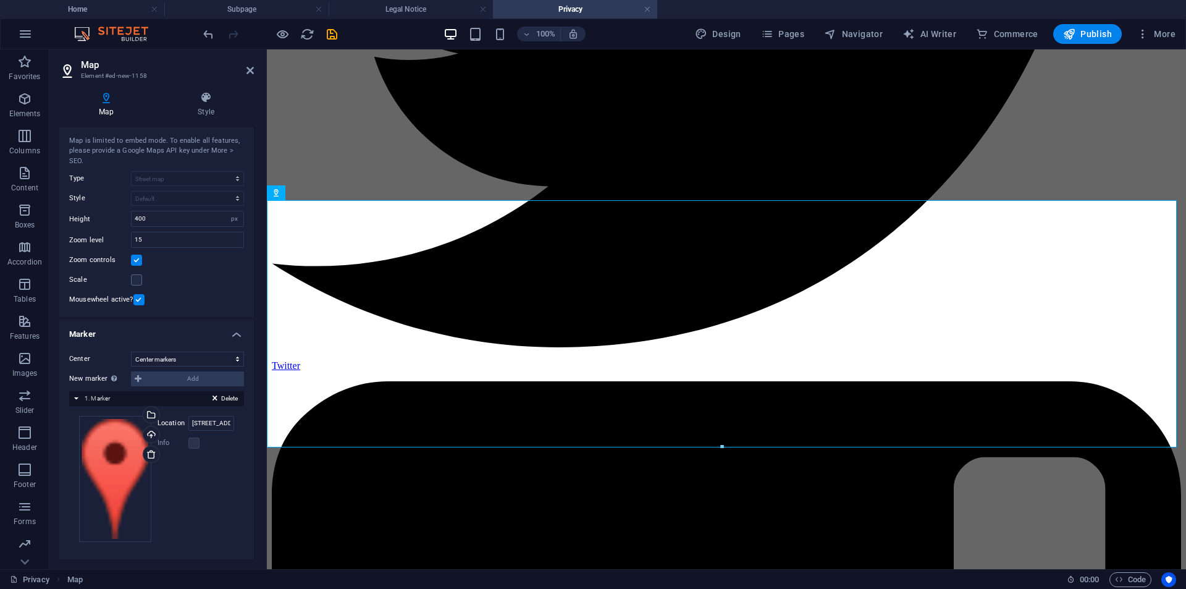
click at [209, 412] on div "Drag files here, click to choose files or select files from Files or our free s…" at bounding box center [156, 479] width 175 height 146
click at [205, 419] on input "[STREET_ADDRESS][PERSON_NAME]" at bounding box center [211, 423] width 46 height 15
click at [202, 421] on input "[STREET_ADDRESS][PERSON_NAME]" at bounding box center [211, 423] width 46 height 15
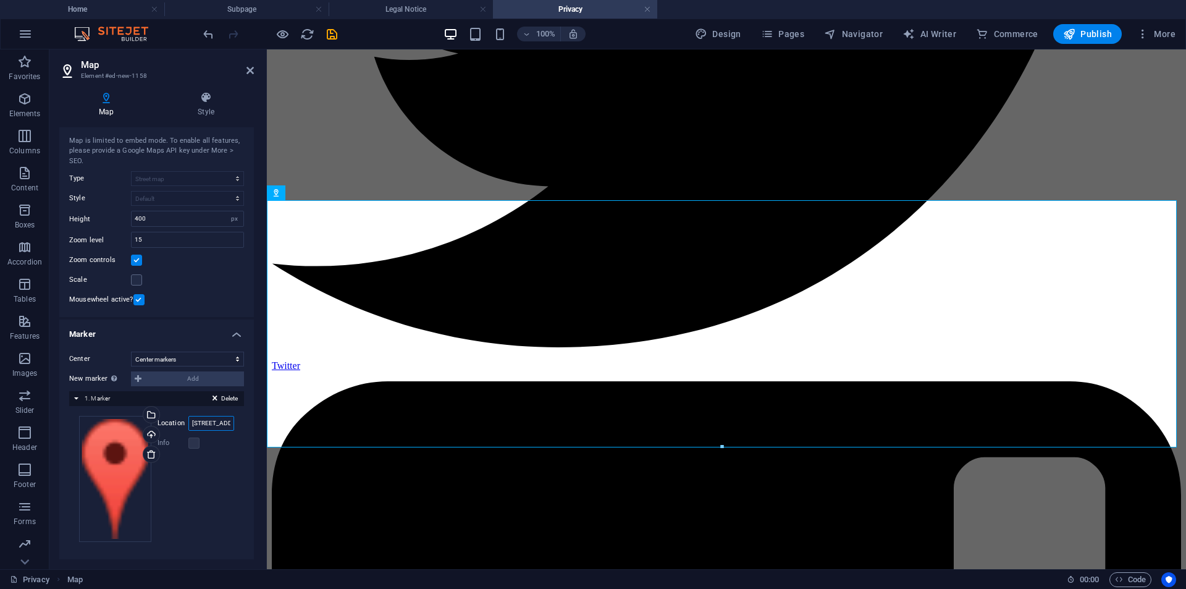
click at [202, 421] on input "[STREET_ADDRESS][PERSON_NAME]" at bounding box center [211, 423] width 46 height 15
type input "3"
type input "çekmeköy hamidiye ikon cafe"
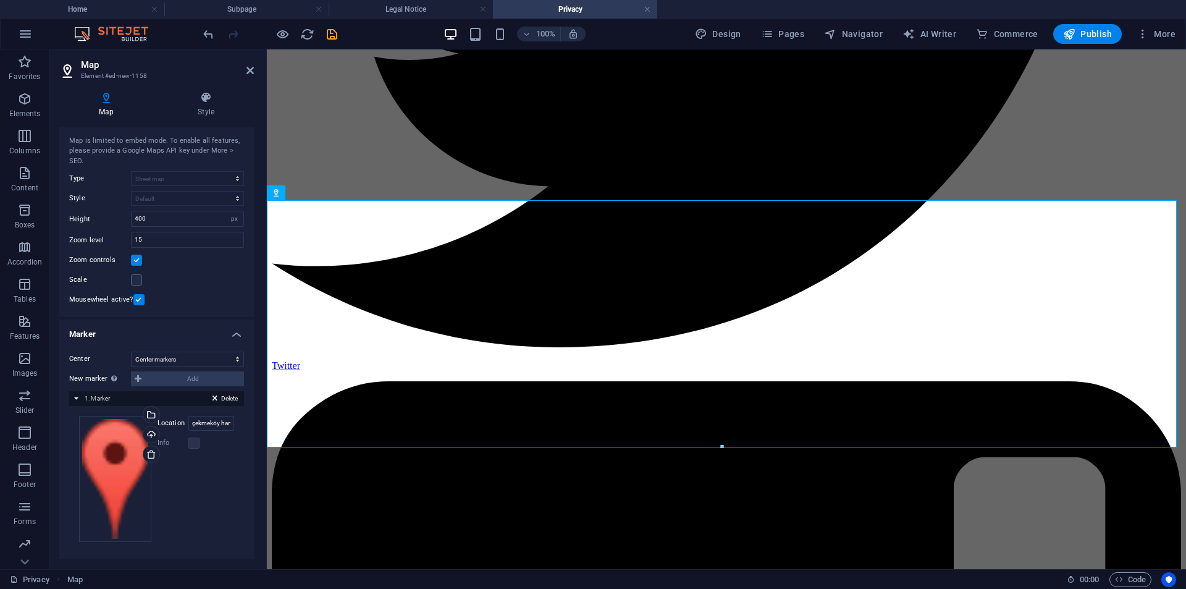
click at [179, 461] on div "Drag files here, click to choose files or select files from Files or our free s…" at bounding box center [156, 479] width 155 height 126
click at [224, 448] on div "Info" at bounding box center [196, 443] width 77 height 15
click at [240, 335] on h4 "Marker" at bounding box center [156, 330] width 195 height 22
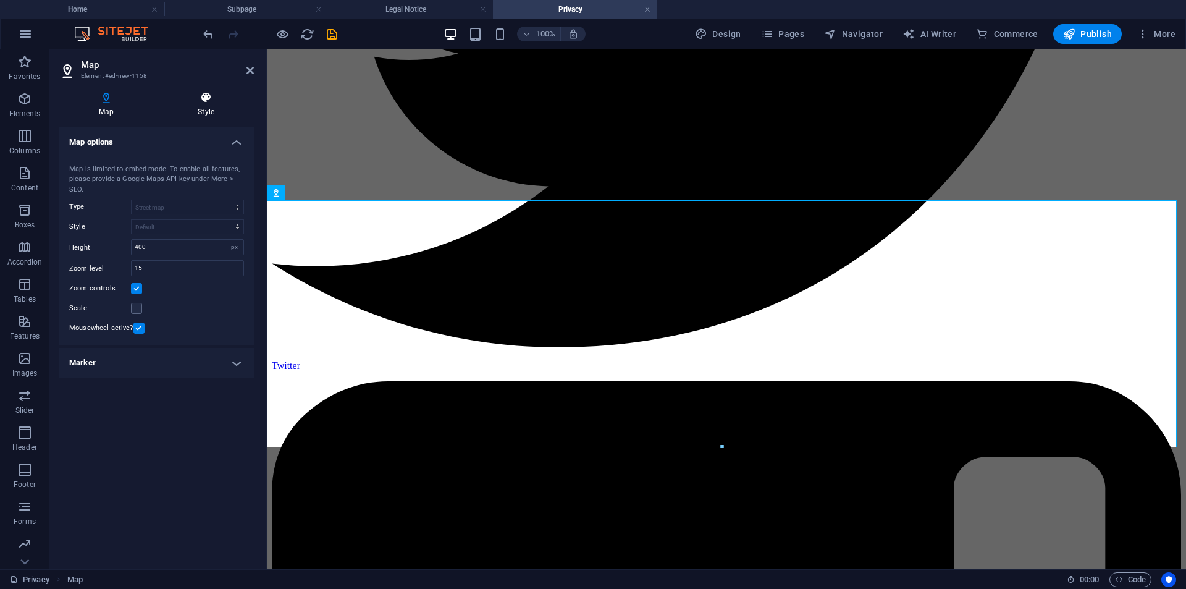
click at [211, 91] on icon at bounding box center [206, 97] width 96 height 12
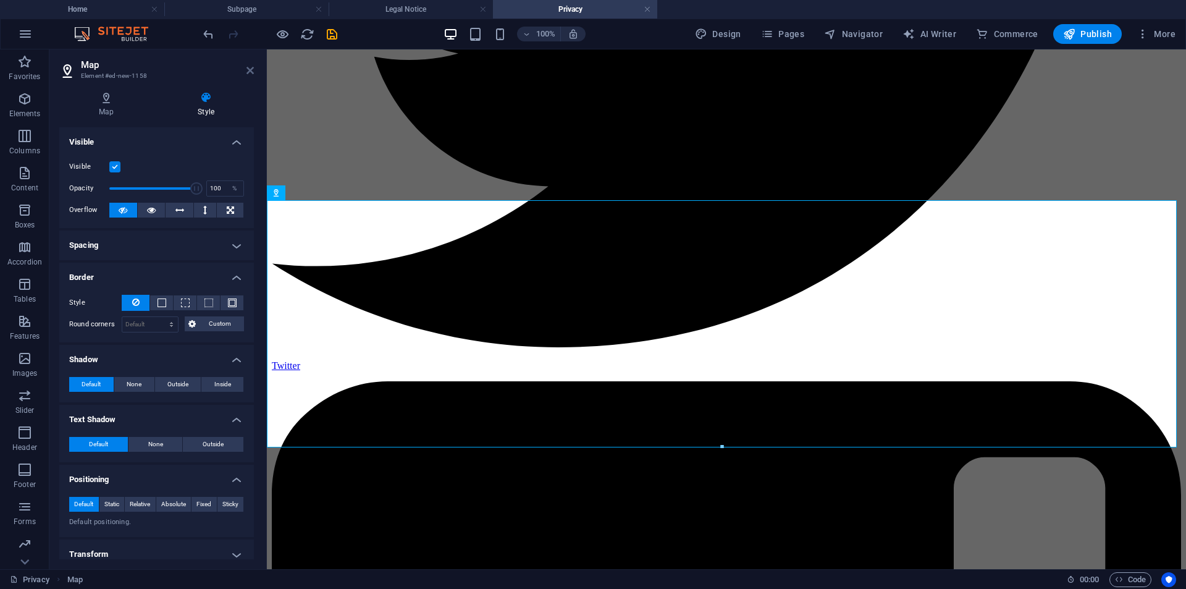
click at [248, 72] on icon at bounding box center [249, 70] width 7 height 10
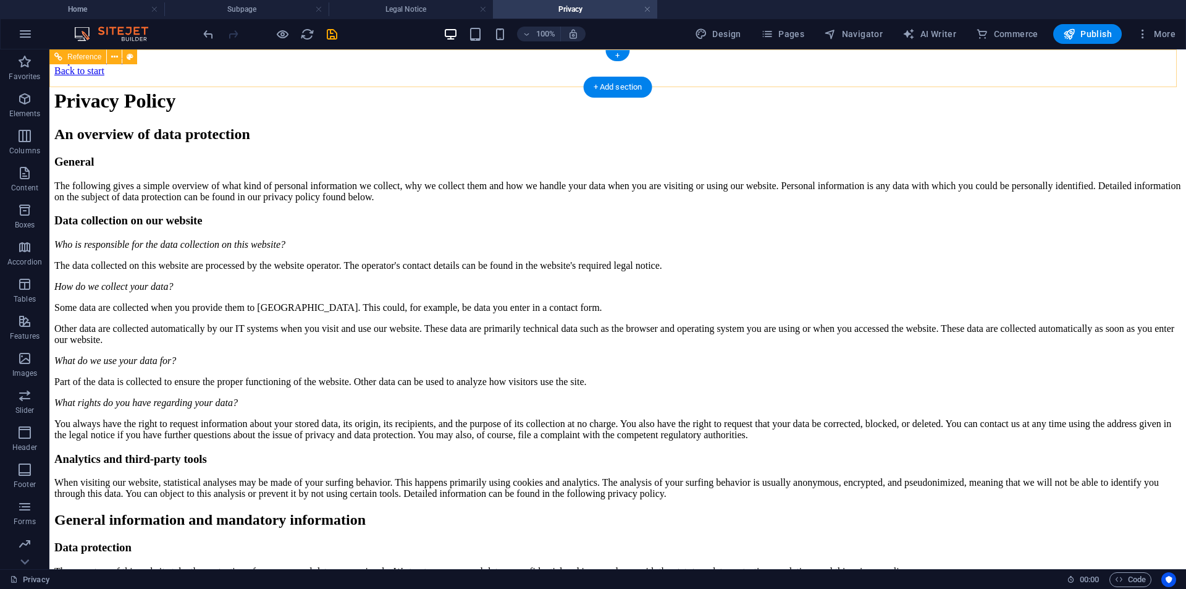
click at [297, 66] on div "Back to start" at bounding box center [617, 70] width 1127 height 11
click at [282, 67] on div "Back to start" at bounding box center [617, 70] width 1127 height 11
click at [280, 68] on div "Back to start" at bounding box center [617, 70] width 1127 height 11
click at [90, 39] on img at bounding box center [117, 34] width 93 height 15
click at [30, 43] on button "button" at bounding box center [26, 34] width 30 height 30
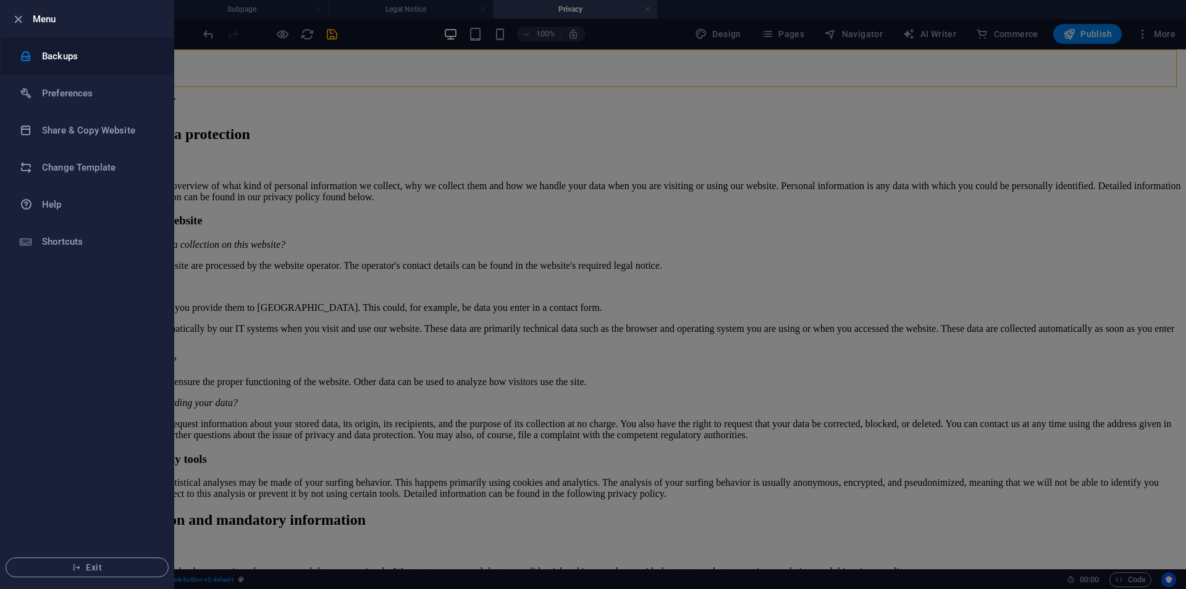
click at [47, 53] on h6 "Backups" at bounding box center [99, 56] width 114 height 15
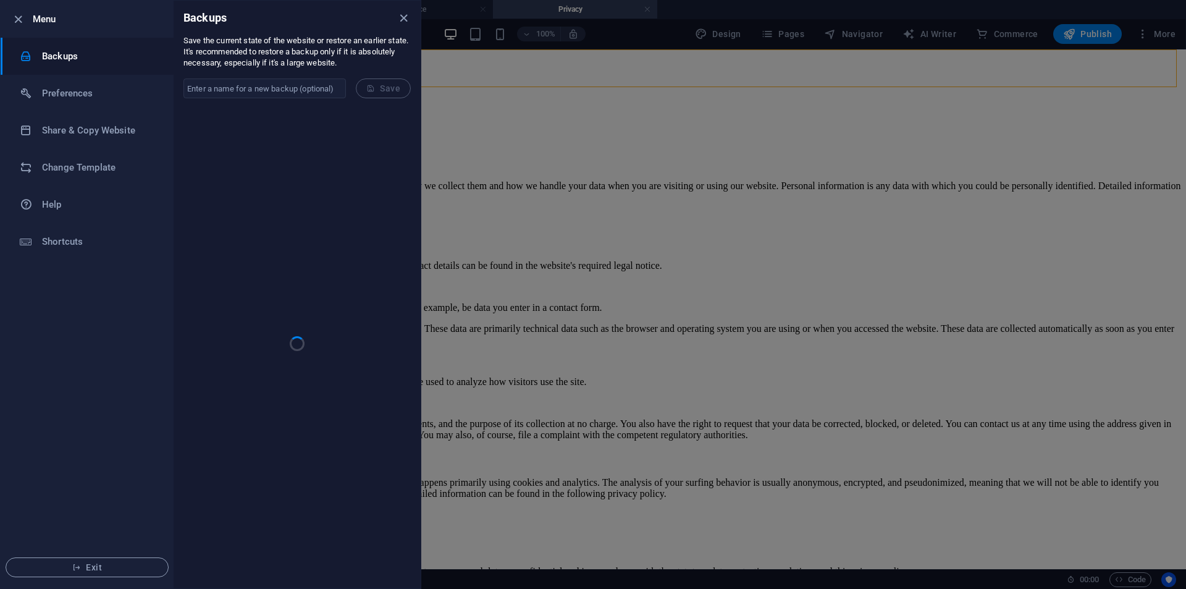
click at [27, 20] on div at bounding box center [22, 19] width 22 height 15
click at [404, 19] on icon "close" at bounding box center [404, 18] width 14 height 14
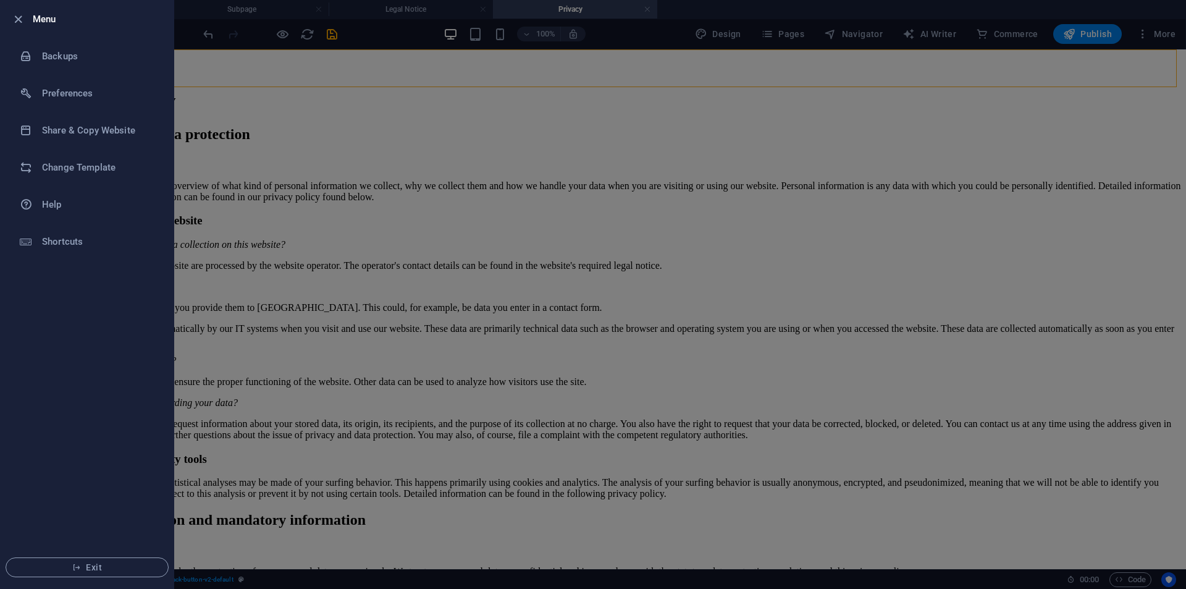
click at [1116, 43] on div at bounding box center [593, 294] width 1186 height 589
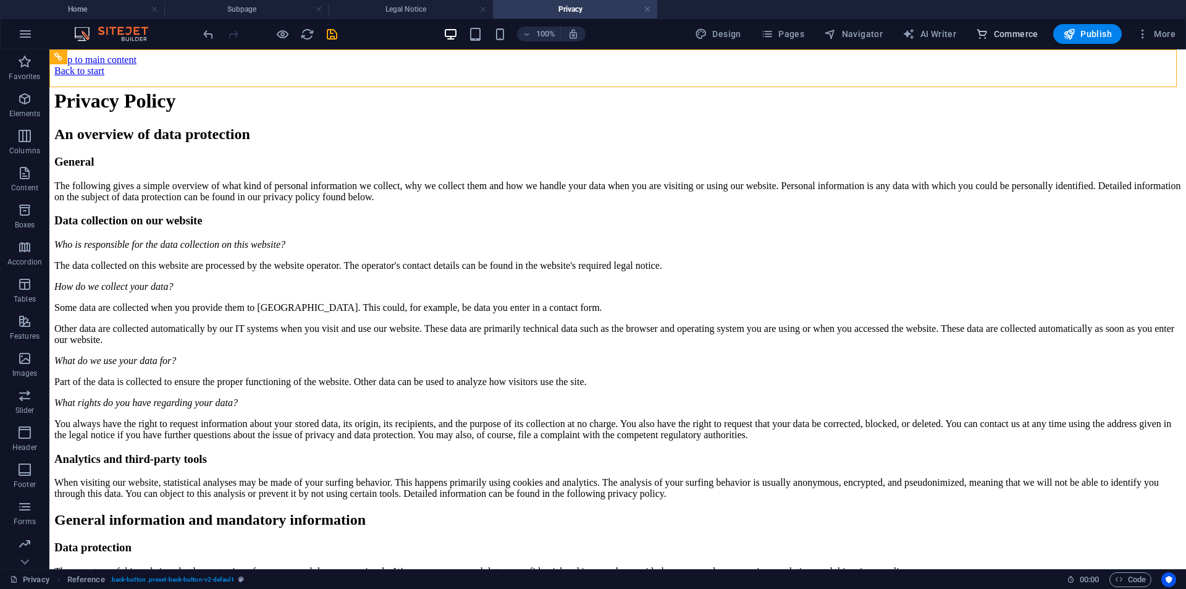
click at [1006, 40] on span "Commerce" at bounding box center [1007, 34] width 62 height 12
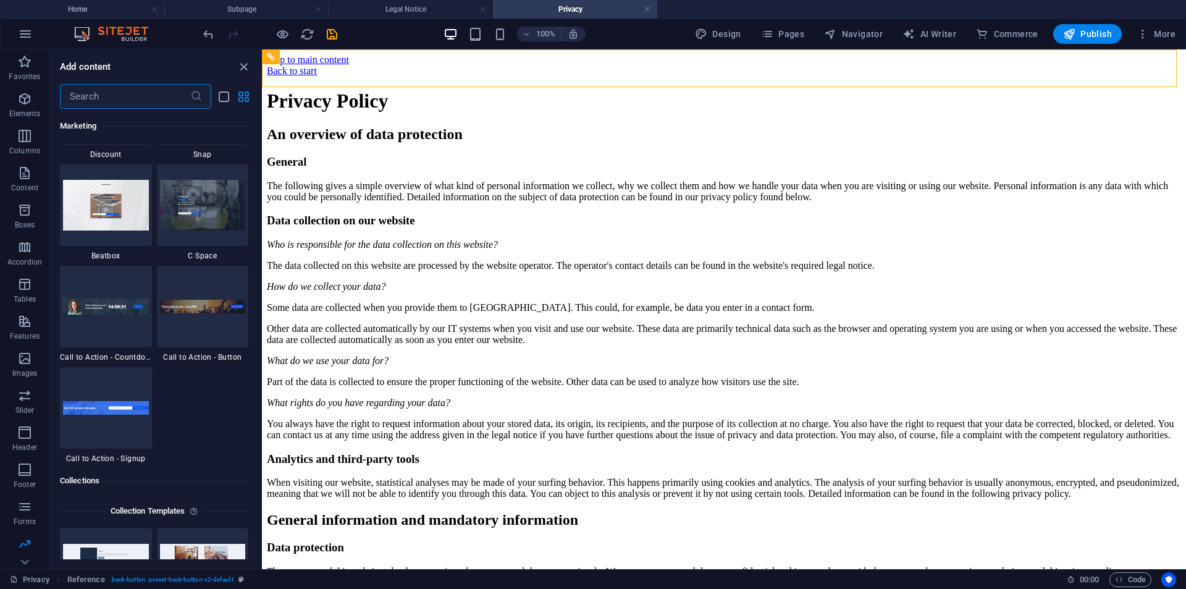
scroll to position [10855, 0]
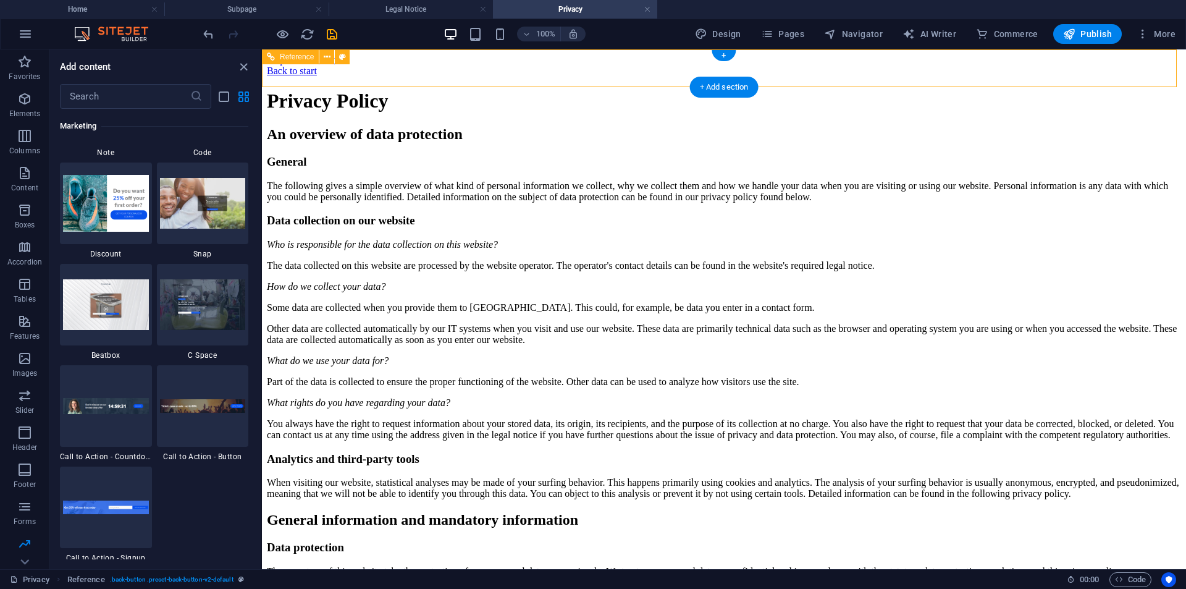
drag, startPoint x: 376, startPoint y: 64, endPoint x: 391, endPoint y: 61, distance: 15.0
click at [380, 65] on div "Back to start" at bounding box center [724, 70] width 914 height 11
click at [391, 65] on div "Back to start" at bounding box center [724, 70] width 914 height 11
click at [385, 68] on div "Back to start" at bounding box center [724, 70] width 914 height 11
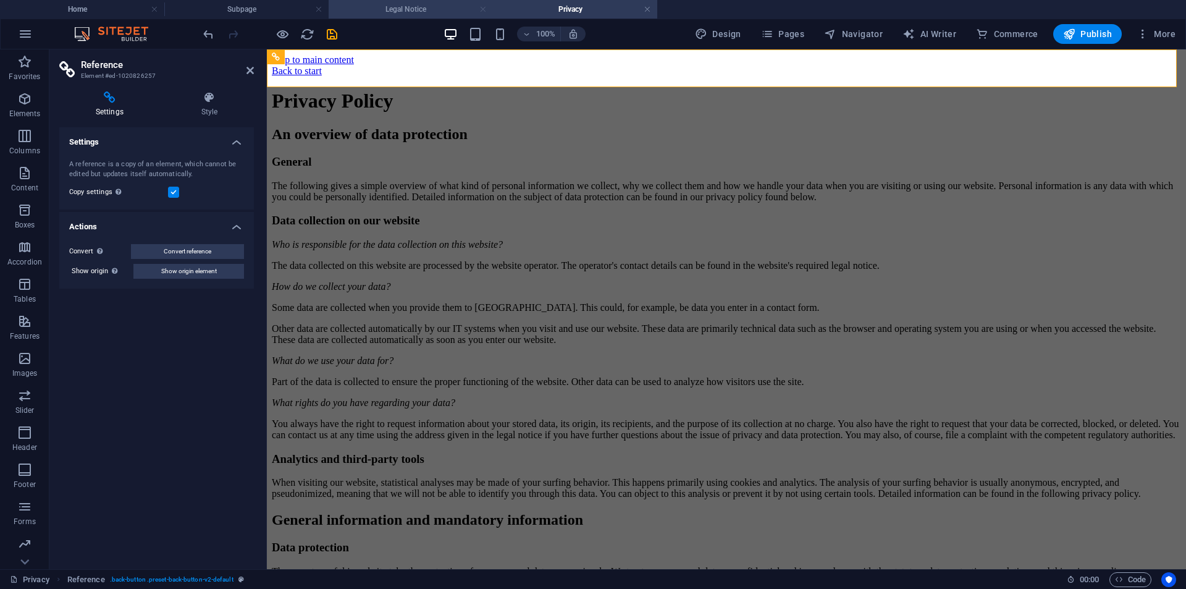
click at [482, 10] on link at bounding box center [482, 10] width 7 height 12
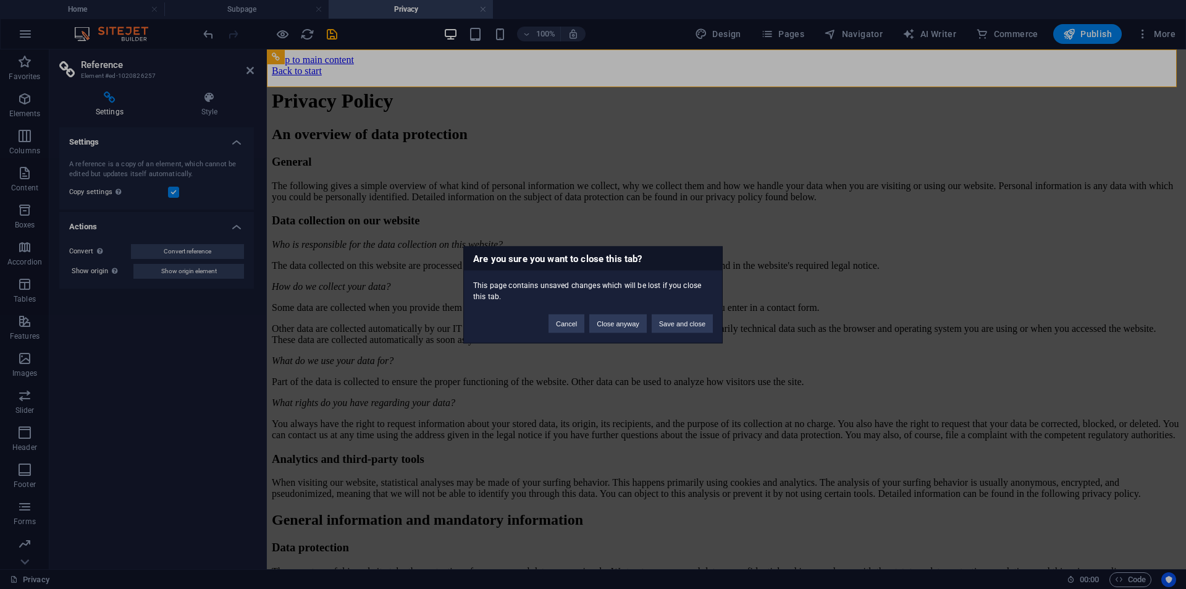
click at [133, 17] on div "Are you sure you want to close this tab? This page contains unsaved changes whi…" at bounding box center [593, 294] width 1186 height 589
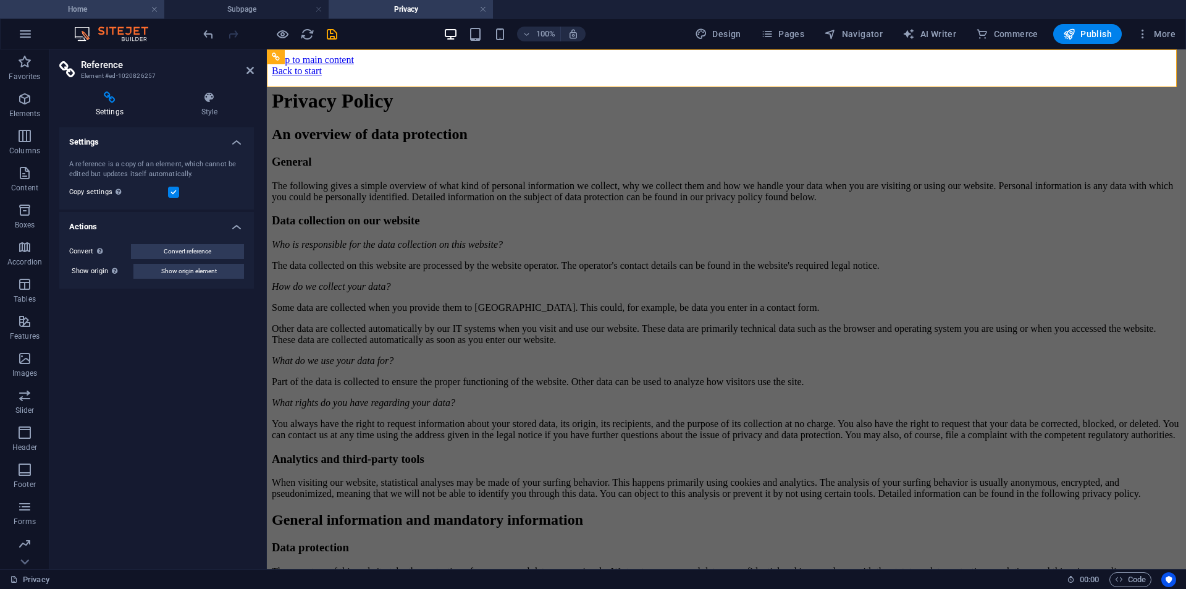
click at [124, 14] on h4 "Home" at bounding box center [82, 9] width 164 height 14
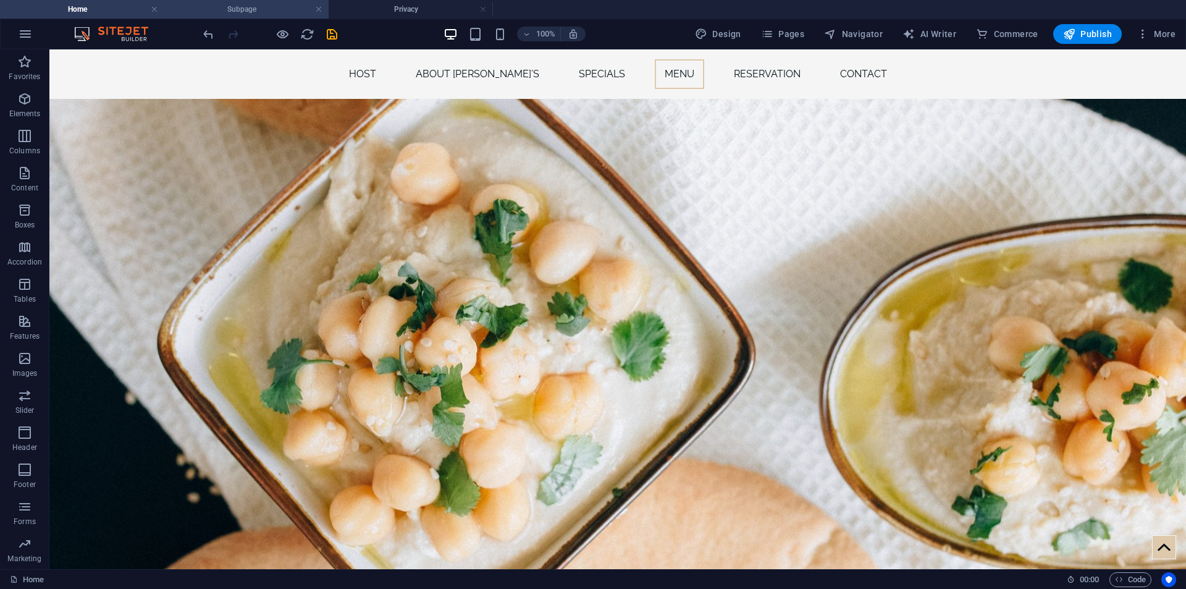
scroll to position [3333, 0]
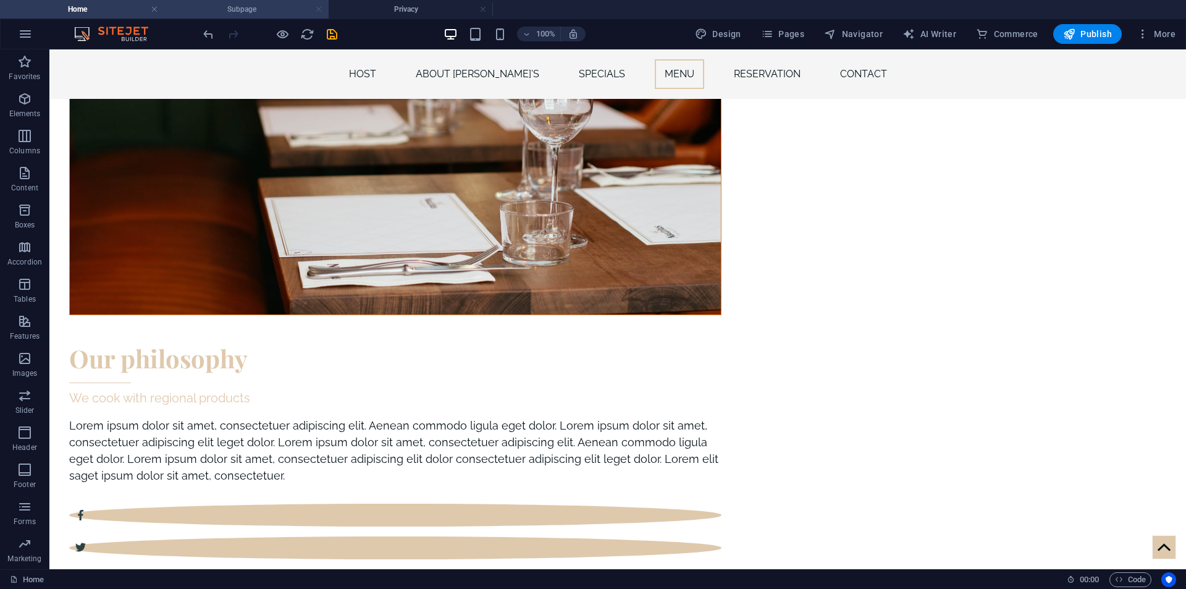
drag, startPoint x: 326, startPoint y: 9, endPoint x: 318, endPoint y: 12, distance: 8.4
click at [318, 12] on link at bounding box center [318, 10] width 7 height 12
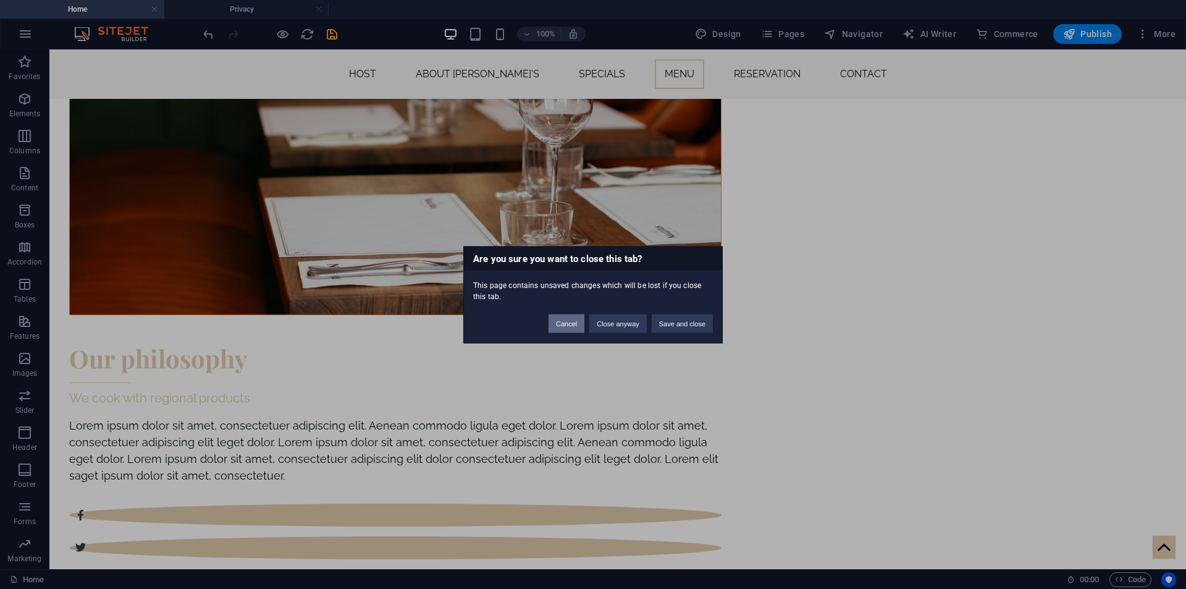
click at [578, 319] on button "Cancel" at bounding box center [567, 323] width 36 height 19
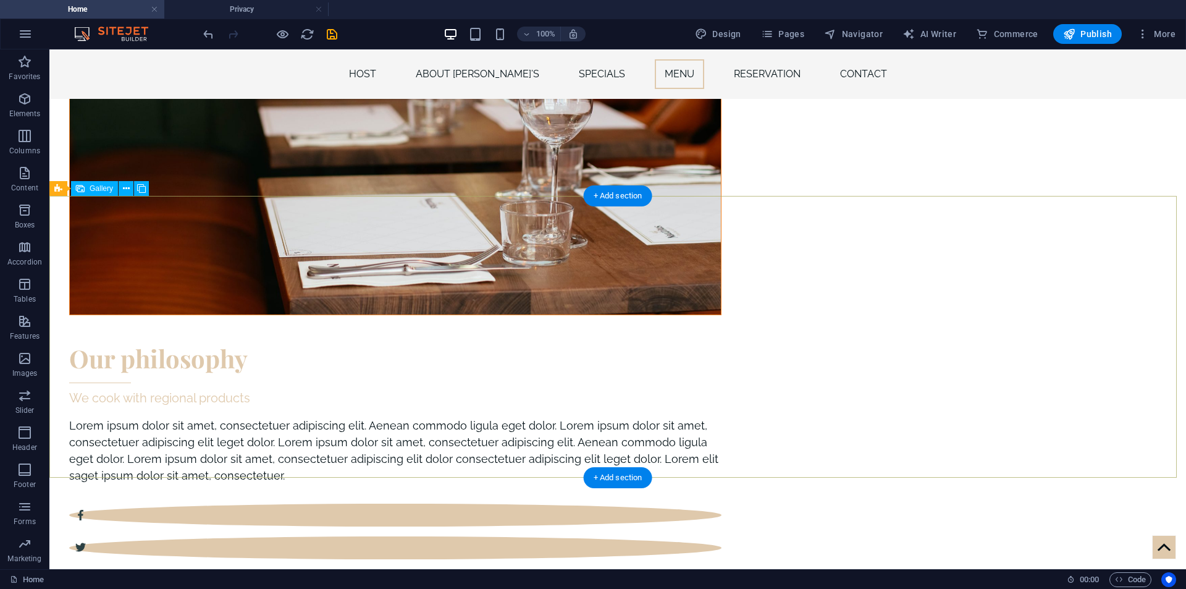
click at [84, 185] on icon at bounding box center [80, 188] width 9 height 15
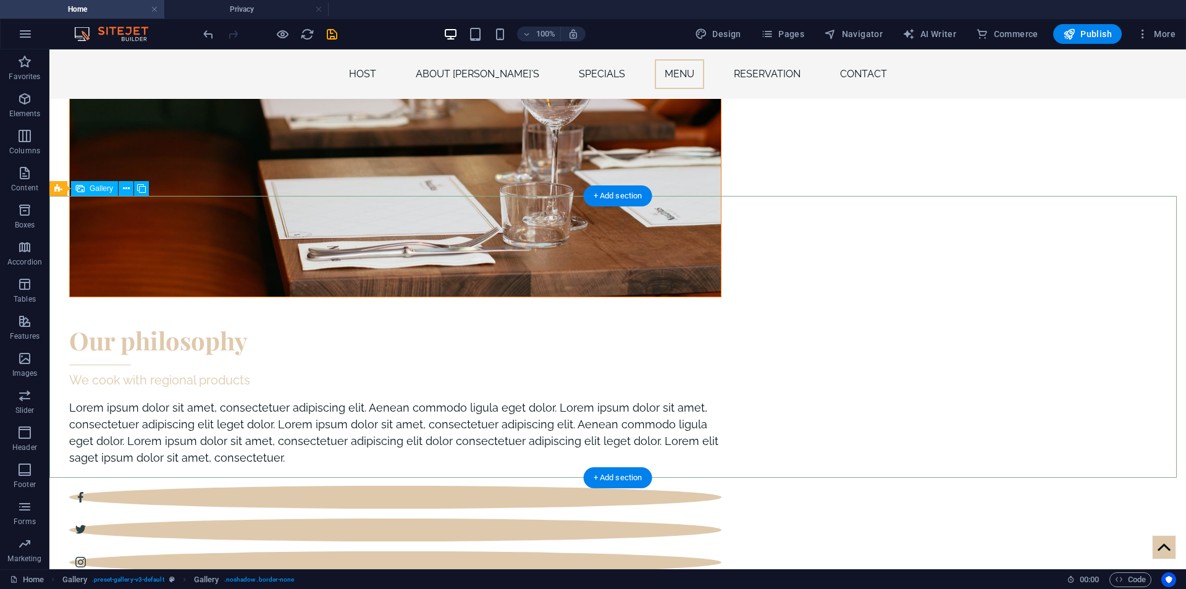
select select "4"
select select "px"
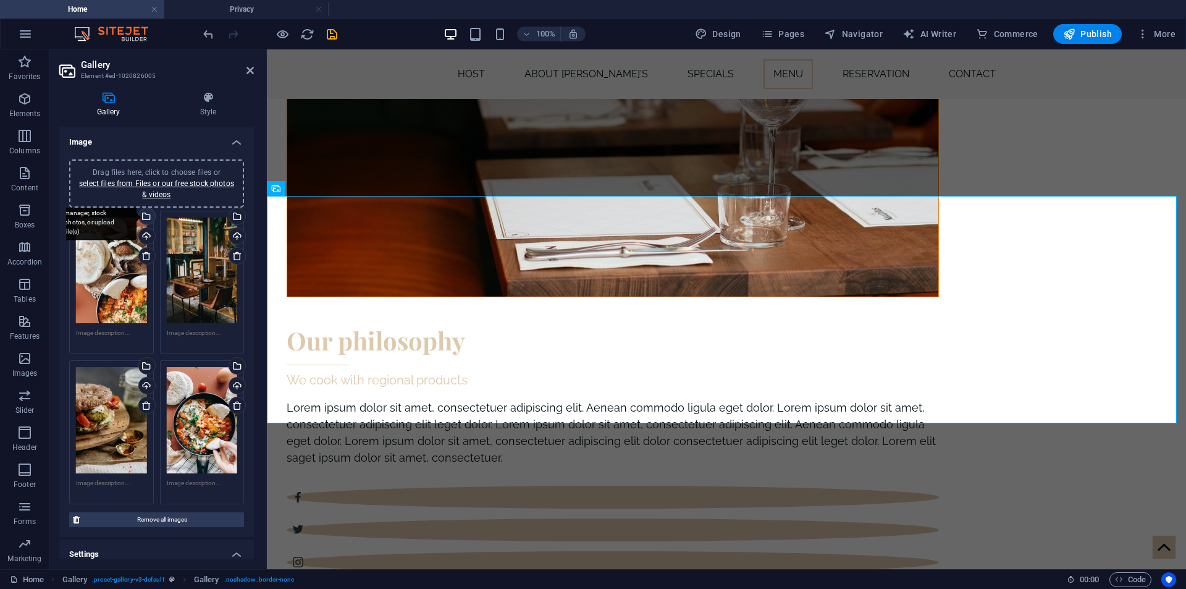
click at [137, 214] on div "Select files from the file manager, stock photos, or upload file(s)" at bounding box center [96, 217] width 80 height 46
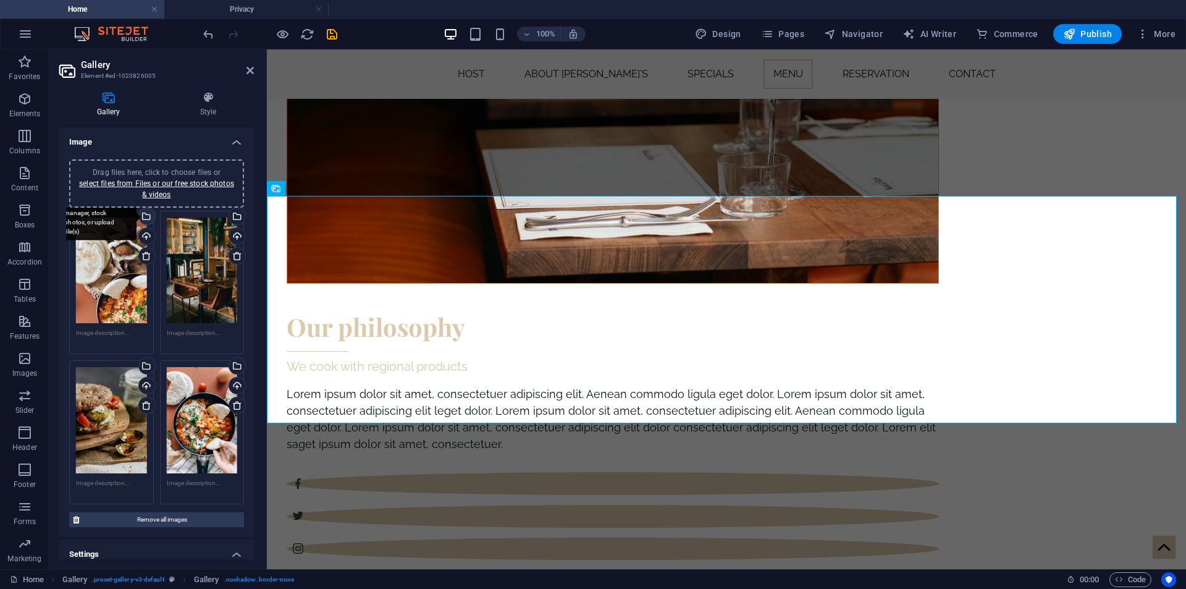
scroll to position [3370, 0]
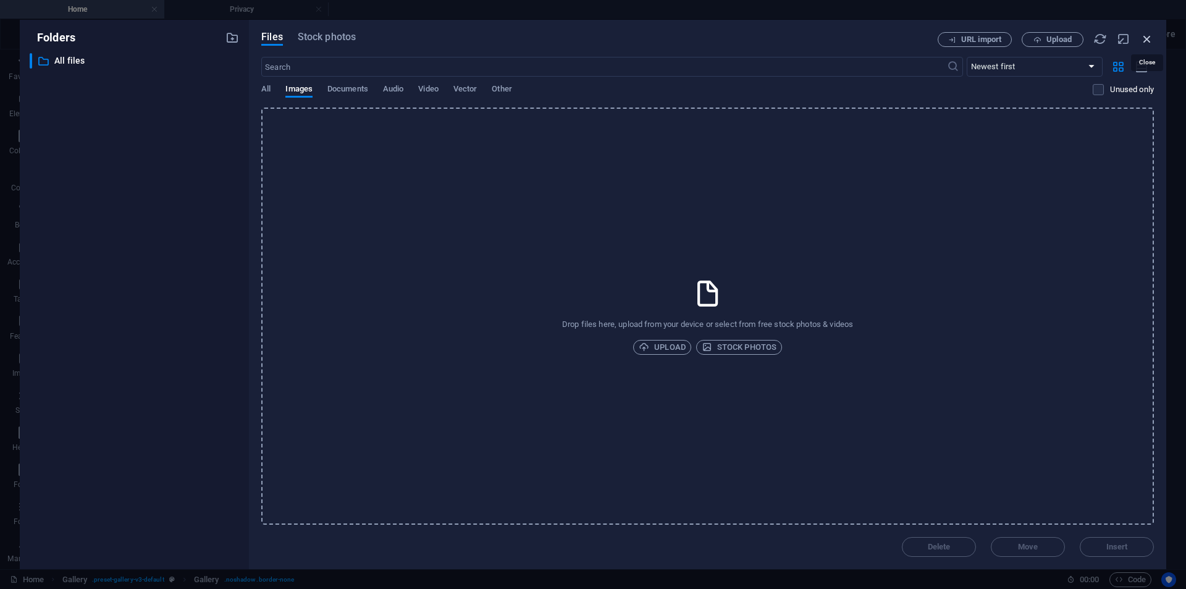
drag, startPoint x: 1152, startPoint y: 37, endPoint x: 802, endPoint y: 23, distance: 349.3
click at [1152, 37] on icon "button" at bounding box center [1147, 39] width 14 height 14
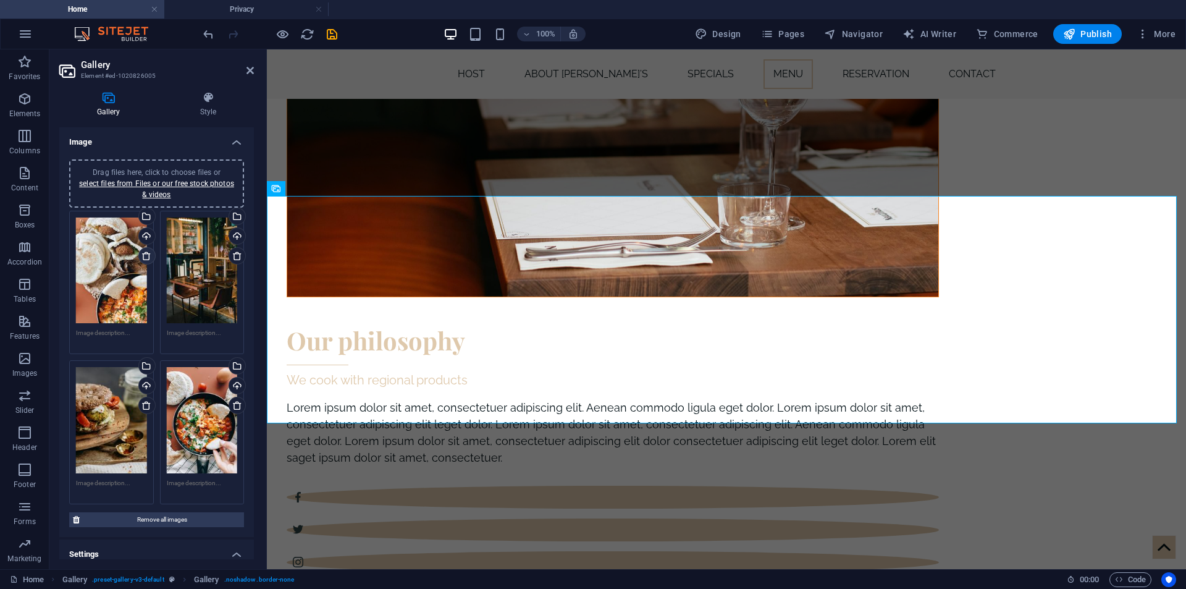
click at [149, 255] on icon at bounding box center [146, 256] width 10 height 10
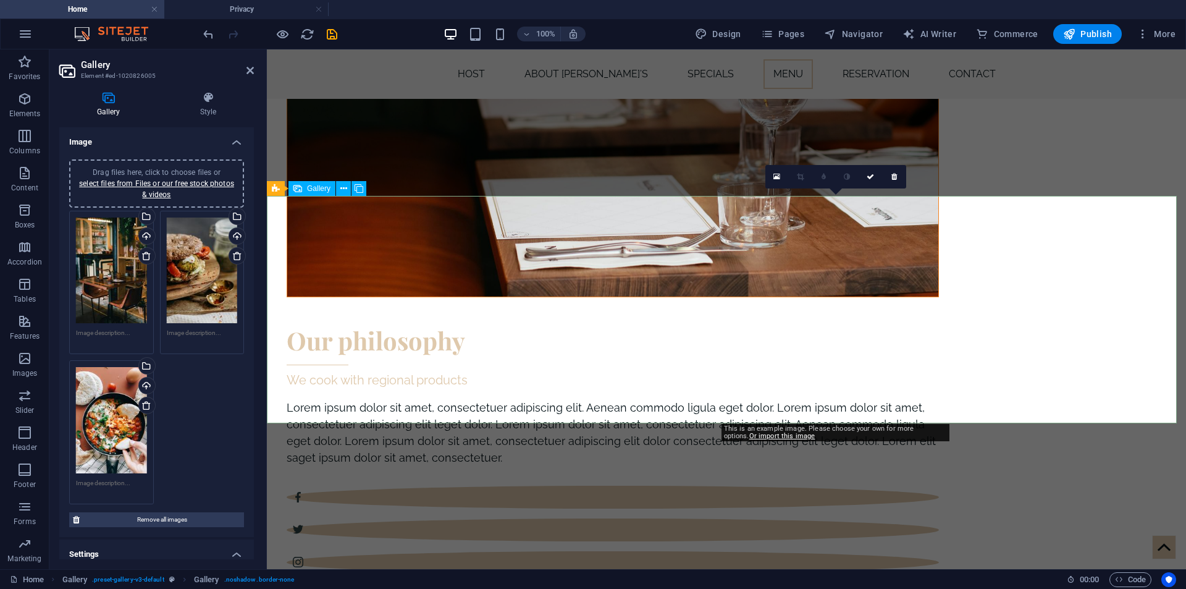
click at [887, 171] on link at bounding box center [894, 176] width 23 height 23
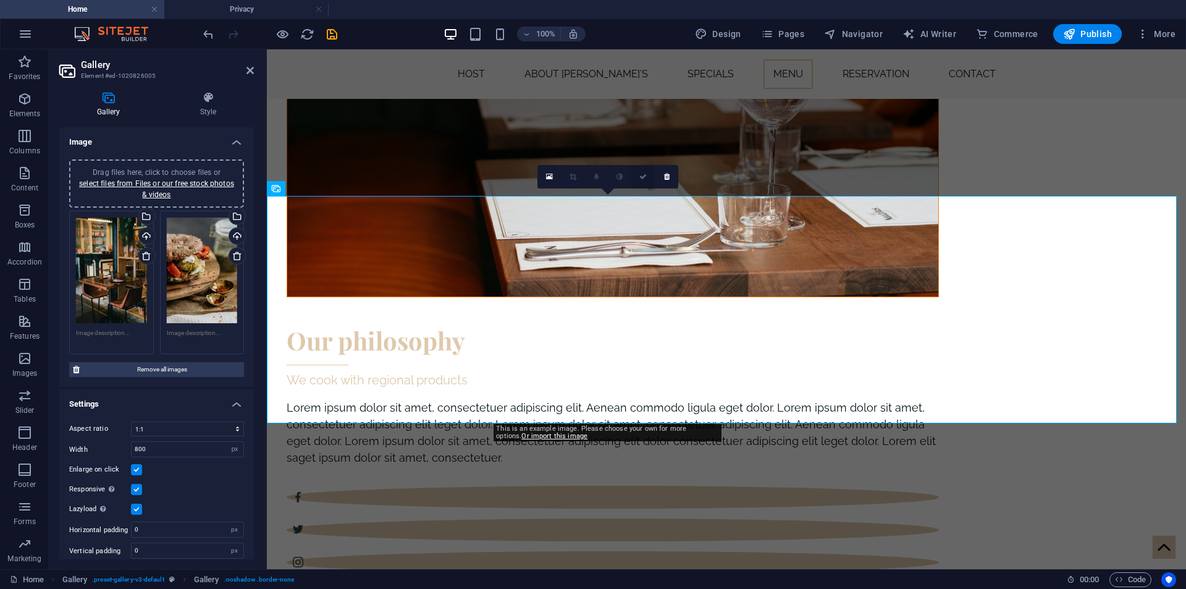
click at [664, 178] on icon at bounding box center [667, 176] width 6 height 7
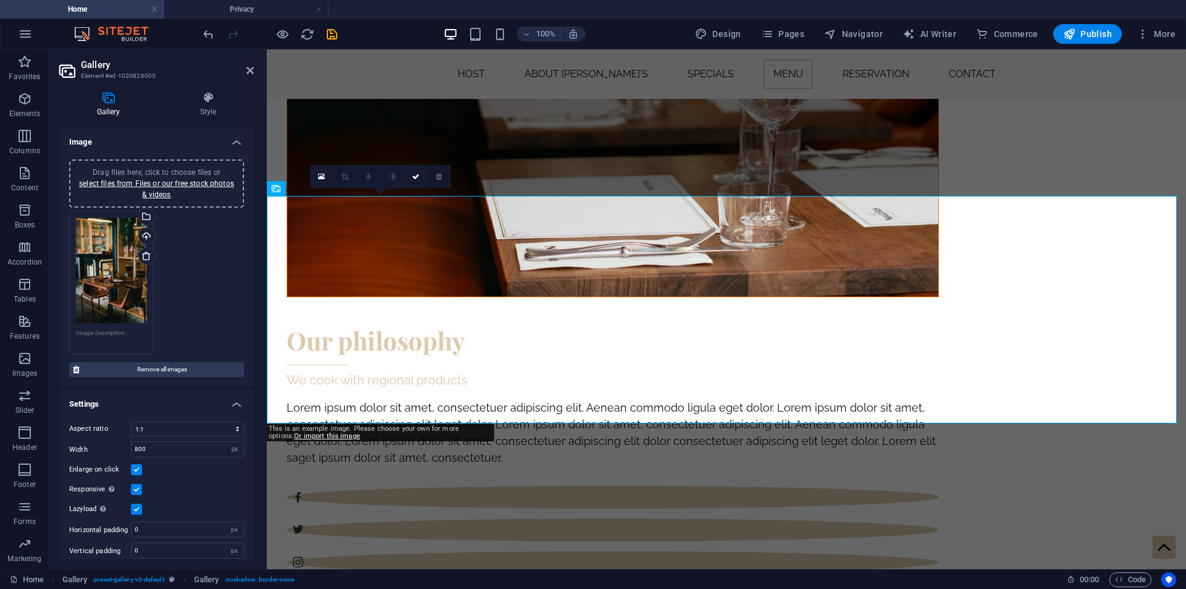
click at [445, 175] on link at bounding box center [438, 176] width 23 height 23
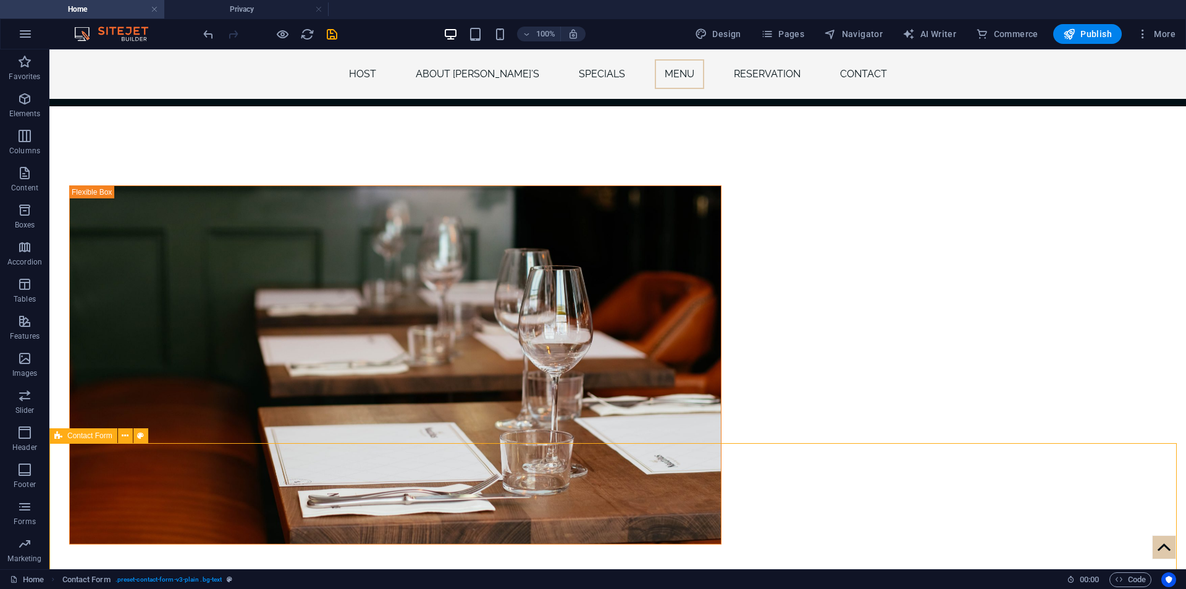
click at [50, 436] on div "Contact Form" at bounding box center [83, 435] width 68 height 15
click at [67, 439] on div "Contact Form" at bounding box center [83, 435] width 68 height 15
click at [146, 438] on button at bounding box center [140, 435] width 15 height 15
select select "rem"
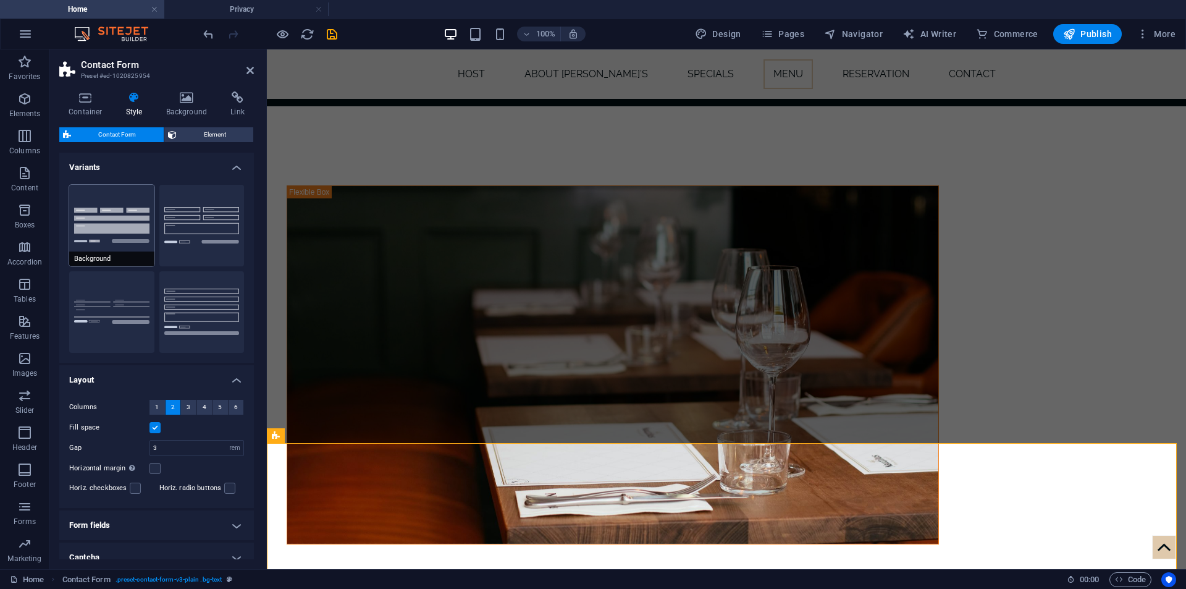
click at [132, 220] on button "Background" at bounding box center [111, 226] width 85 height 82
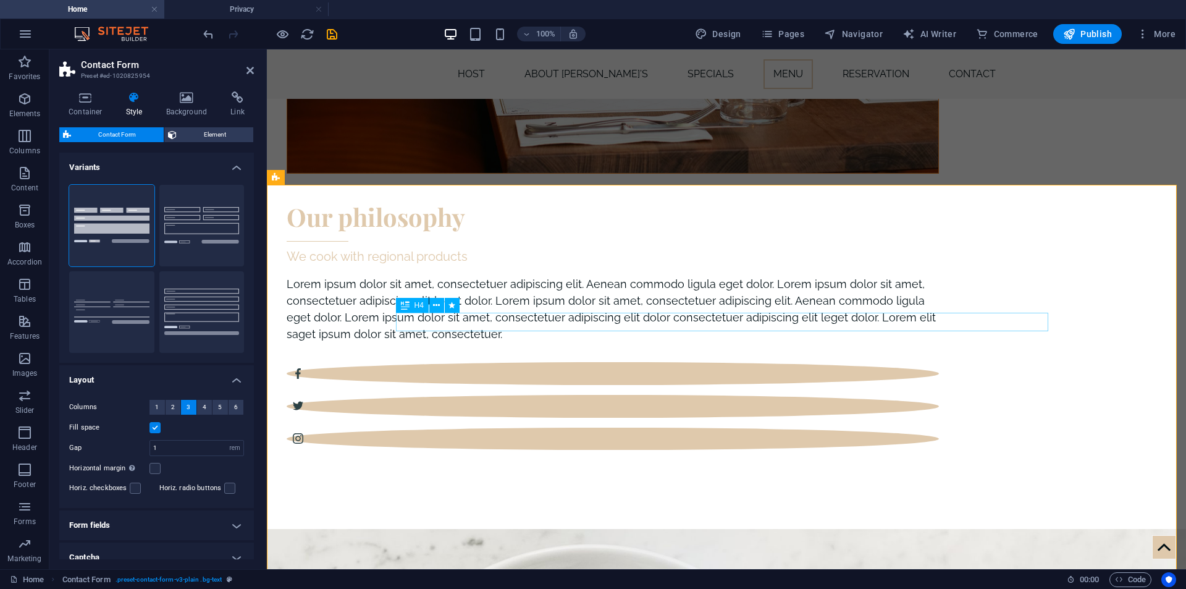
type input "3"
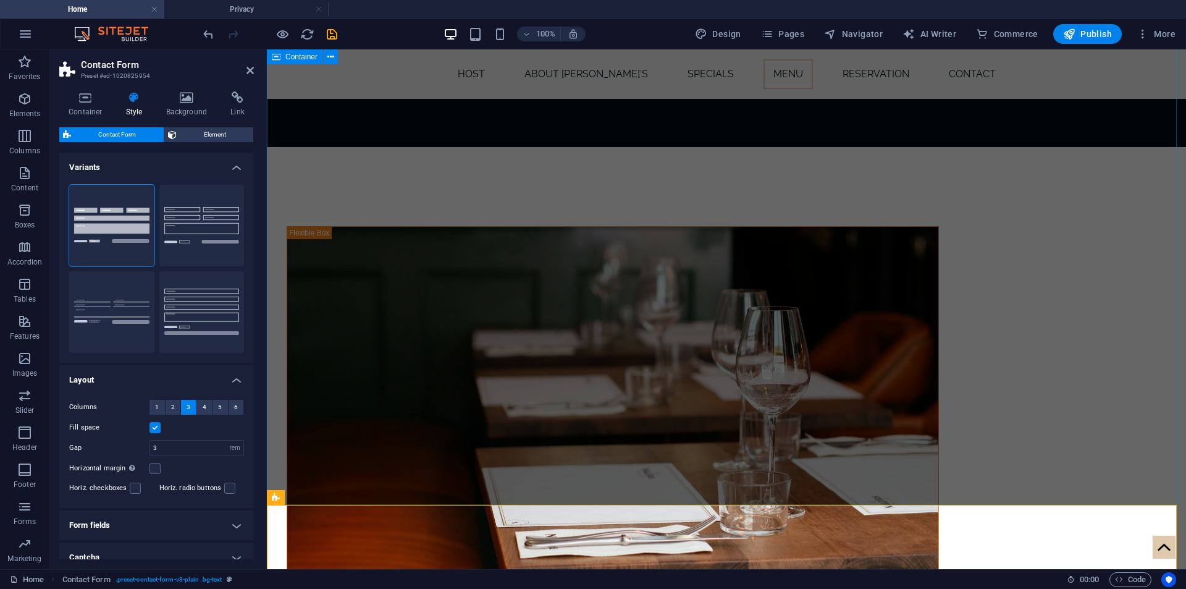
scroll to position [3025, 0]
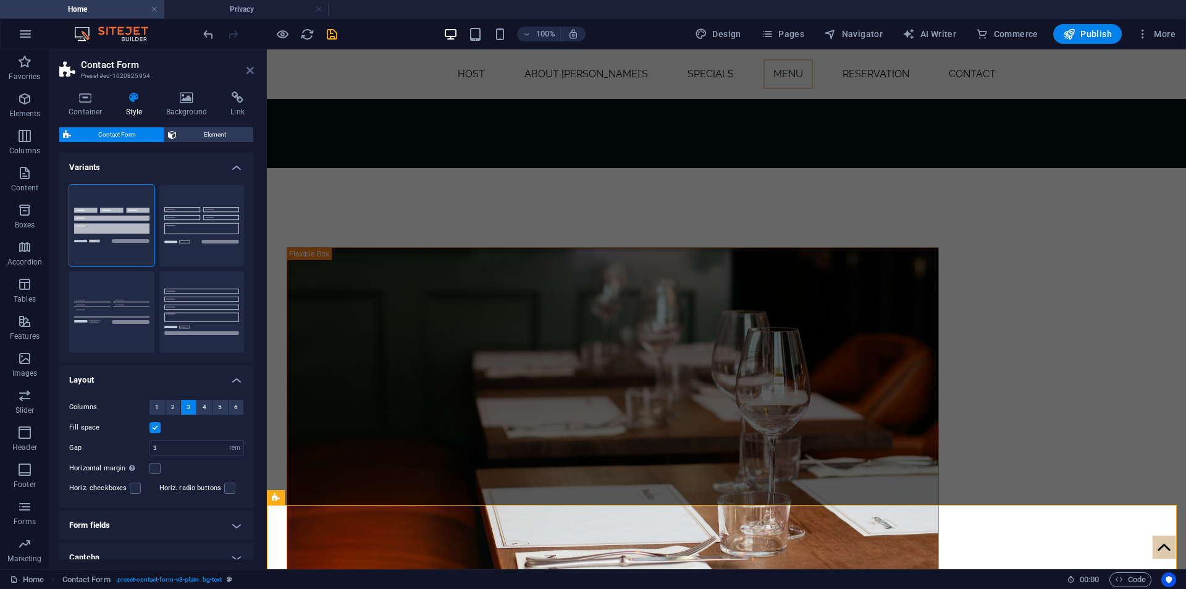
click at [249, 72] on icon at bounding box center [249, 70] width 7 height 10
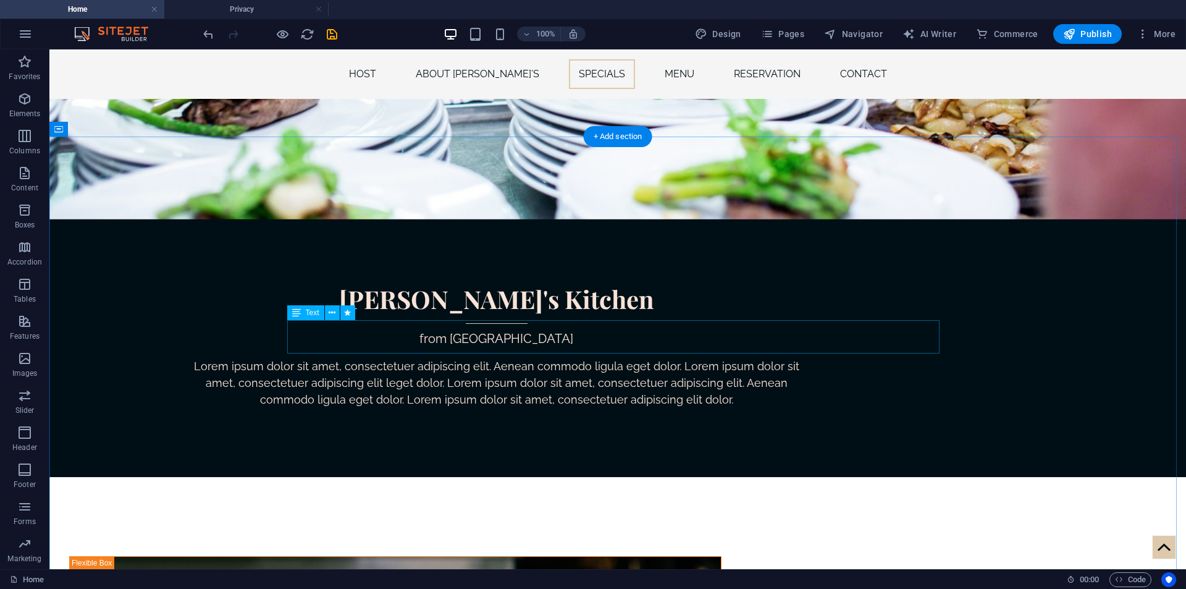
scroll to position [2221, 0]
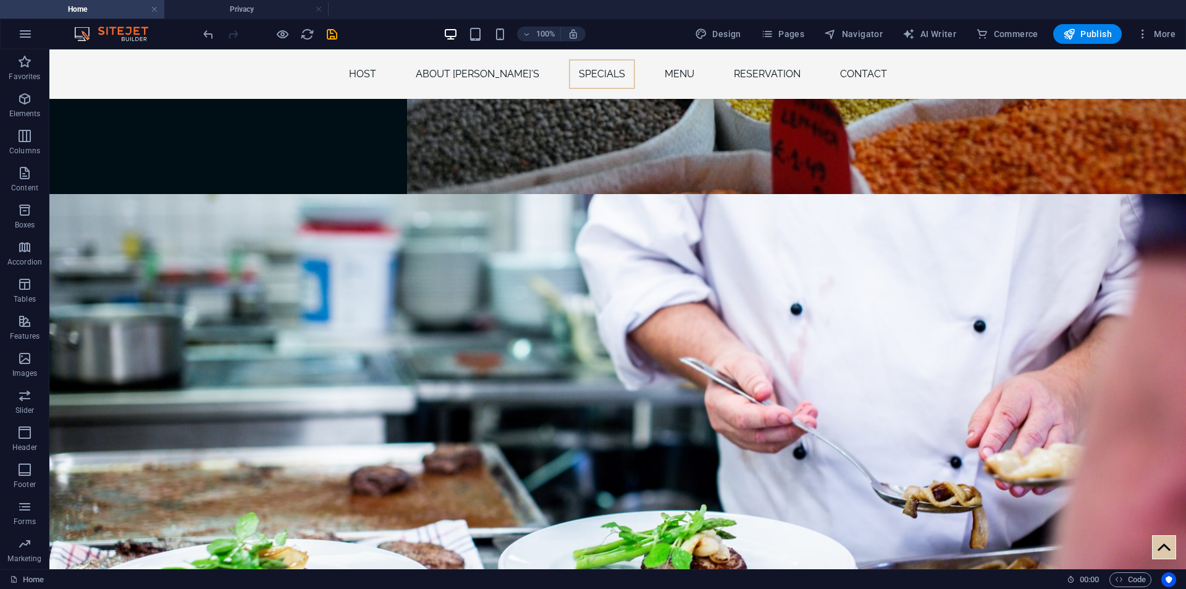
click at [157, 14] on h4 "Home" at bounding box center [82, 9] width 164 height 14
click at [156, 5] on link at bounding box center [154, 10] width 7 height 12
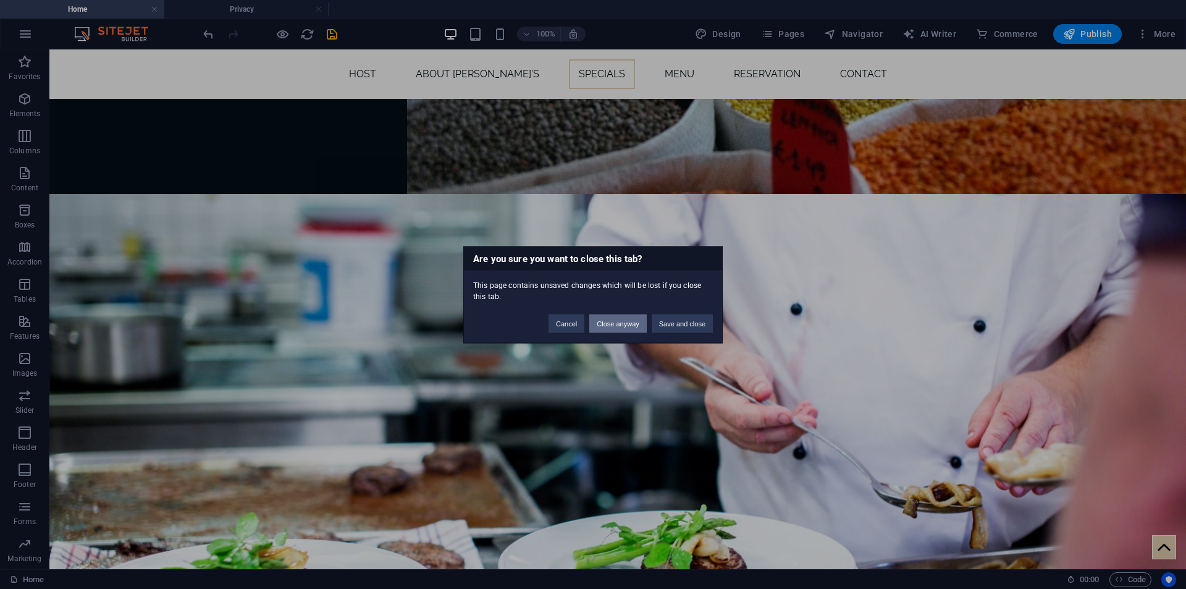
click at [604, 324] on button "Close anyway" at bounding box center [617, 323] width 57 height 19
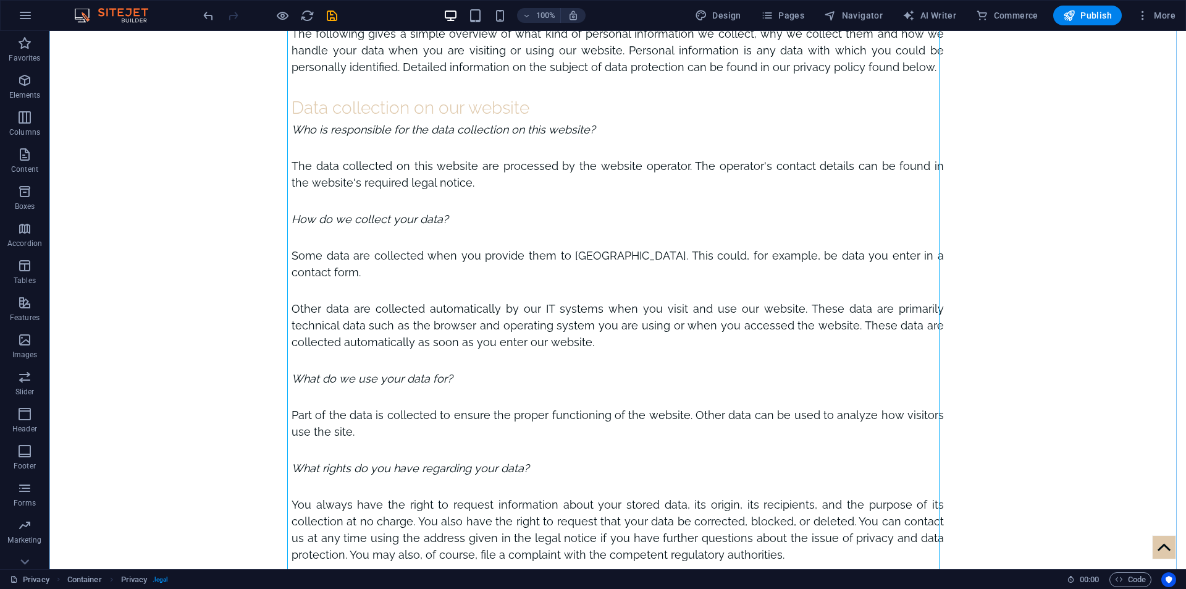
scroll to position [0, 0]
